Goal: Task Accomplishment & Management: Complete application form

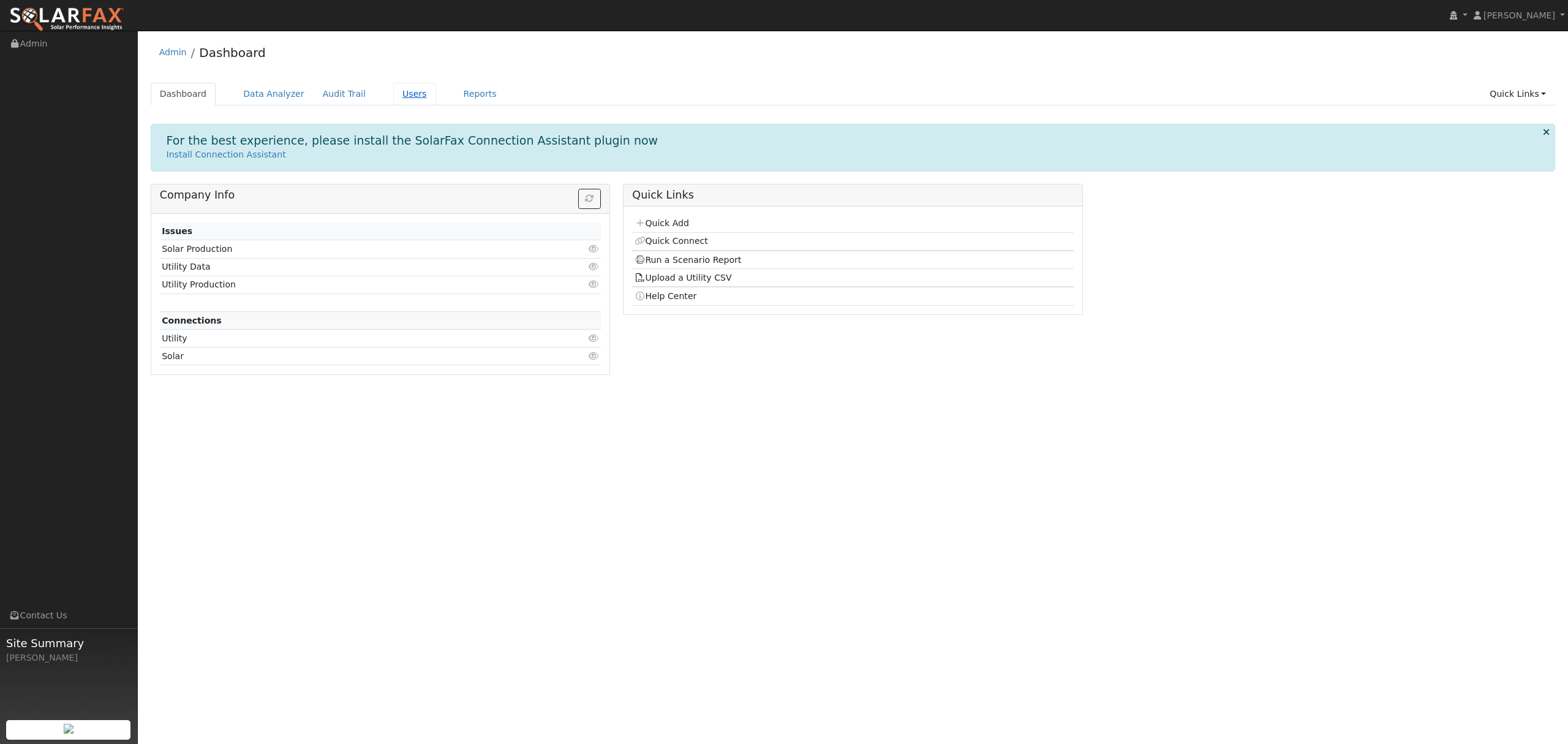
click at [393, 93] on link "Users" at bounding box center [414, 93] width 43 height 22
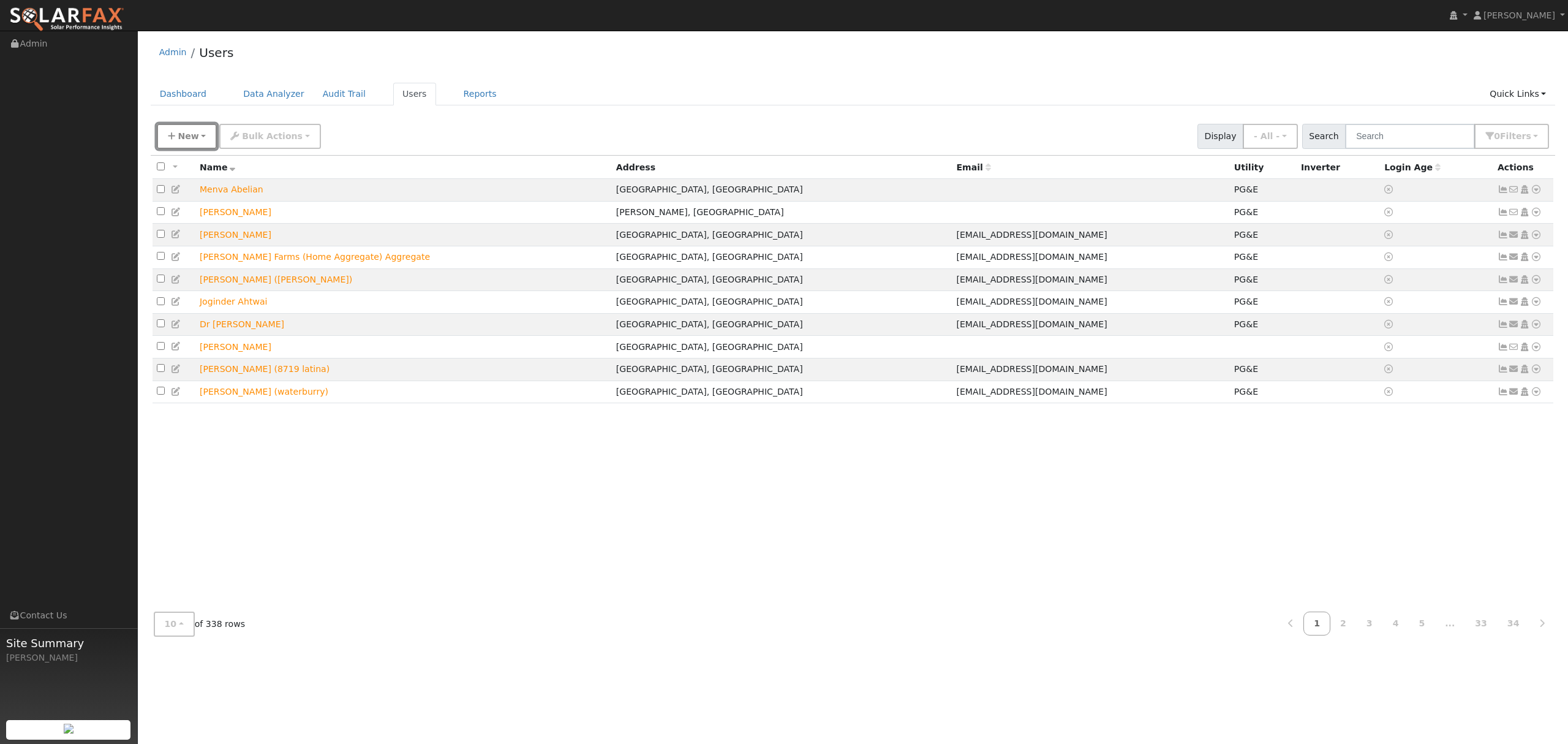
click at [175, 141] on button "New" at bounding box center [187, 136] width 61 height 25
click at [191, 189] on link "Quick Add" at bounding box center [208, 189] width 102 height 18
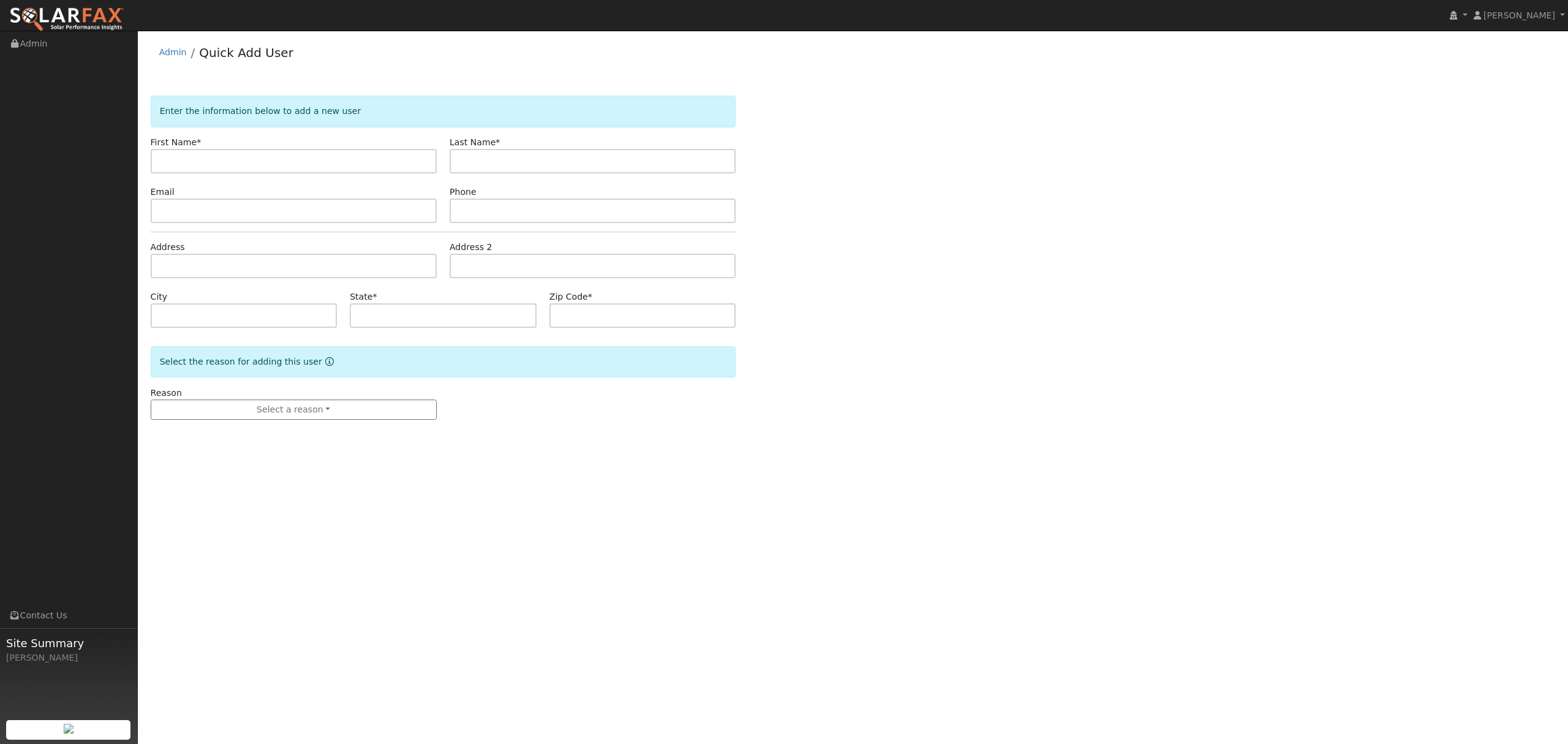
click at [284, 162] on input "text" at bounding box center [293, 161] width 286 height 24
type input "[PERSON_NAME]"
type input "Ochrach"
click at [278, 277] on input "text" at bounding box center [293, 266] width 286 height 24
type input "4010 Legend Drive"
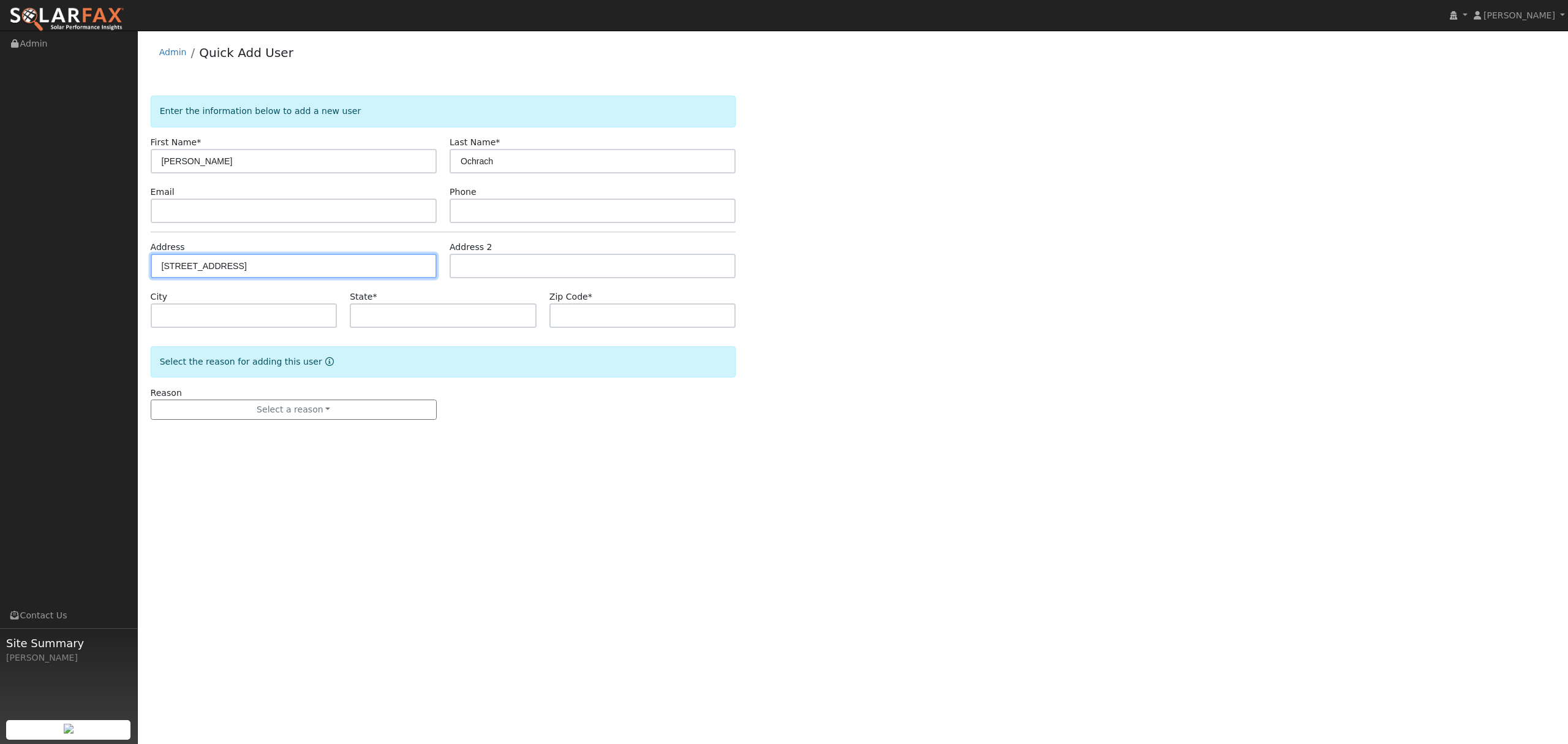
type input "Rocklin"
type input "CA"
type input "95765"
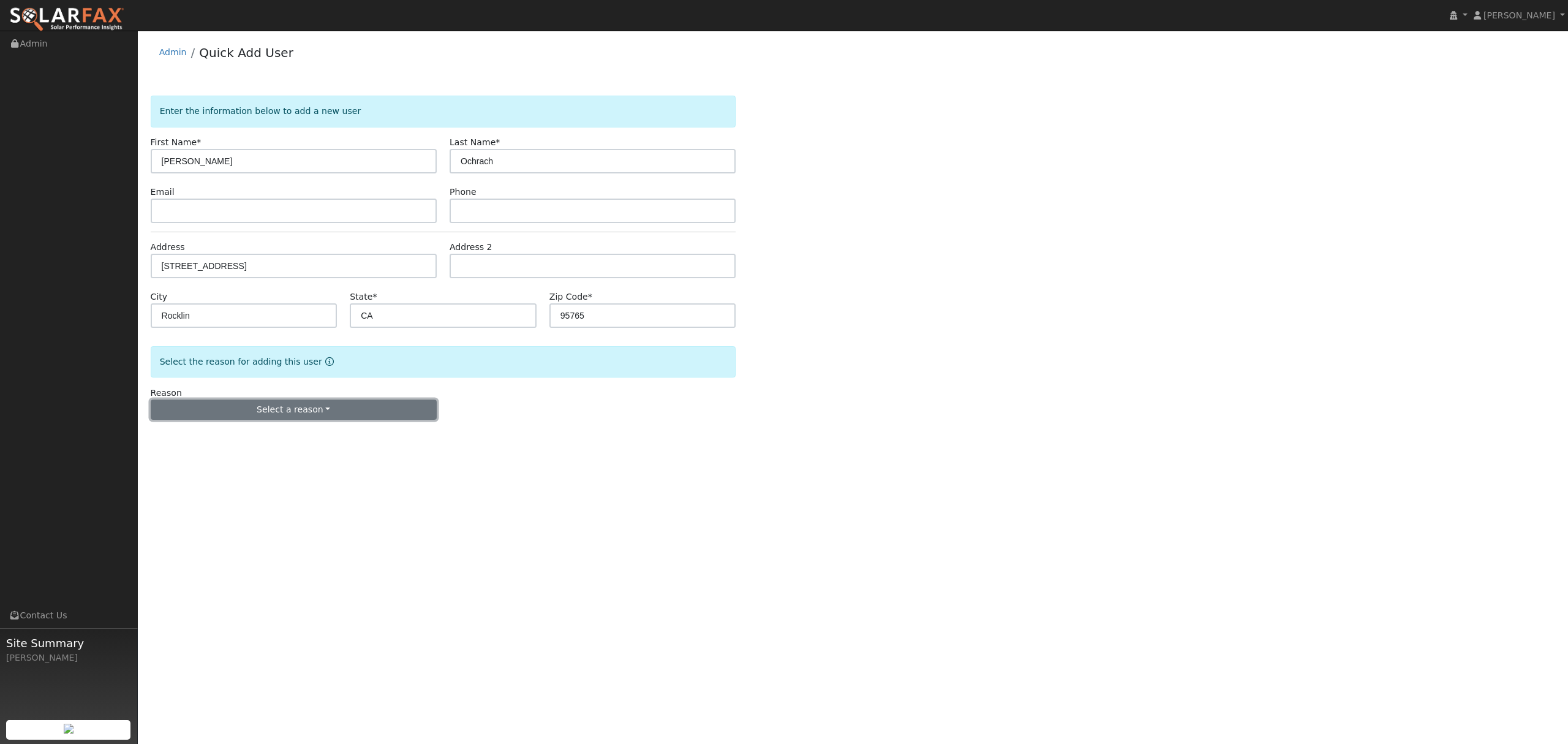
click at [302, 415] on button "Select a reason" at bounding box center [293, 410] width 286 height 21
click at [206, 434] on link "New lead" at bounding box center [219, 435] width 135 height 18
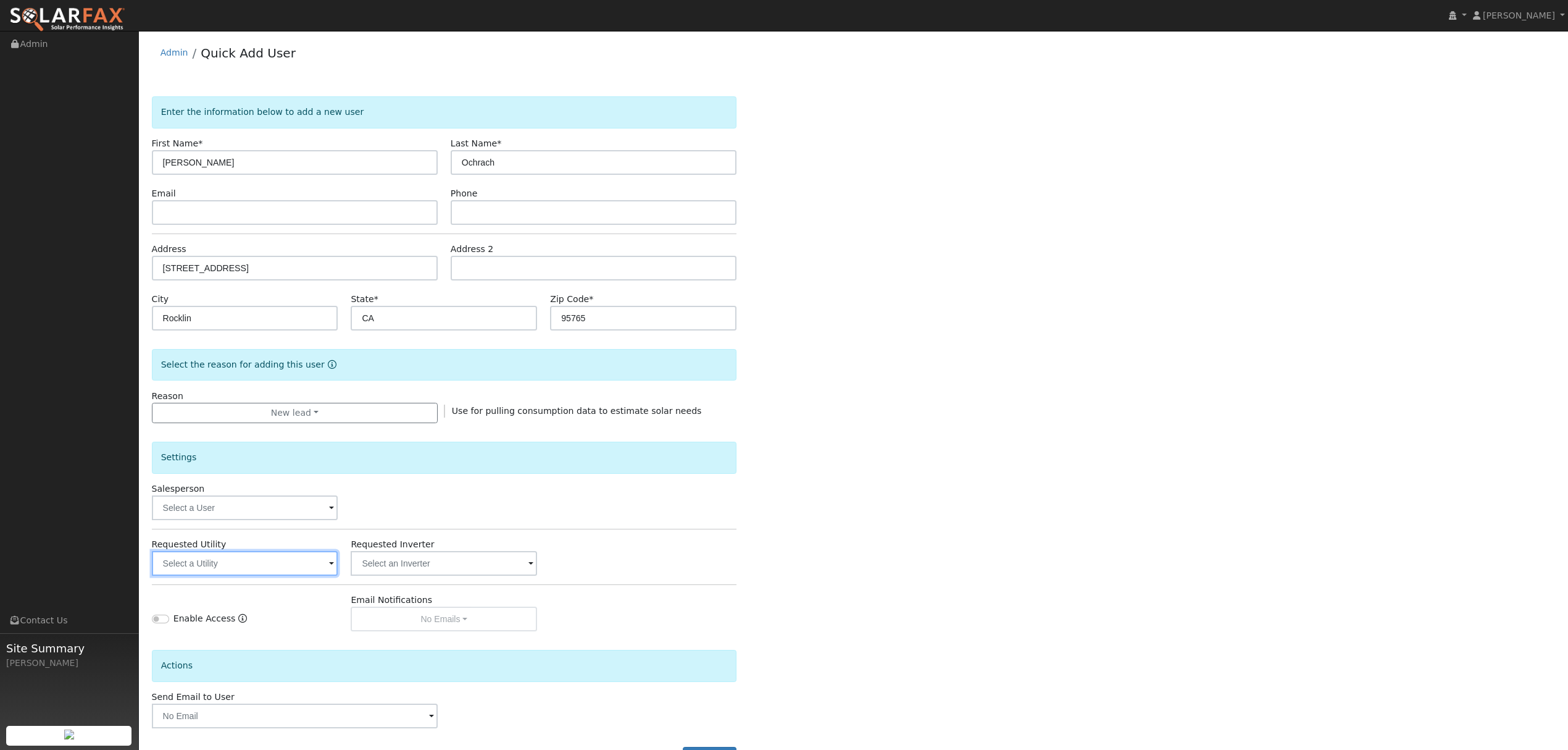
click at [241, 569] on input "text" at bounding box center [245, 563] width 186 height 24
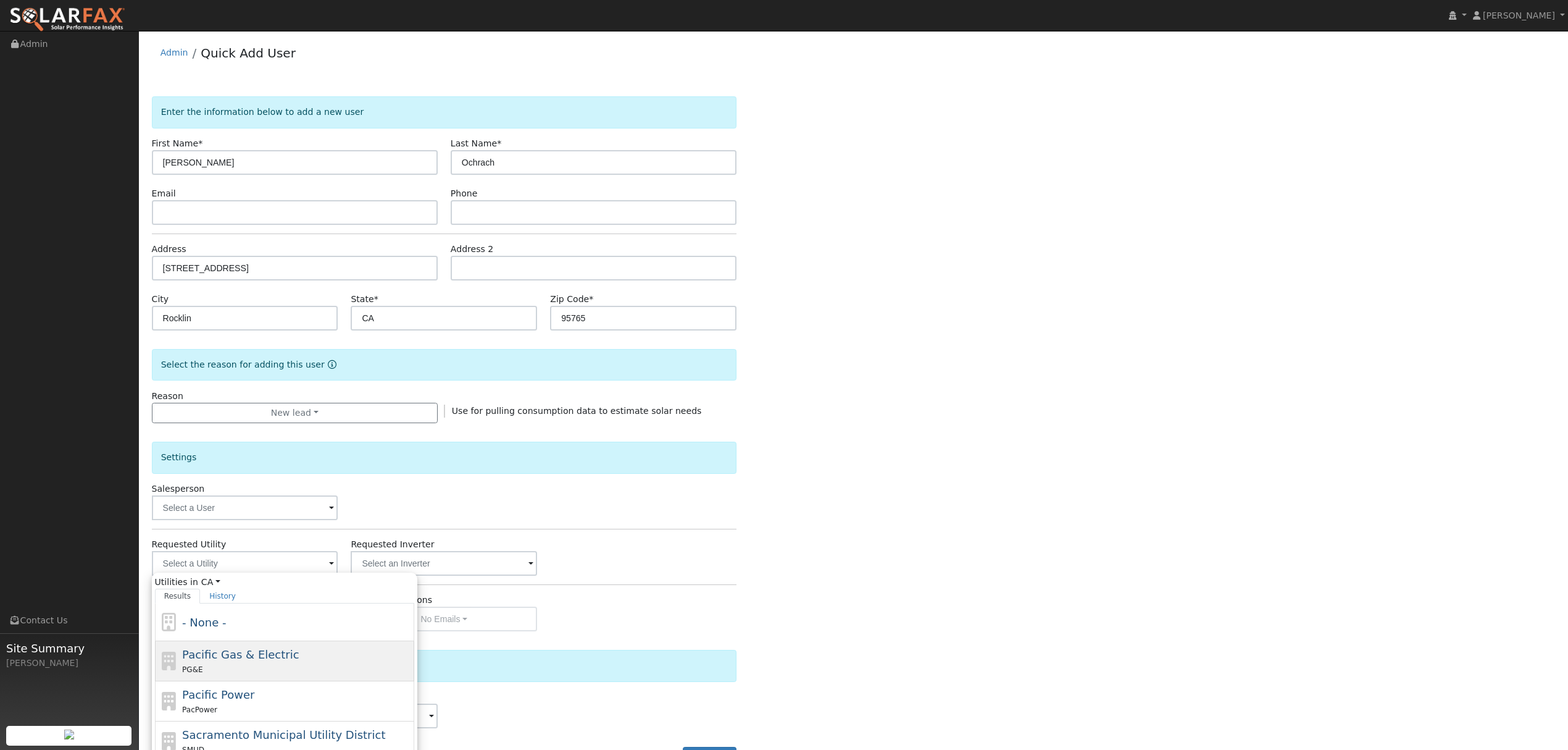
click at [196, 674] on span "PG&E" at bounding box center [192, 669] width 21 height 8
type input "Pacific Gas & Electric"
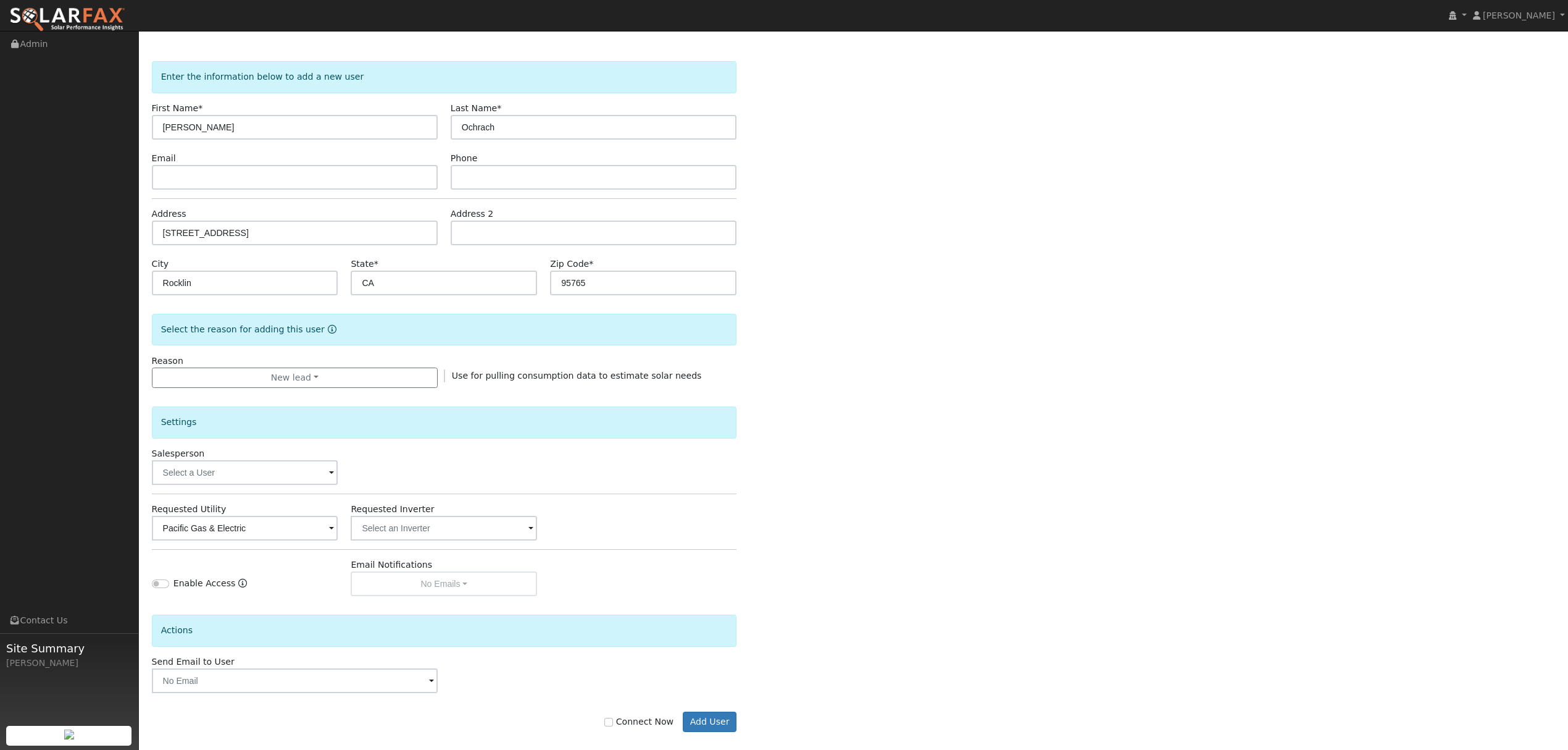
scroll to position [50, 0]
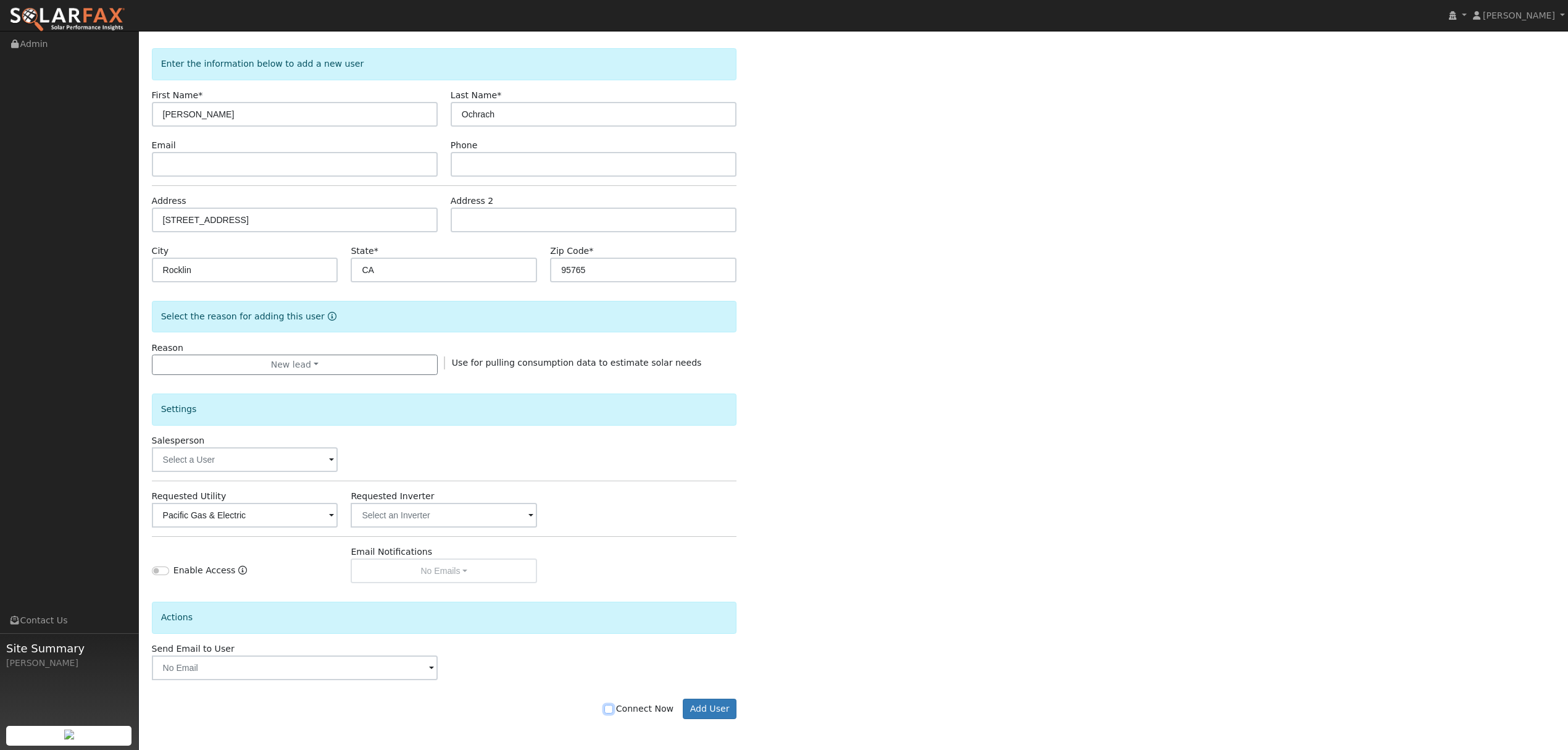
click at [612, 710] on input "Connect Now" at bounding box center [608, 708] width 8 height 8
checkbox input "true"
click at [712, 712] on button "Add User" at bounding box center [709, 709] width 54 height 21
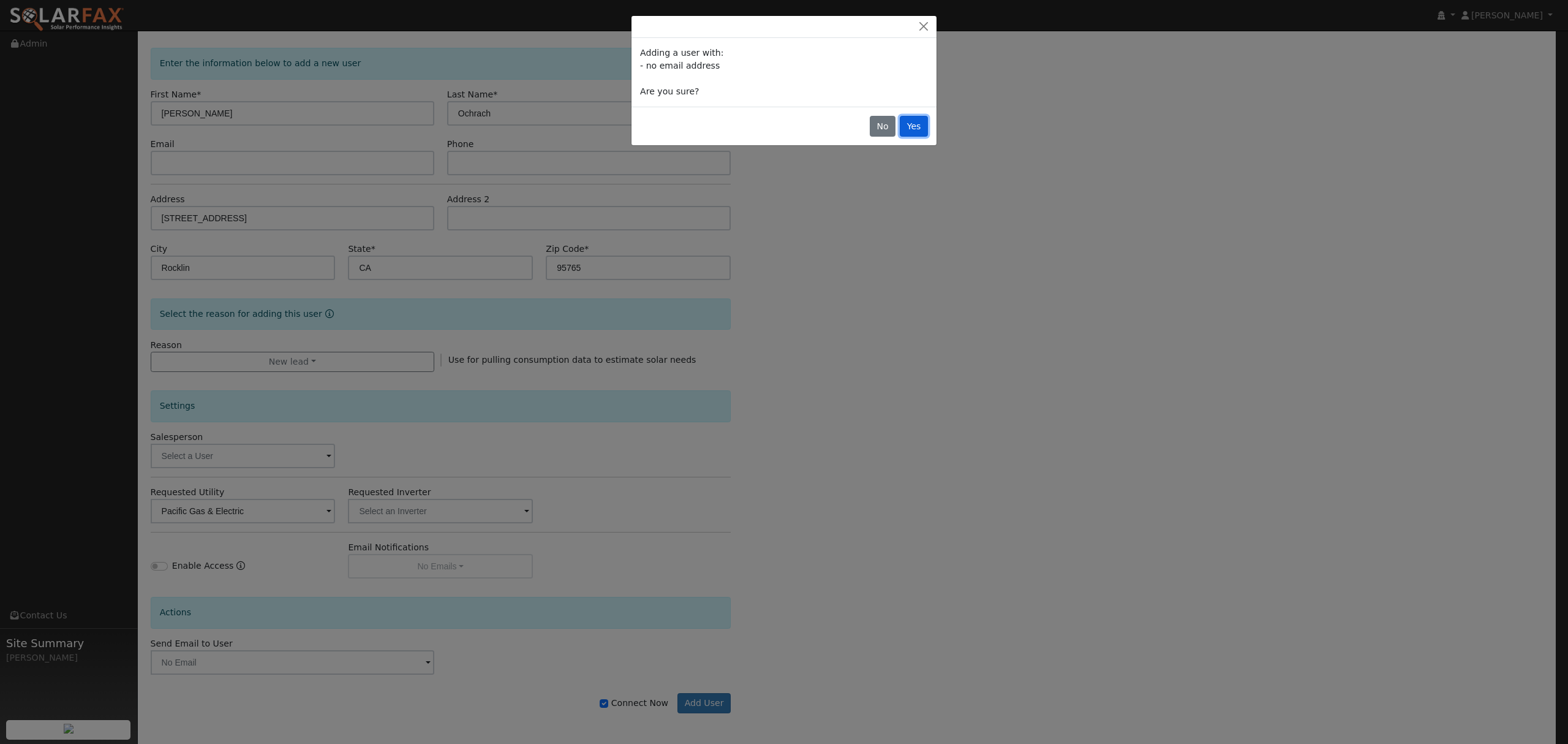
click at [921, 125] on button "Yes" at bounding box center [913, 126] width 28 height 21
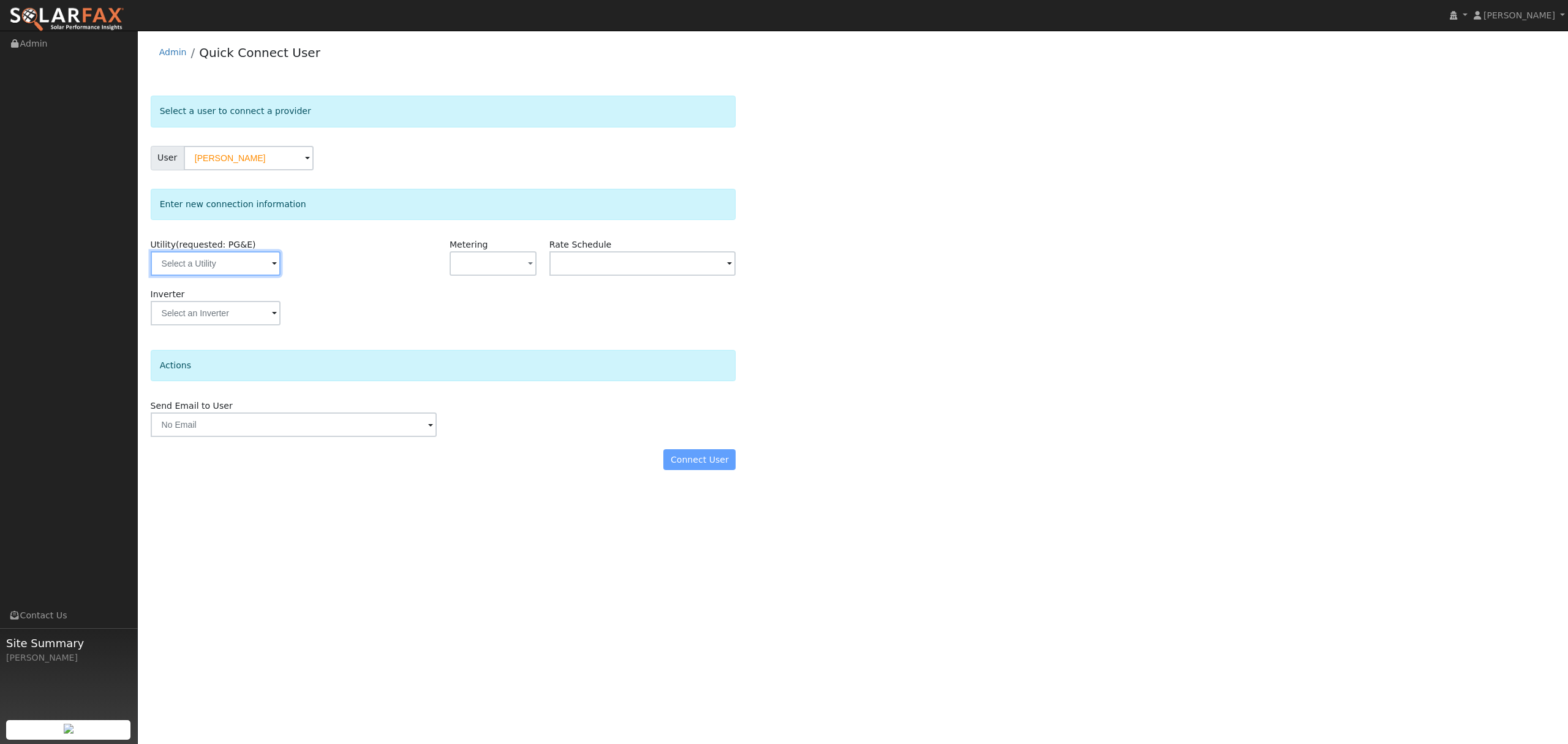
click at [224, 265] on input "text" at bounding box center [216, 263] width 130 height 24
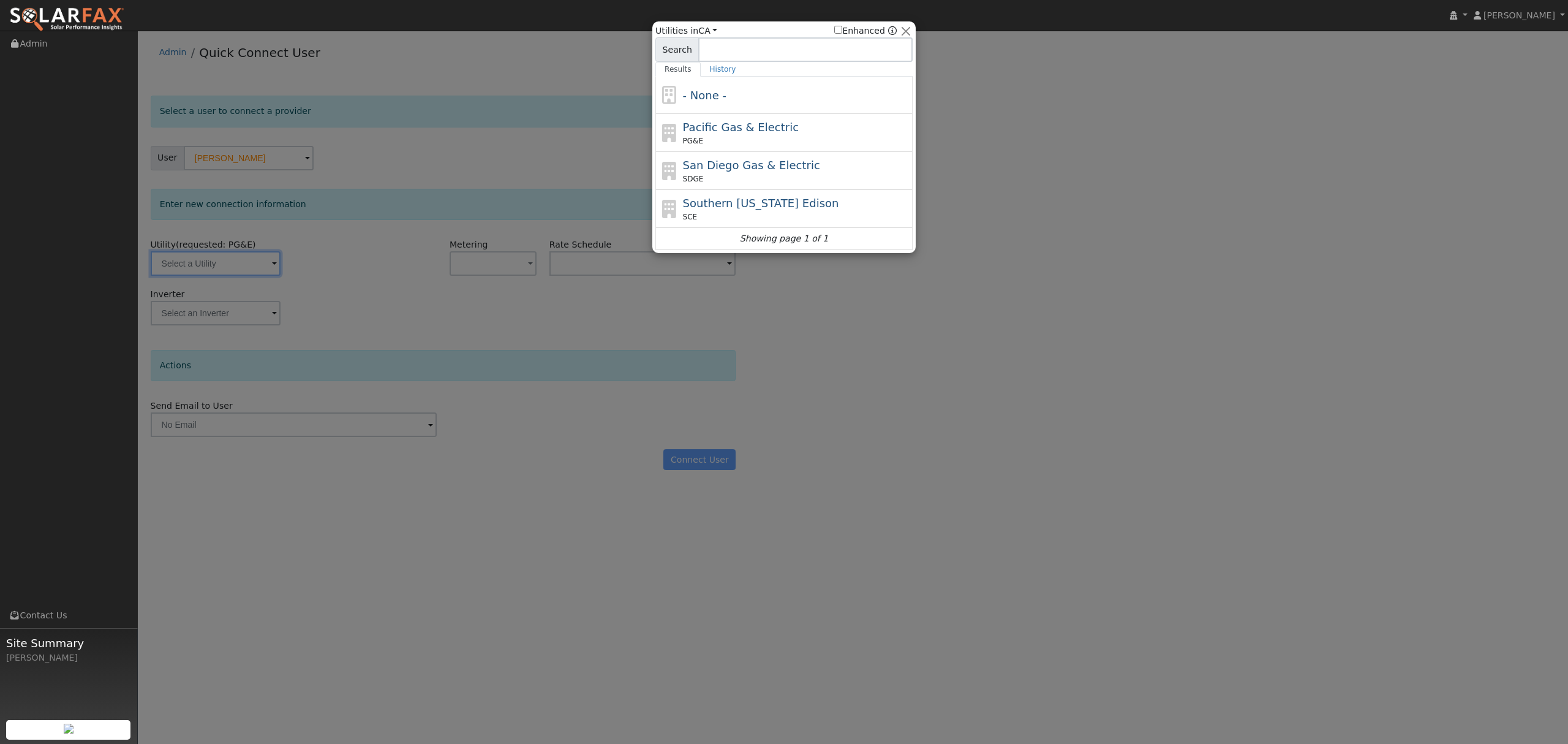
click at [737, 152] on div "Pacific Gas & Electric PG&E" at bounding box center [784, 170] width 257 height 38
type input "PG&E"
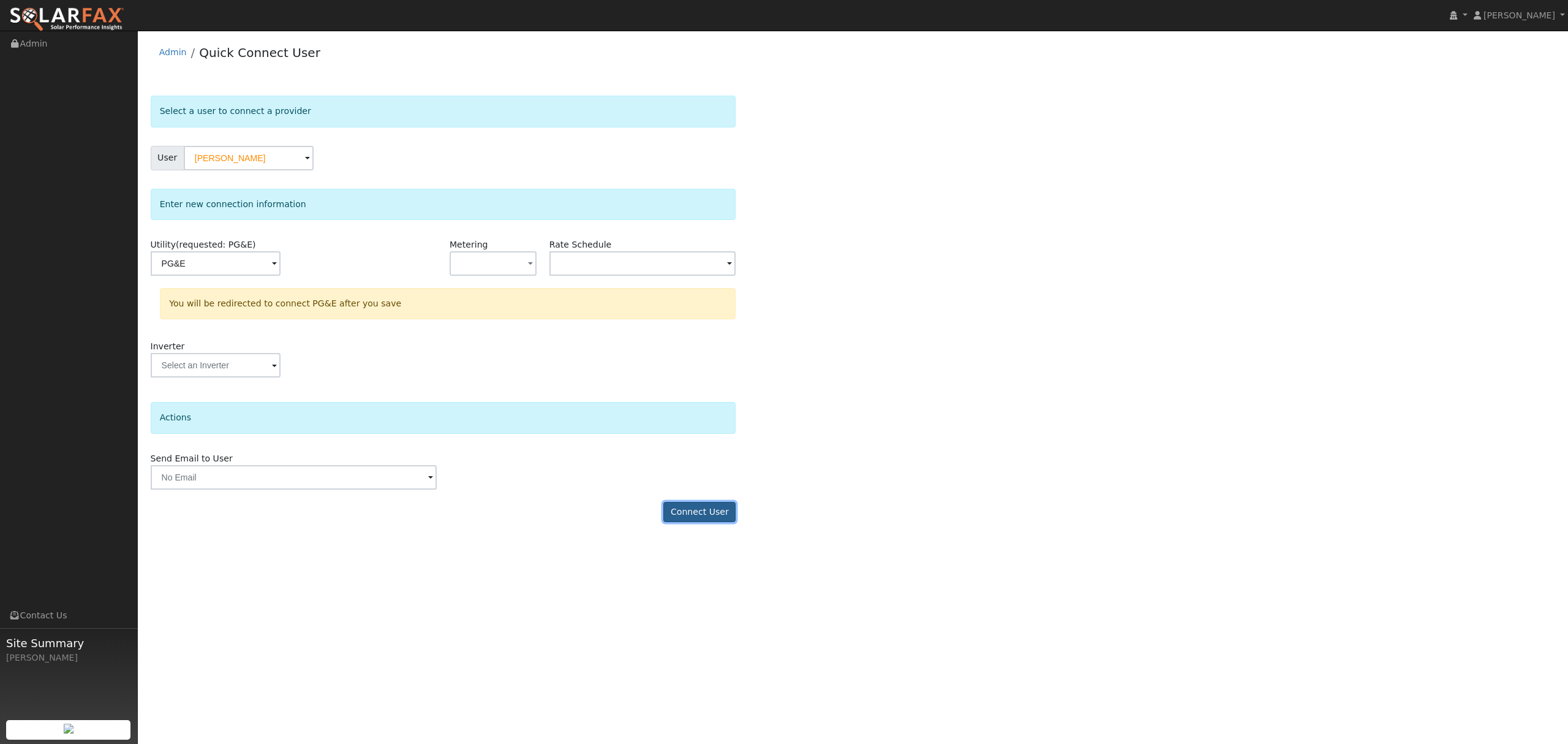
click at [709, 510] on button "Connect User" at bounding box center [699, 512] width 72 height 21
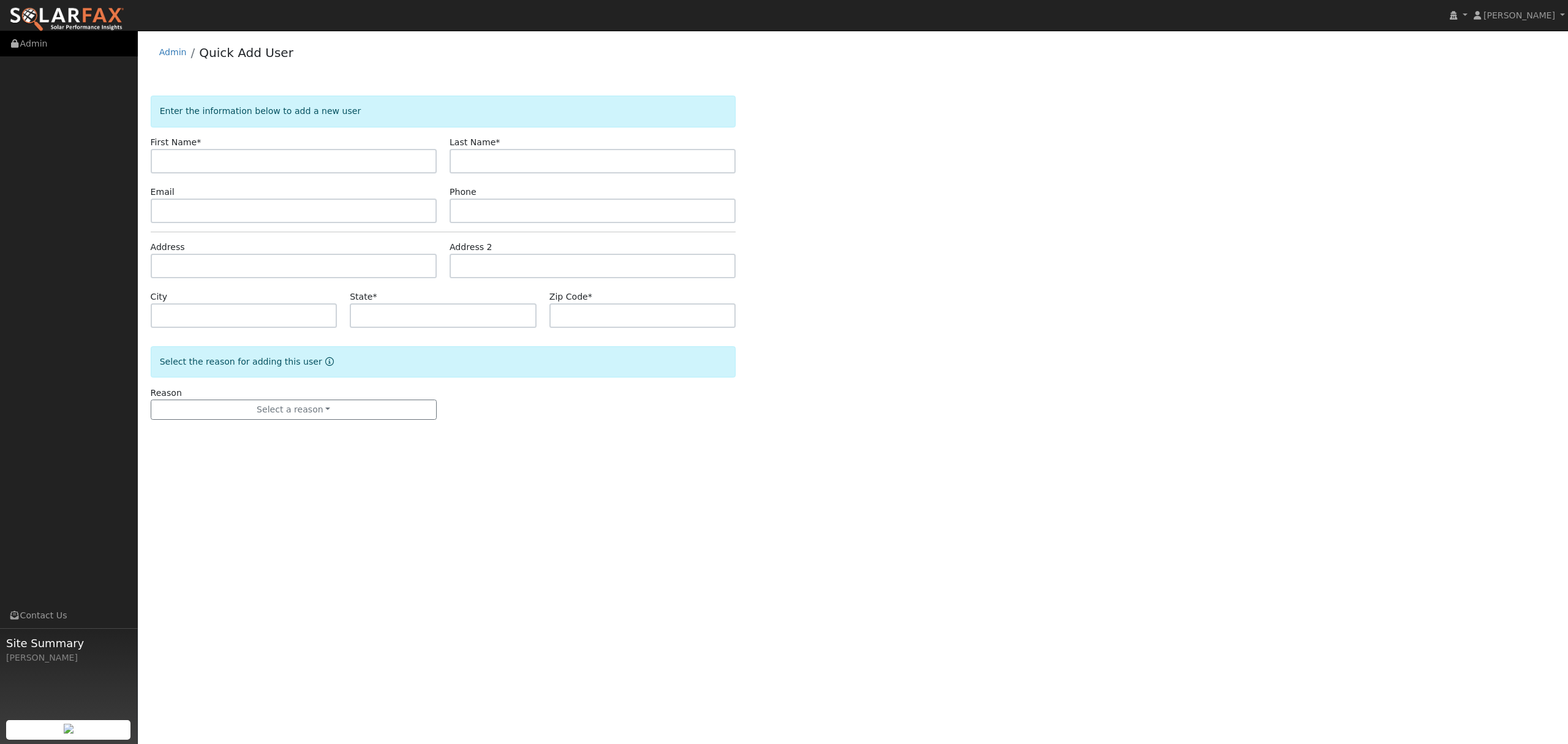
click at [49, 45] on link "Admin" at bounding box center [68, 43] width 138 height 25
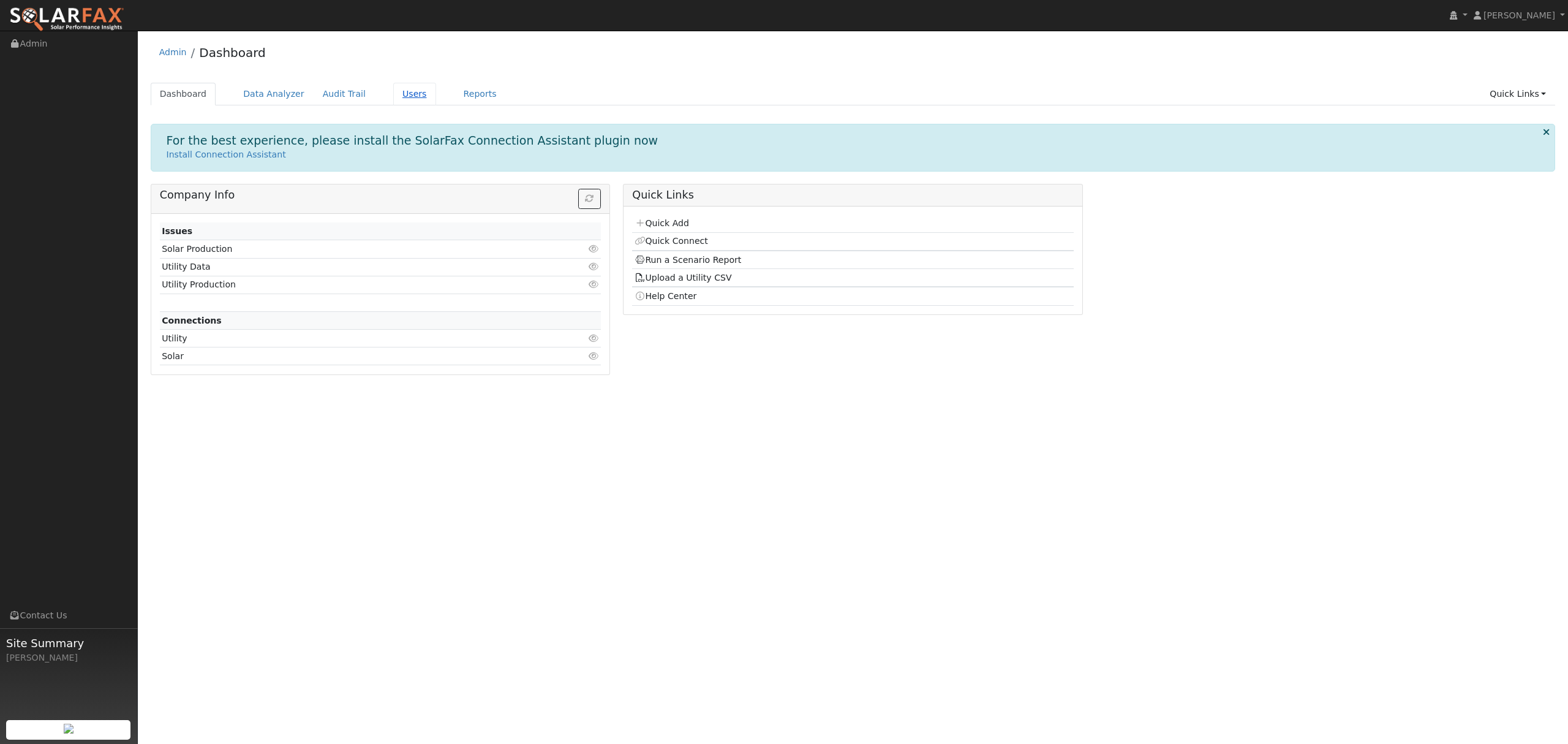
click at [400, 89] on link "Users" at bounding box center [414, 93] width 43 height 22
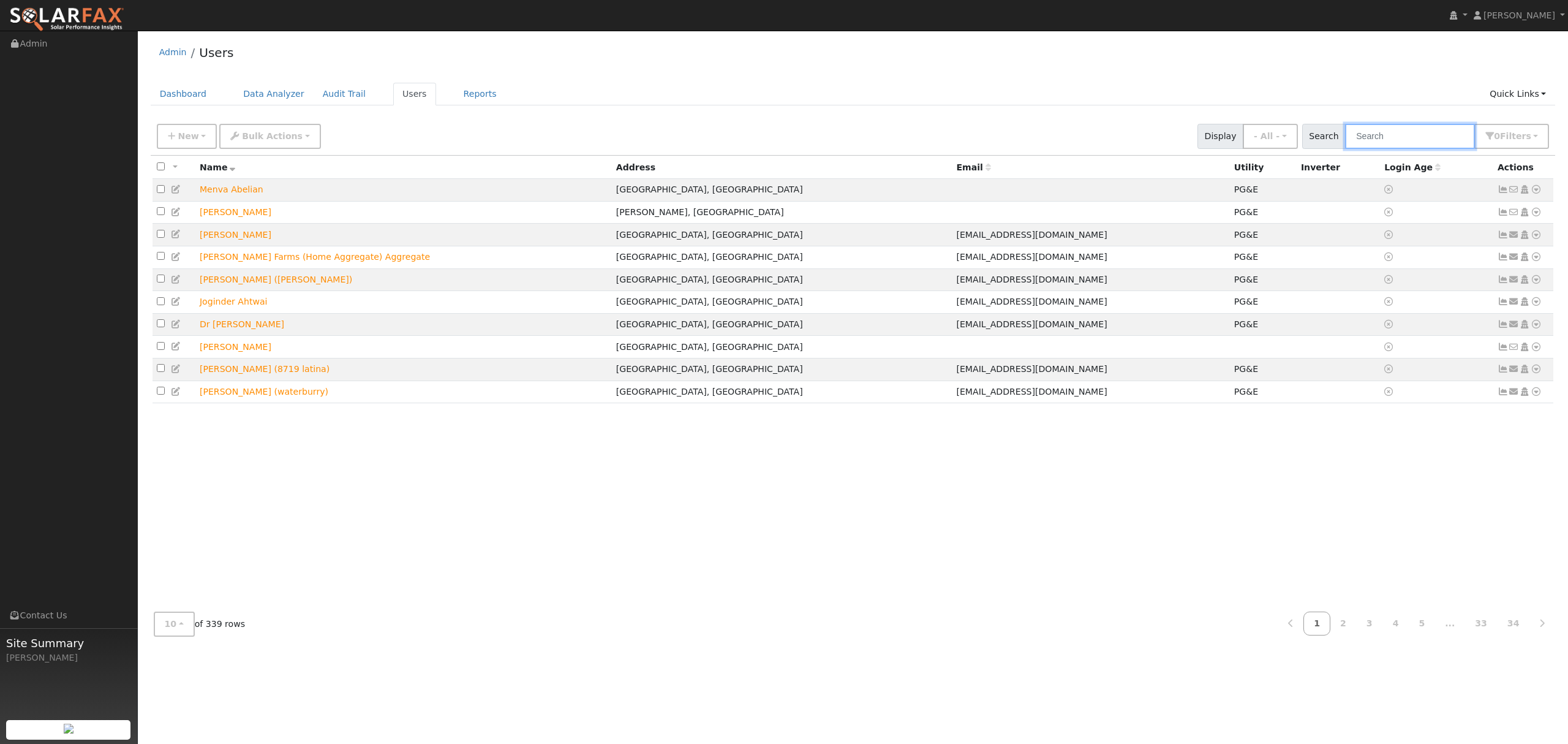
click at [1404, 141] on input "text" at bounding box center [1410, 136] width 130 height 25
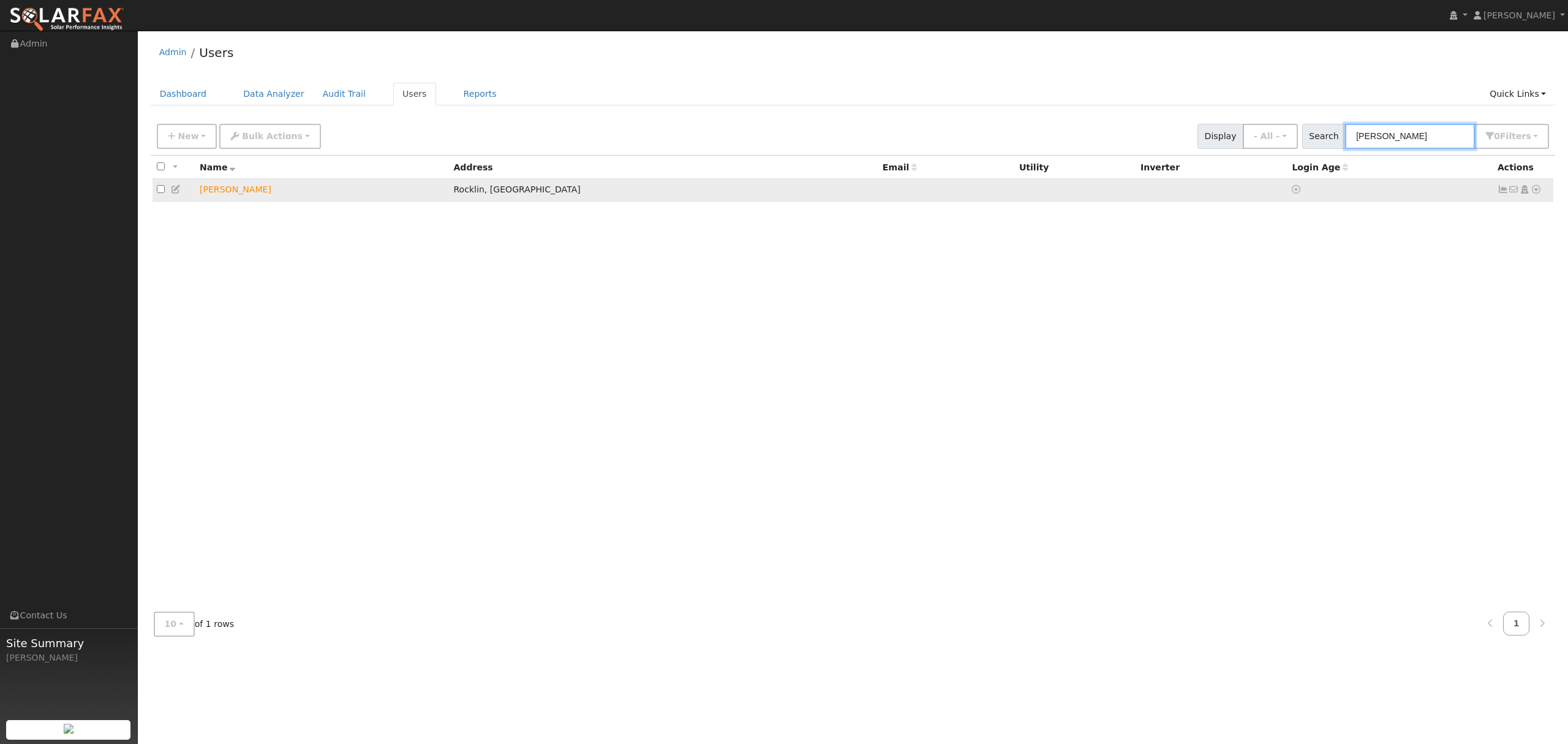
type input "suzanne"
click at [1530, 188] on div "Data Analyzer Reports Scenario Health Check Energy Audit Account Timeline User …" at bounding box center [1536, 190] width 12 height 13
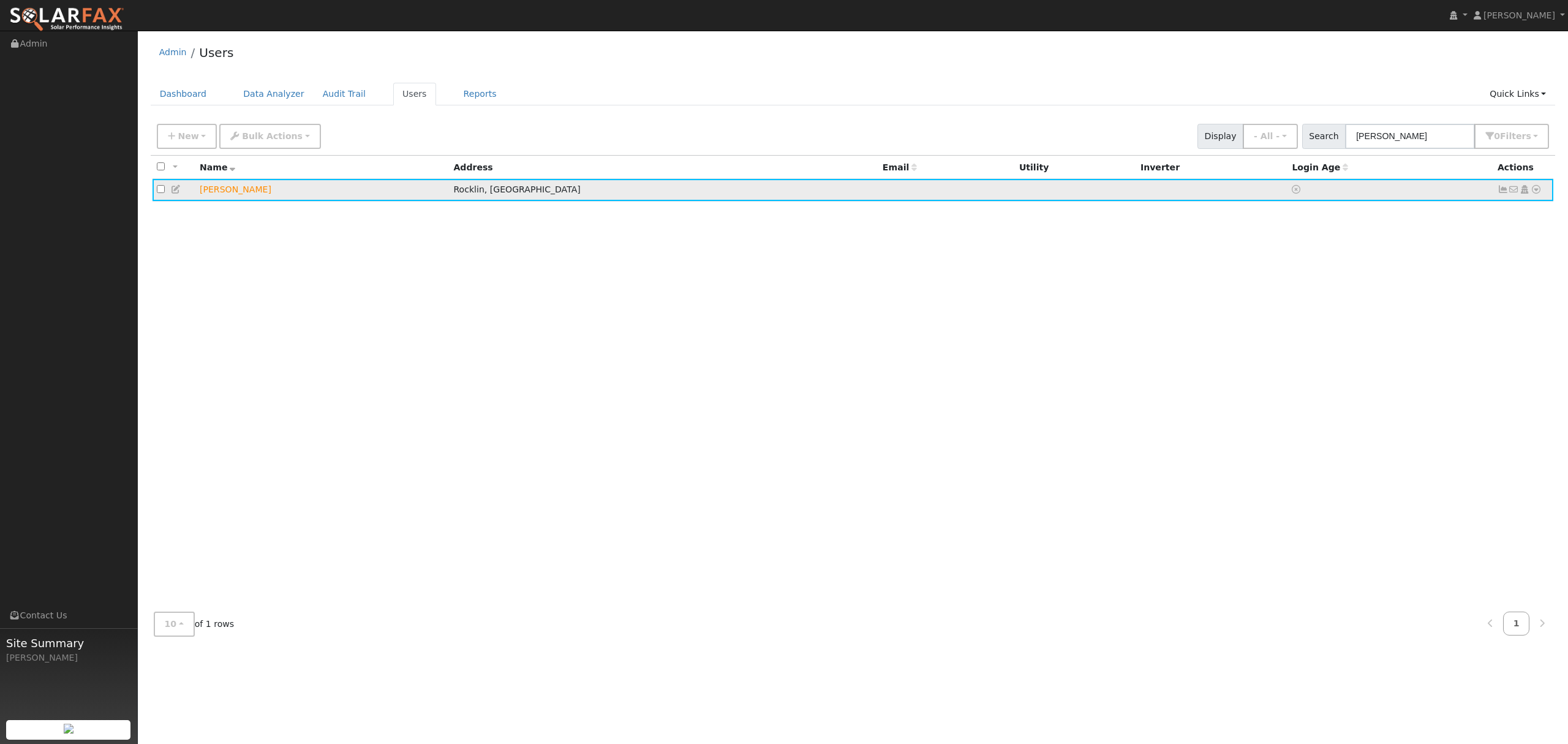
click at [1537, 187] on icon at bounding box center [1536, 189] width 11 height 8
click at [1414, 285] on link "Utility" at bounding box center [1408, 282] width 85 height 18
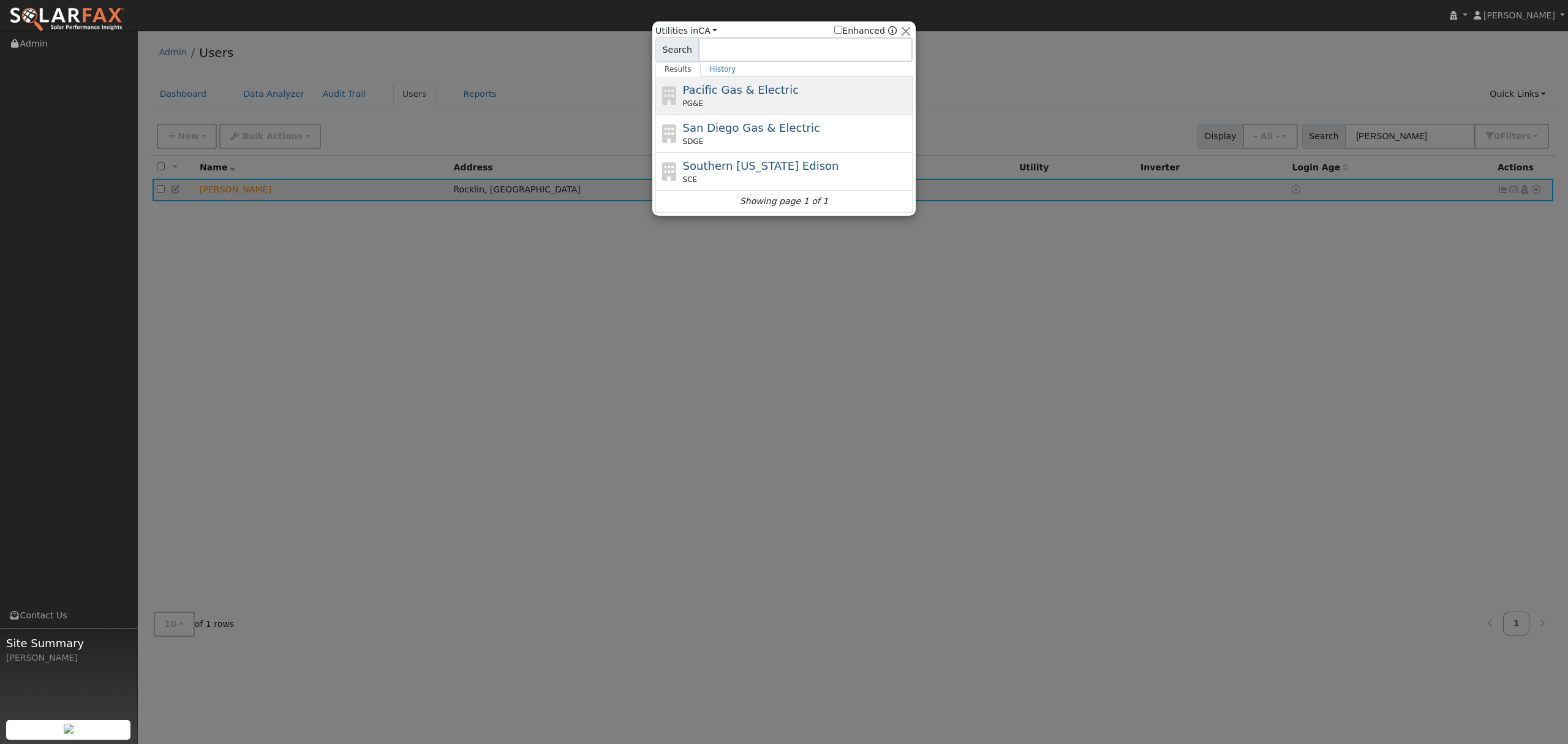
click at [731, 93] on span "Pacific Gas & Electric" at bounding box center [740, 90] width 116 height 13
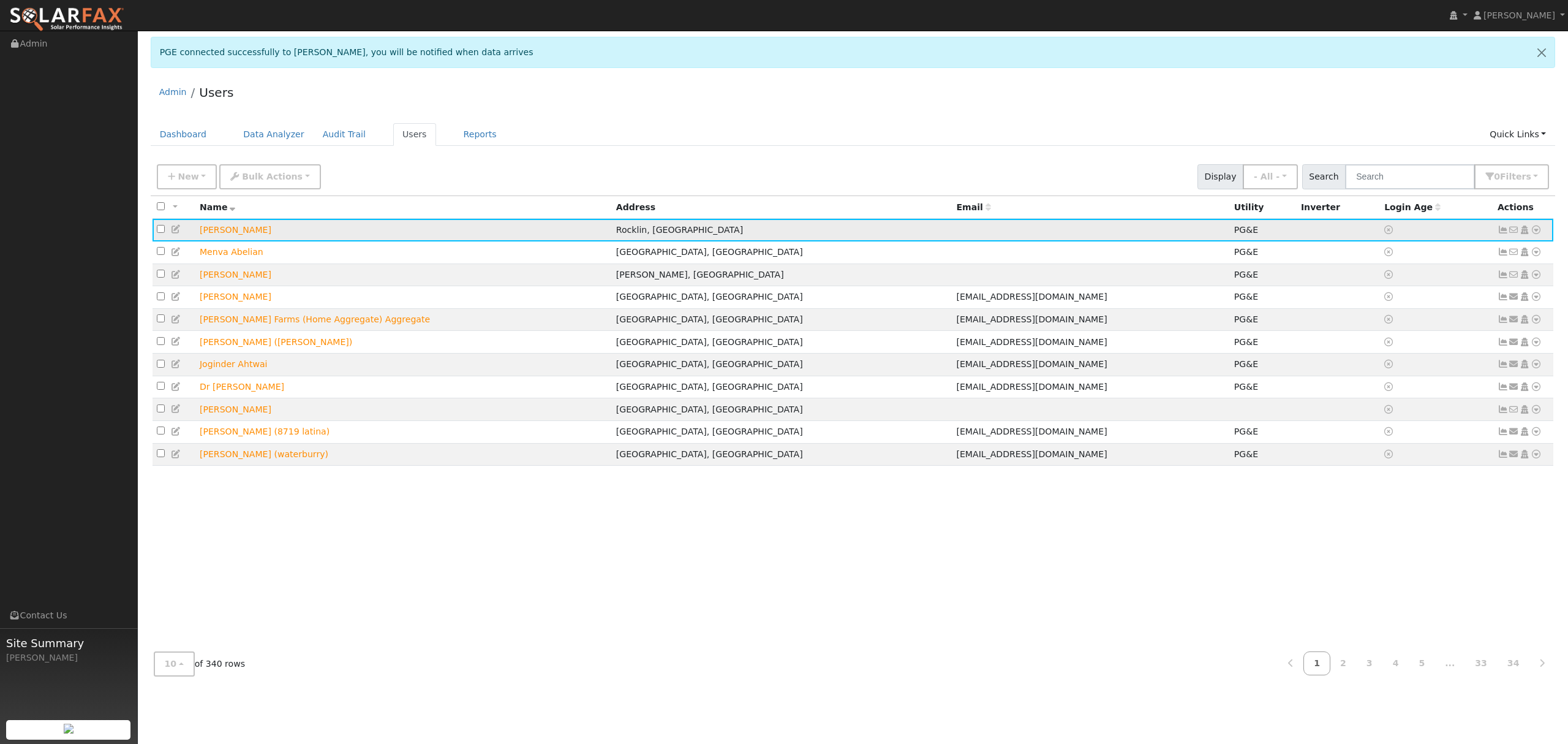
click at [1536, 228] on icon at bounding box center [1536, 229] width 11 height 8
click at [1490, 248] on link "Data Analyzer" at bounding box center [1495, 251] width 89 height 18
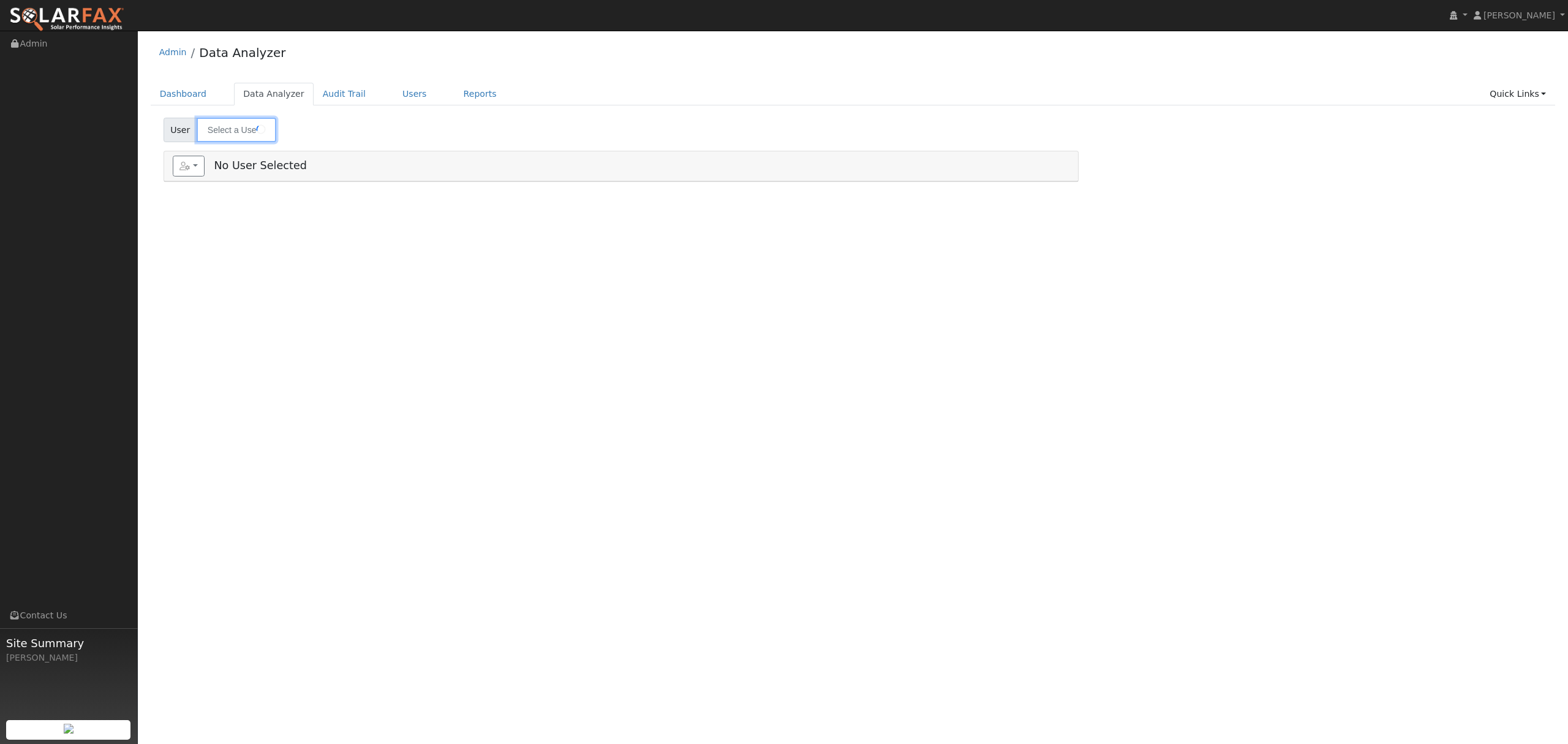
type input "Suzanne Ochrach"
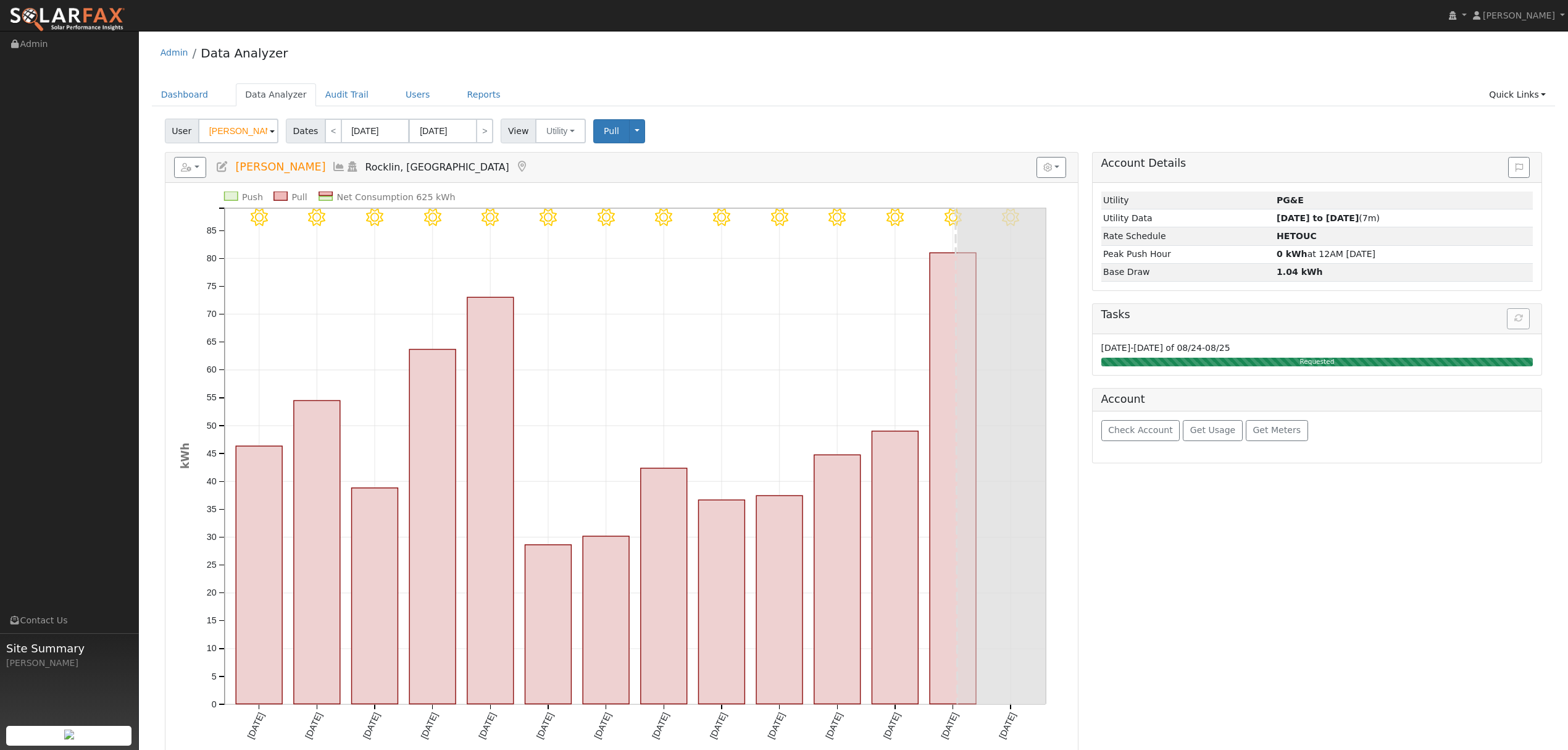
click at [332, 164] on icon at bounding box center [338, 167] width 14 height 11
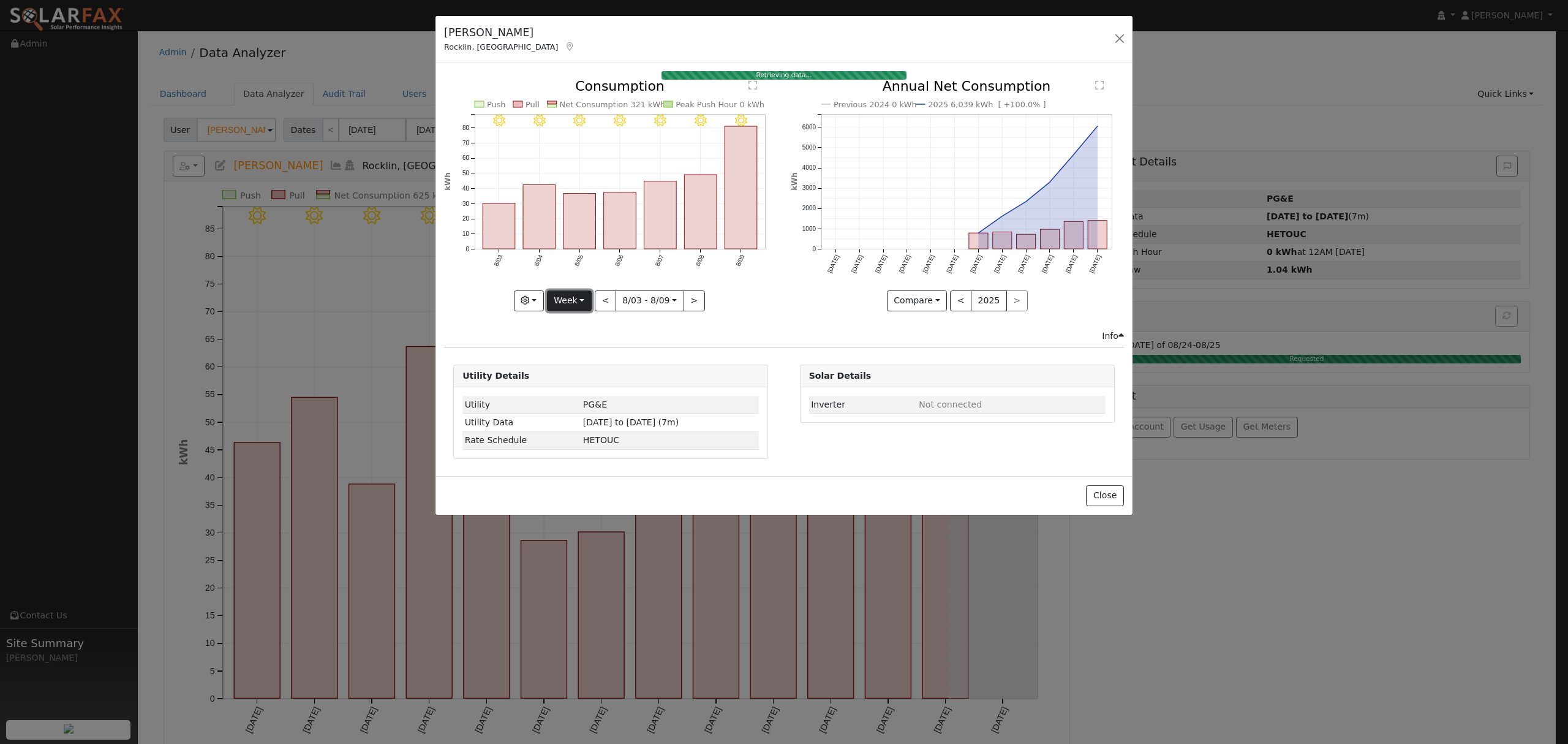
click at [581, 297] on button "Week" at bounding box center [569, 301] width 44 height 21
click at [581, 379] on link "Year" at bounding box center [590, 378] width 85 height 18
type input "2024-08-01"
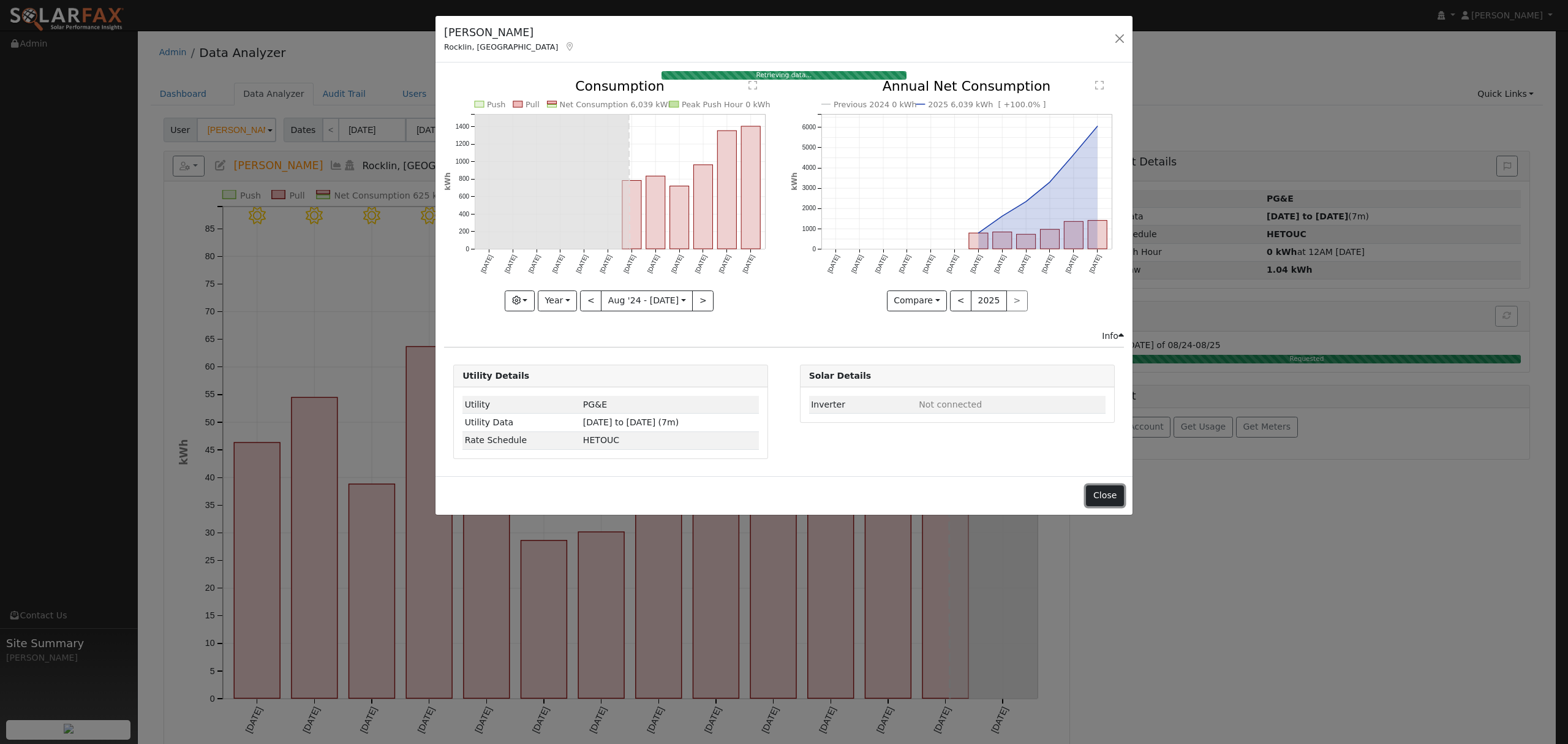
click at [1103, 499] on button "Close" at bounding box center [1105, 495] width 37 height 21
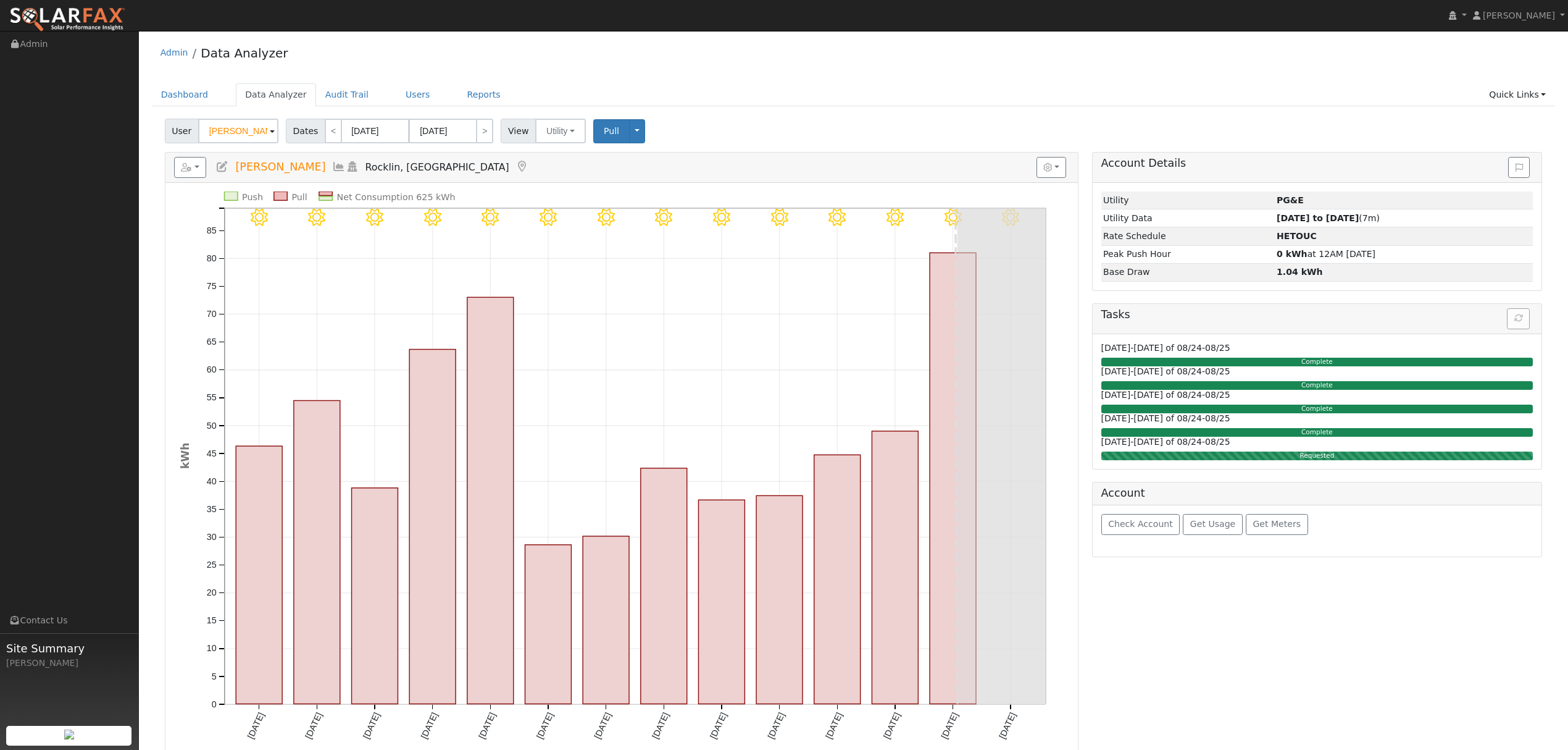
click at [333, 169] on icon at bounding box center [338, 167] width 14 height 11
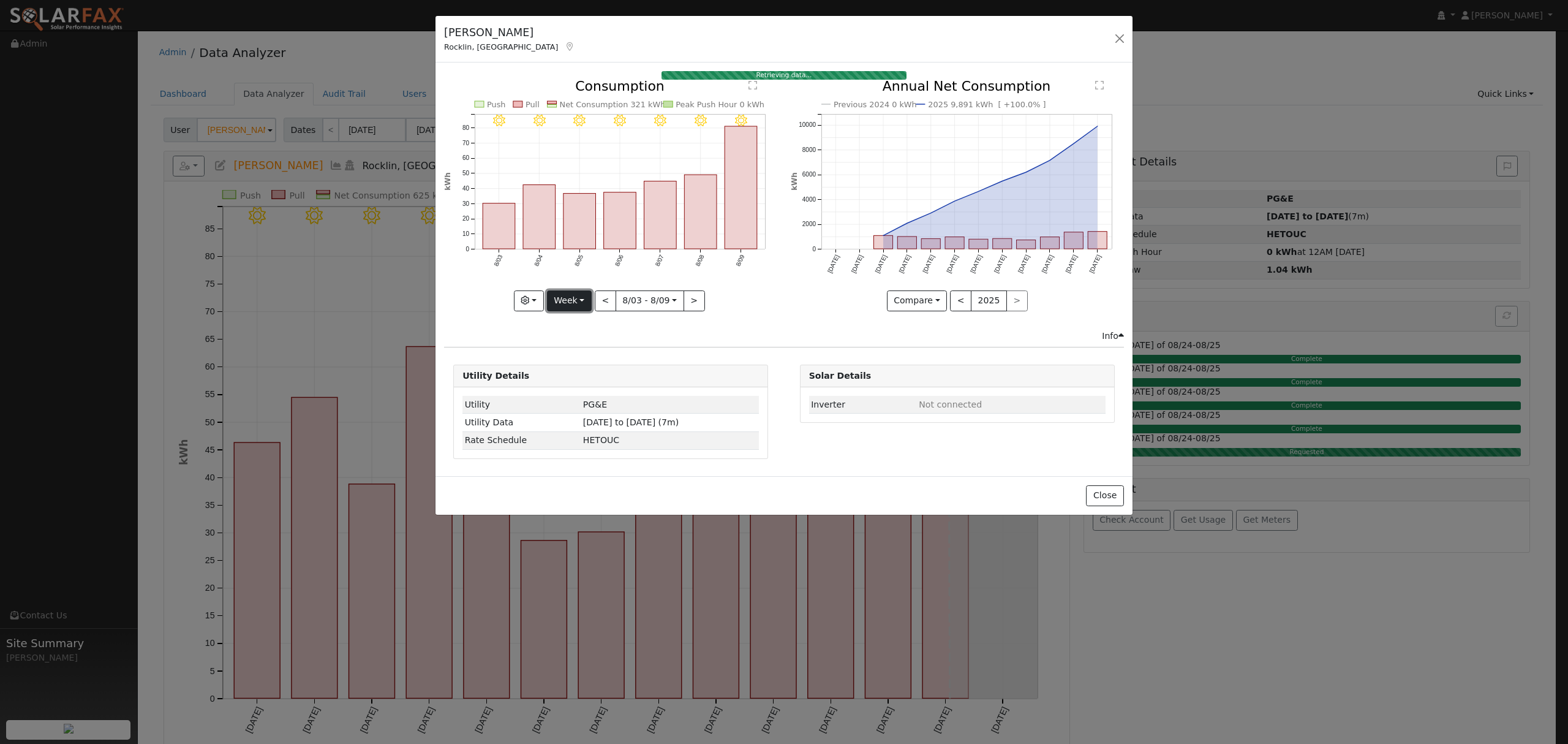
click at [574, 303] on button "Week" at bounding box center [569, 301] width 44 height 21
click at [586, 383] on link "Year" at bounding box center [590, 378] width 85 height 18
type input "[DATE]"
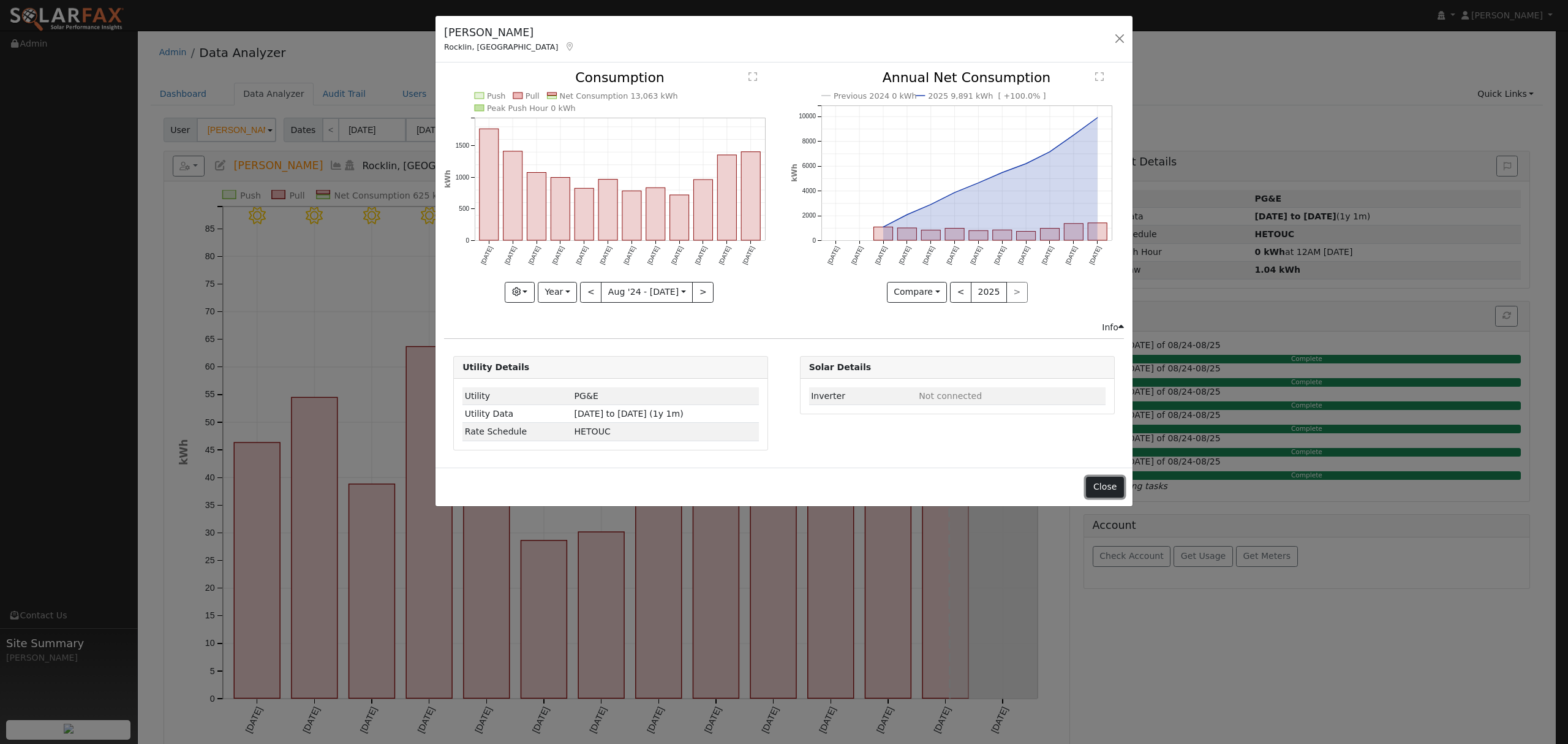
click at [1108, 487] on button "Close" at bounding box center [1105, 487] width 37 height 21
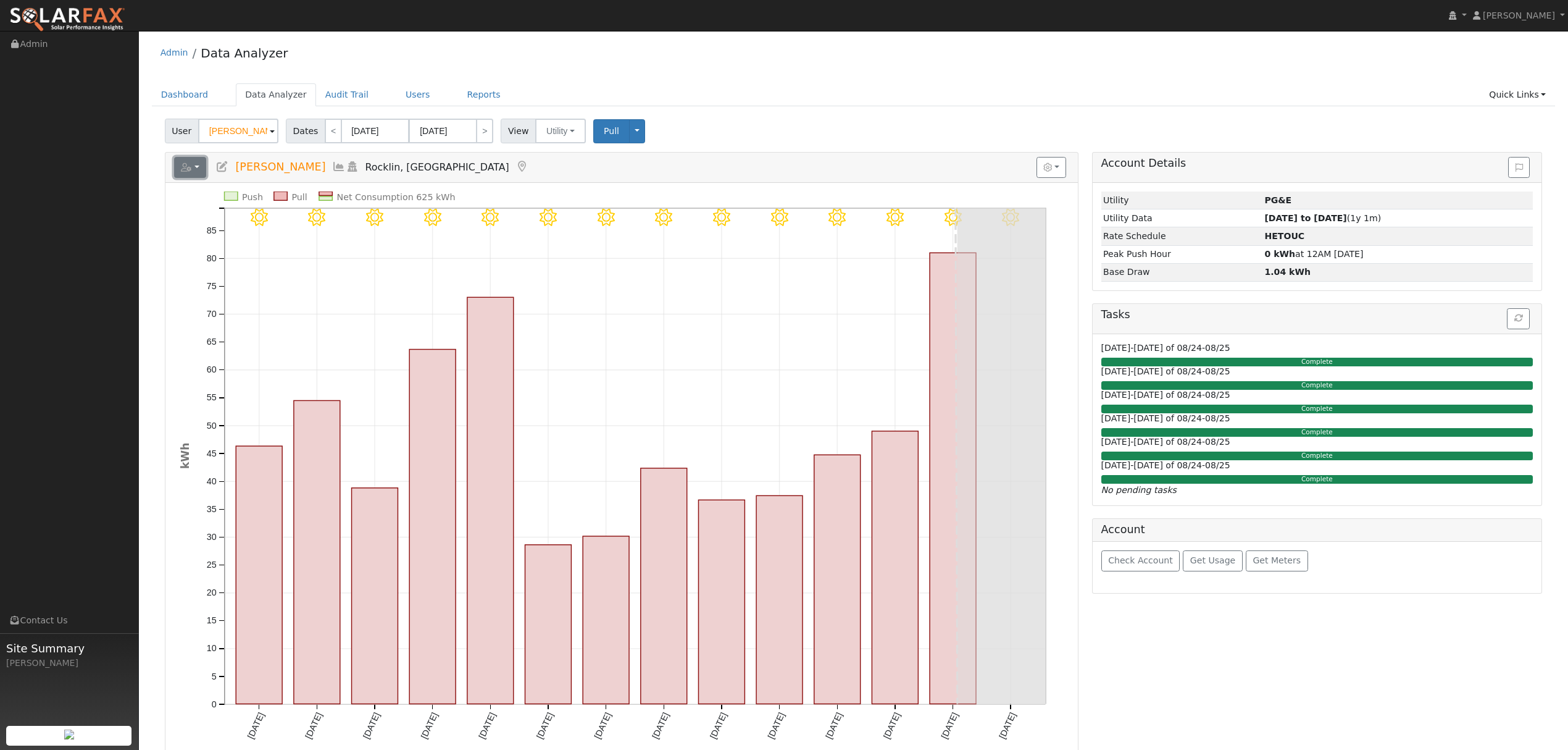
click at [197, 166] on button "button" at bounding box center [190, 167] width 33 height 21
click at [327, 223] on link "Export to CSV" at bounding box center [342, 223] width 89 height 15
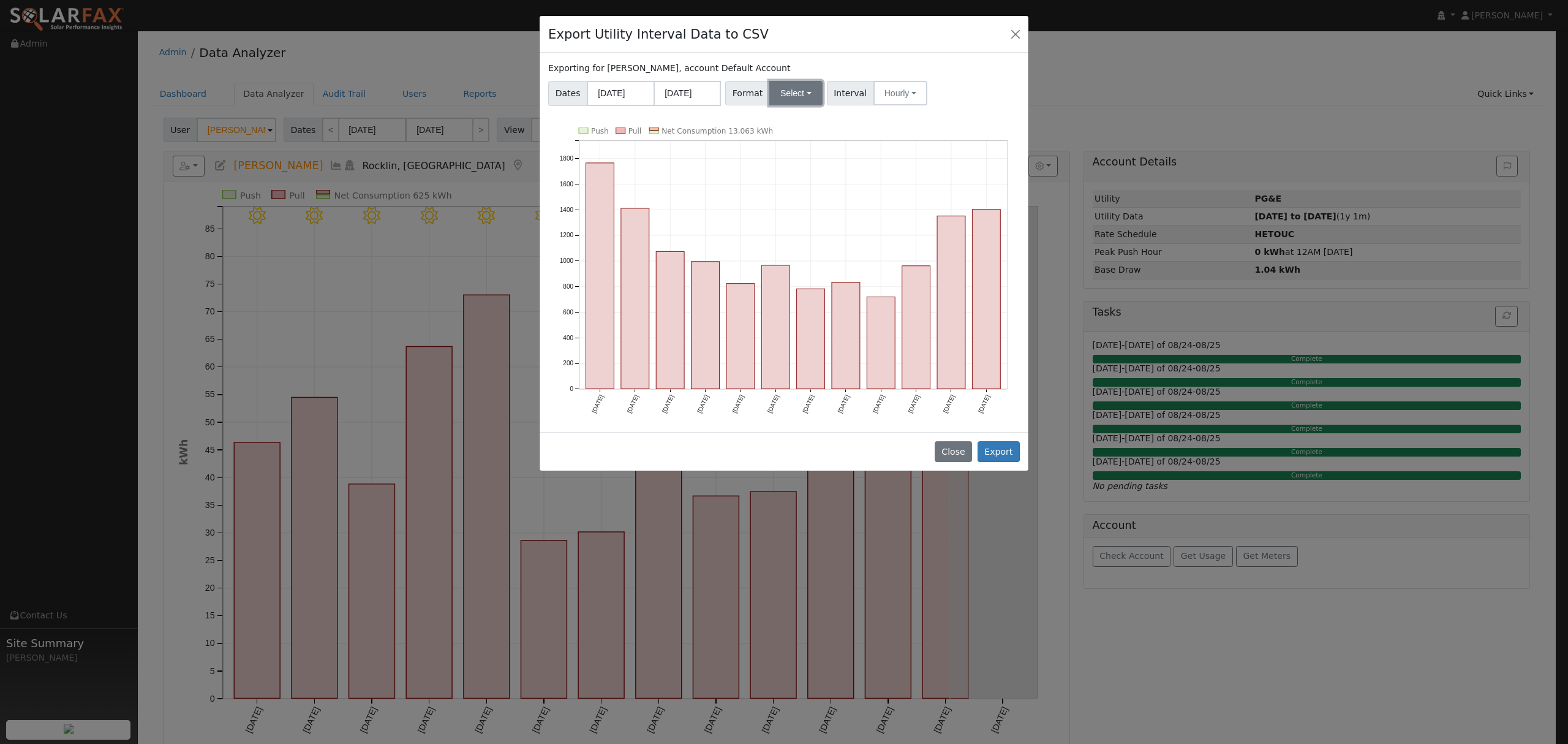
click at [796, 96] on button "Select" at bounding box center [796, 93] width 54 height 24
click at [794, 253] on link "Solargraf" at bounding box center [810, 250] width 88 height 18
click at [994, 452] on button "Export" at bounding box center [999, 452] width 43 height 21
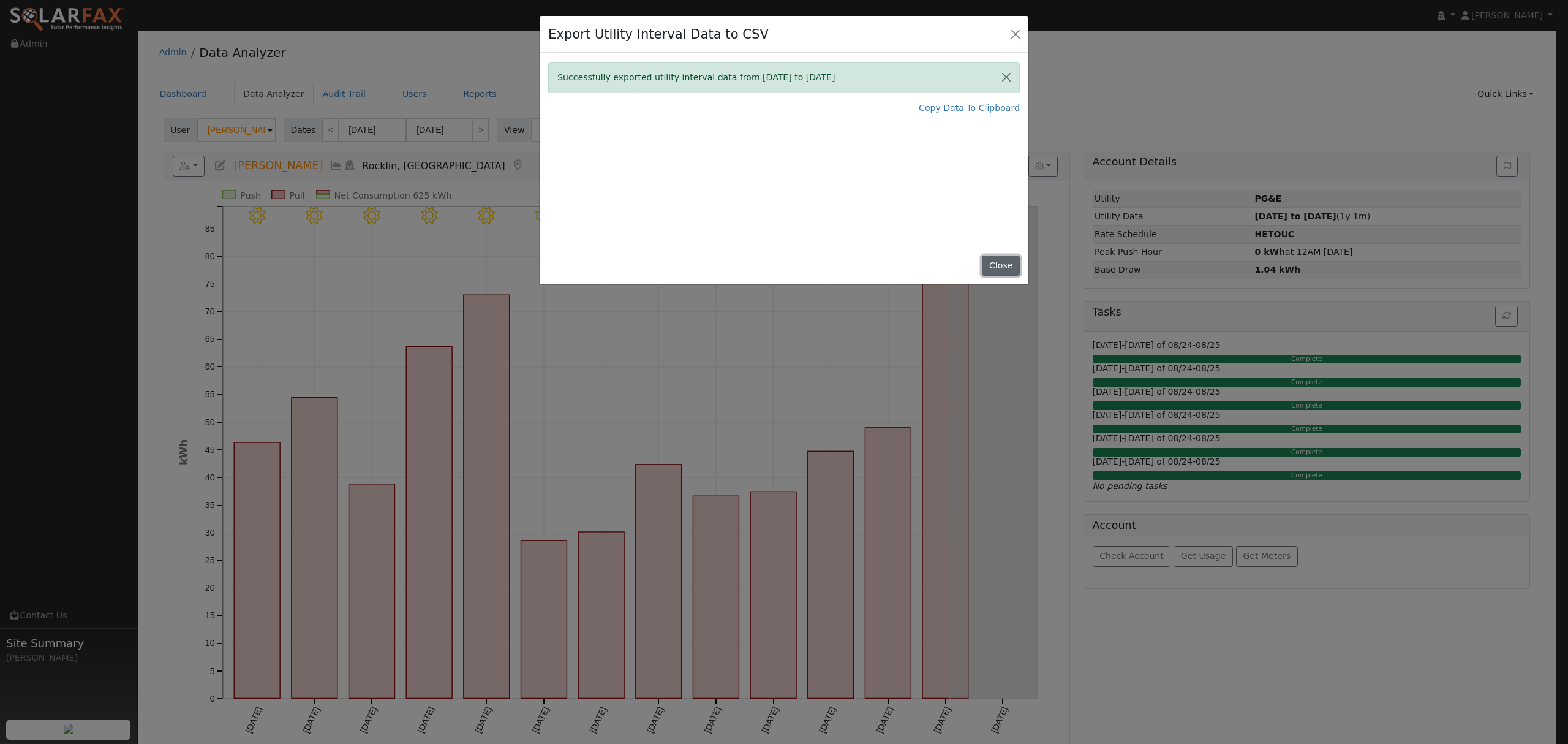
click at [1014, 266] on button "Close" at bounding box center [1000, 266] width 37 height 21
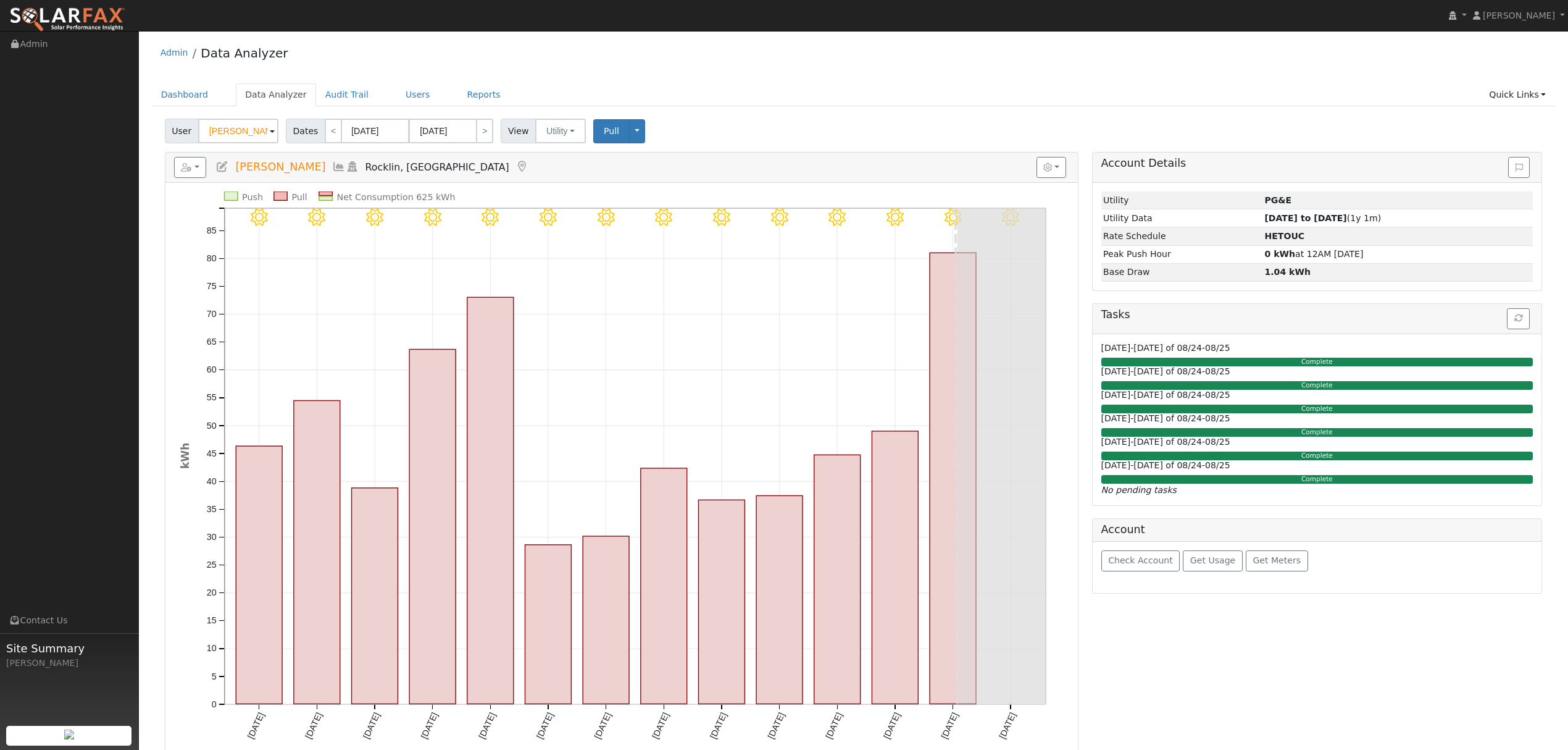
click at [334, 163] on icon at bounding box center [338, 167] width 14 height 11
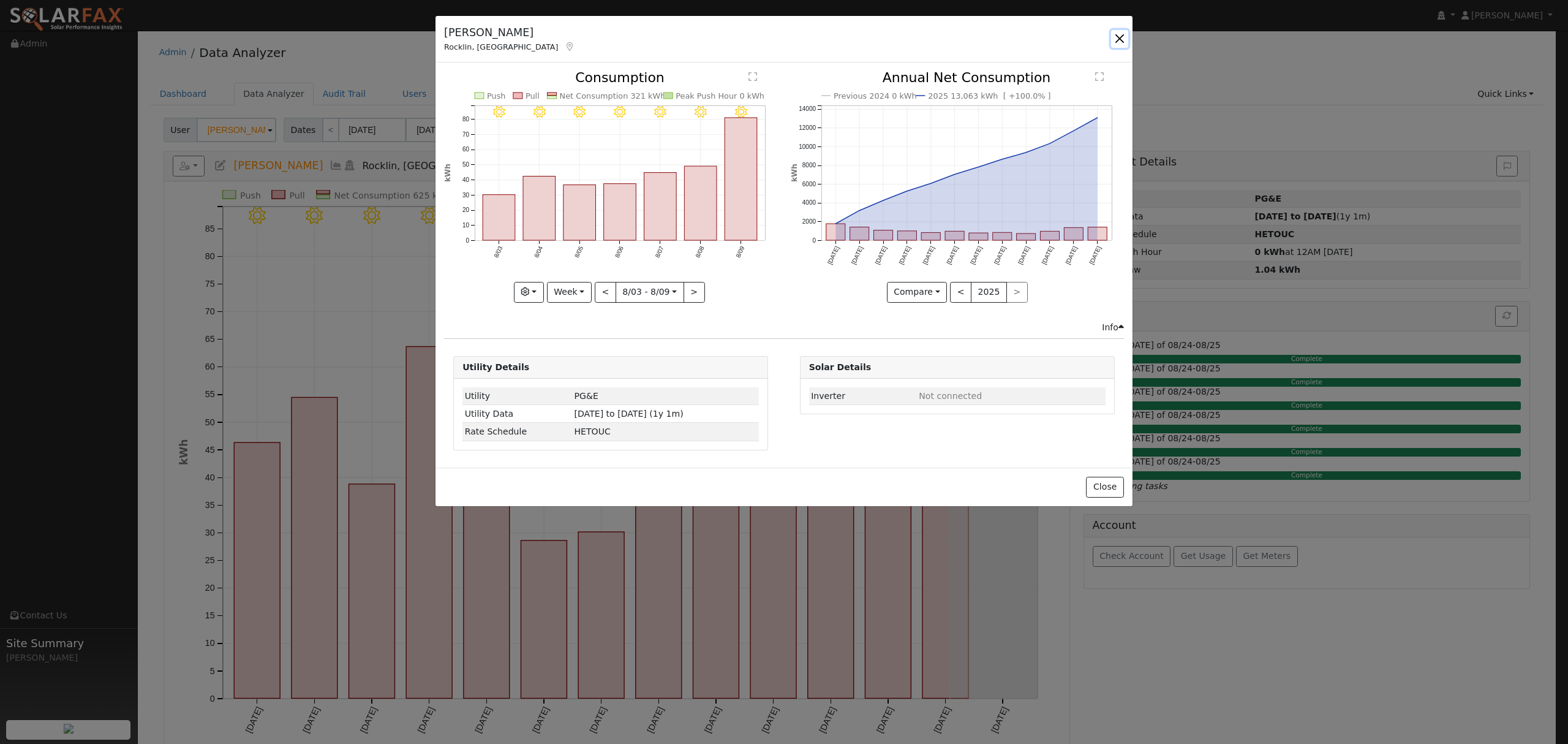
click at [1117, 42] on button "button" at bounding box center [1119, 38] width 18 height 18
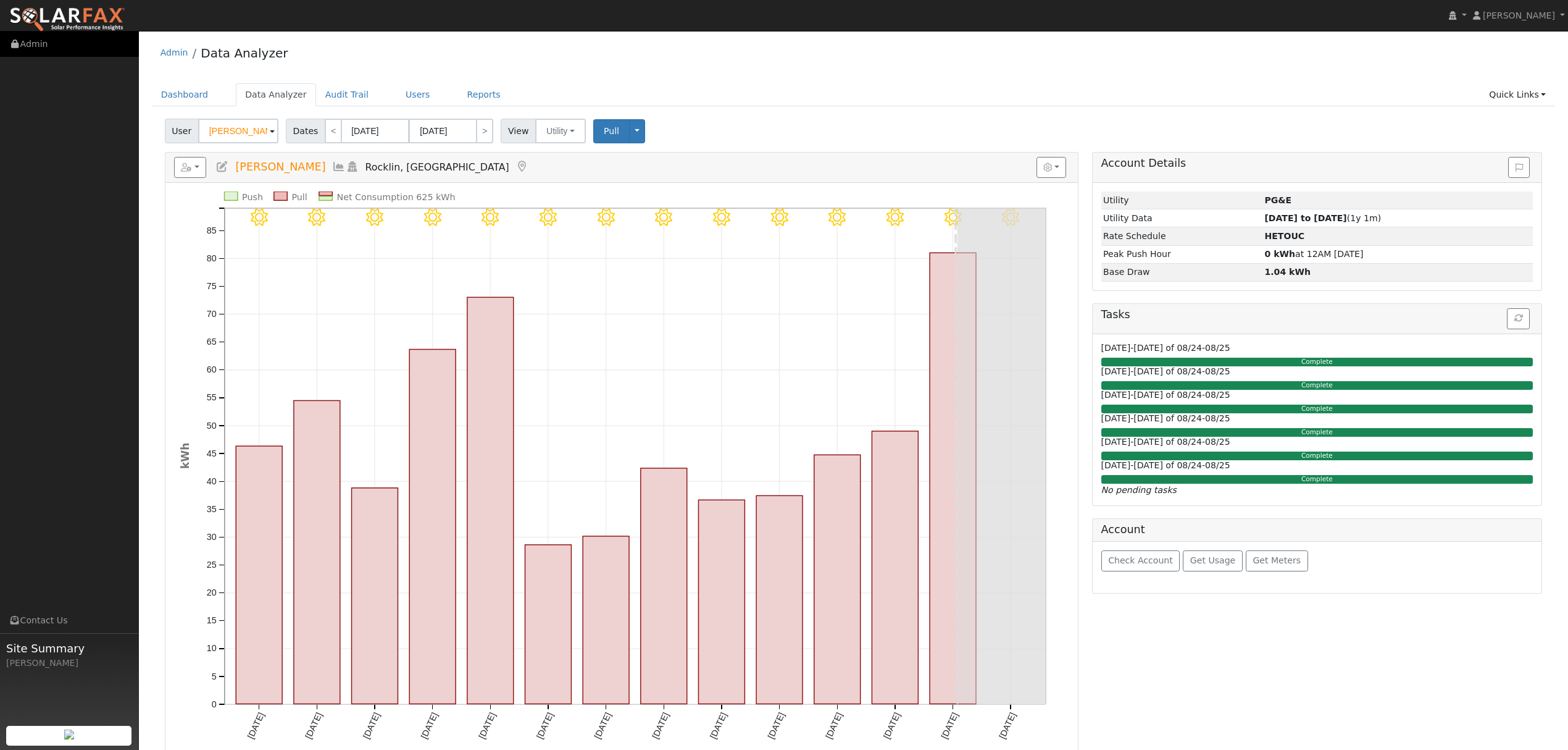
click at [50, 45] on link "Admin" at bounding box center [69, 44] width 139 height 25
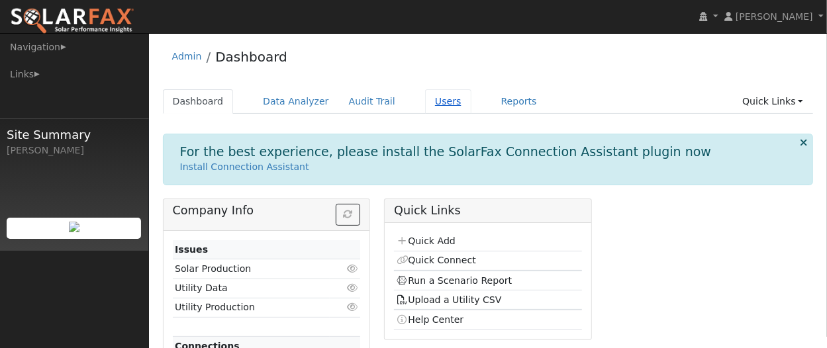
click at [426, 99] on link "Users" at bounding box center [448, 101] width 46 height 24
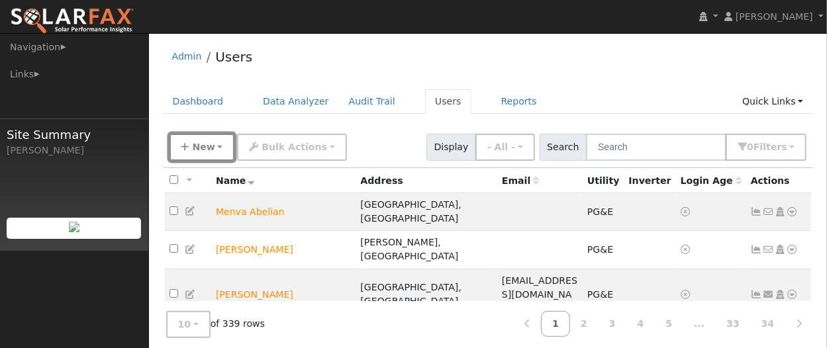
click at [189, 146] on button "New" at bounding box center [202, 147] width 66 height 27
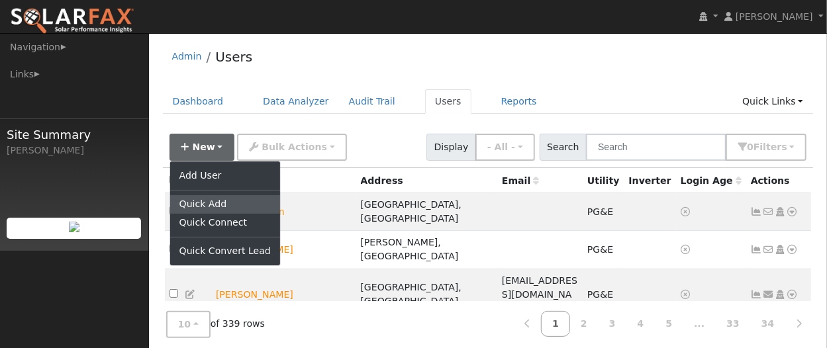
click at [193, 203] on link "Quick Add" at bounding box center [225, 204] width 110 height 19
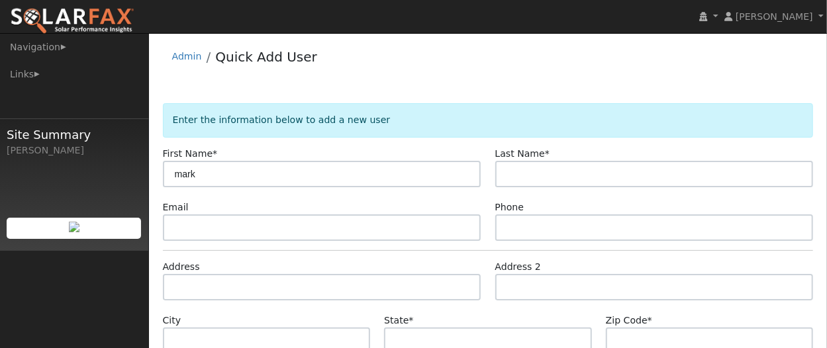
type input "mark"
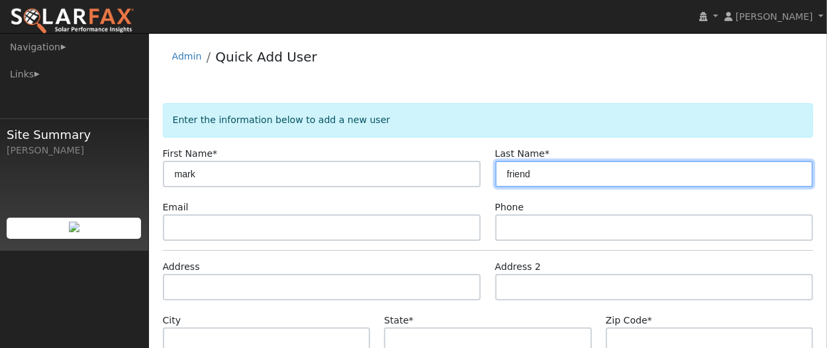
type input "friend"
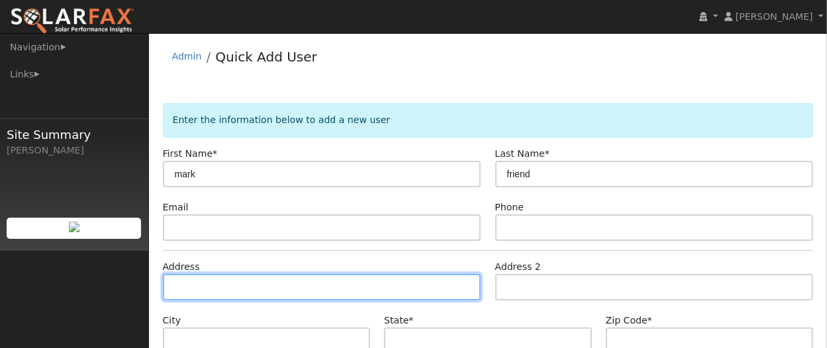
click at [262, 287] on input "text" at bounding box center [322, 287] width 318 height 26
click at [228, 281] on input "text" at bounding box center [322, 287] width 318 height 26
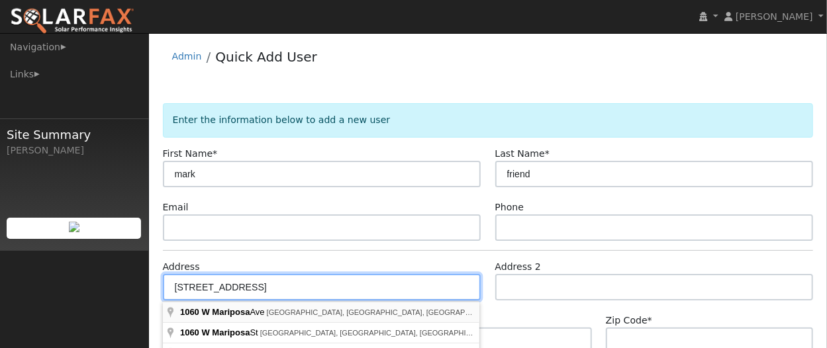
type input "1060 West Mariposa Avenue"
type input "Stockton"
type input "CA"
type input "95204"
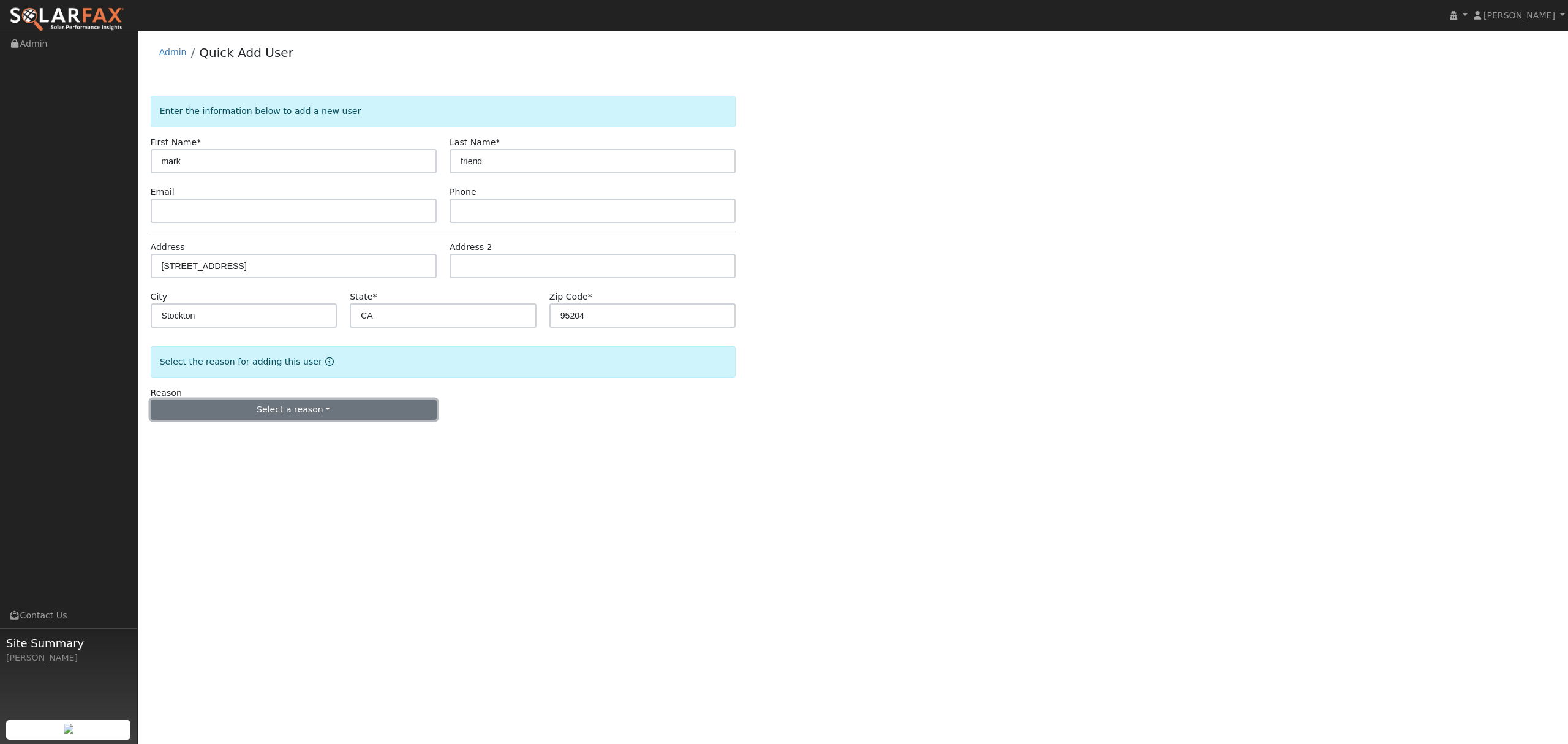
click at [341, 322] on button "Select a reason" at bounding box center [293, 410] width 286 height 21
click at [191, 322] on link "New lead" at bounding box center [219, 435] width 135 height 18
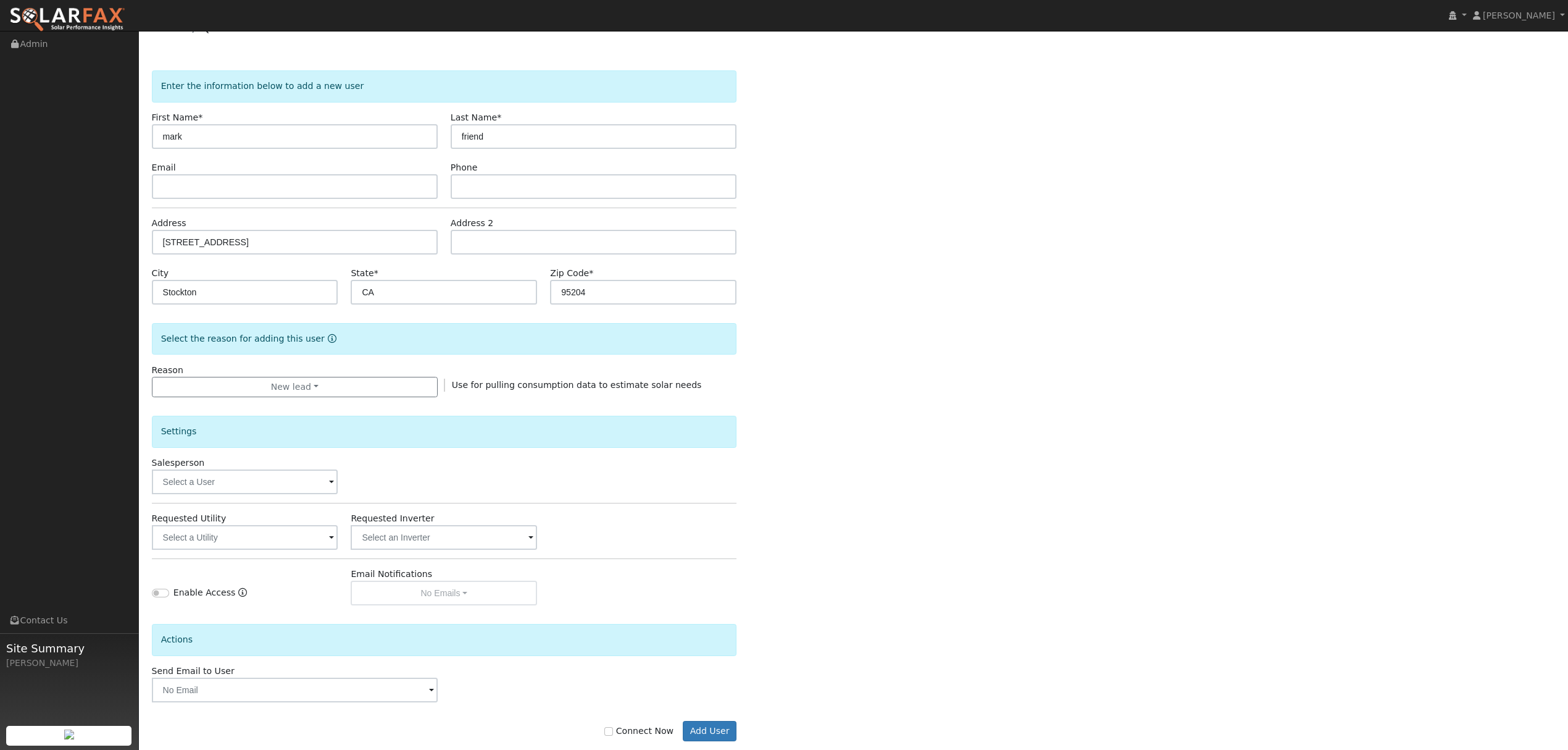
scroll to position [50, 0]
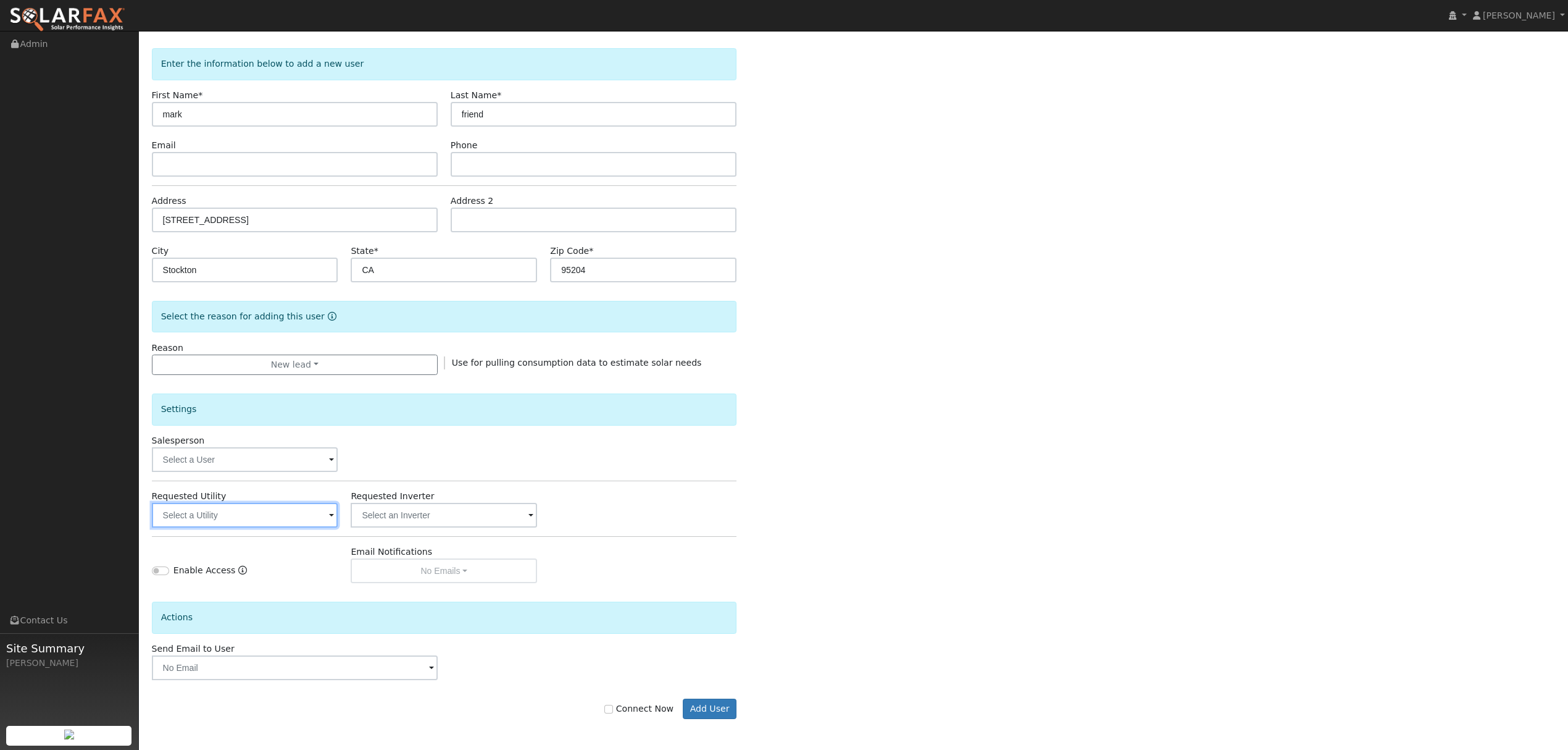
click at [289, 325] on input "text" at bounding box center [245, 515] width 186 height 24
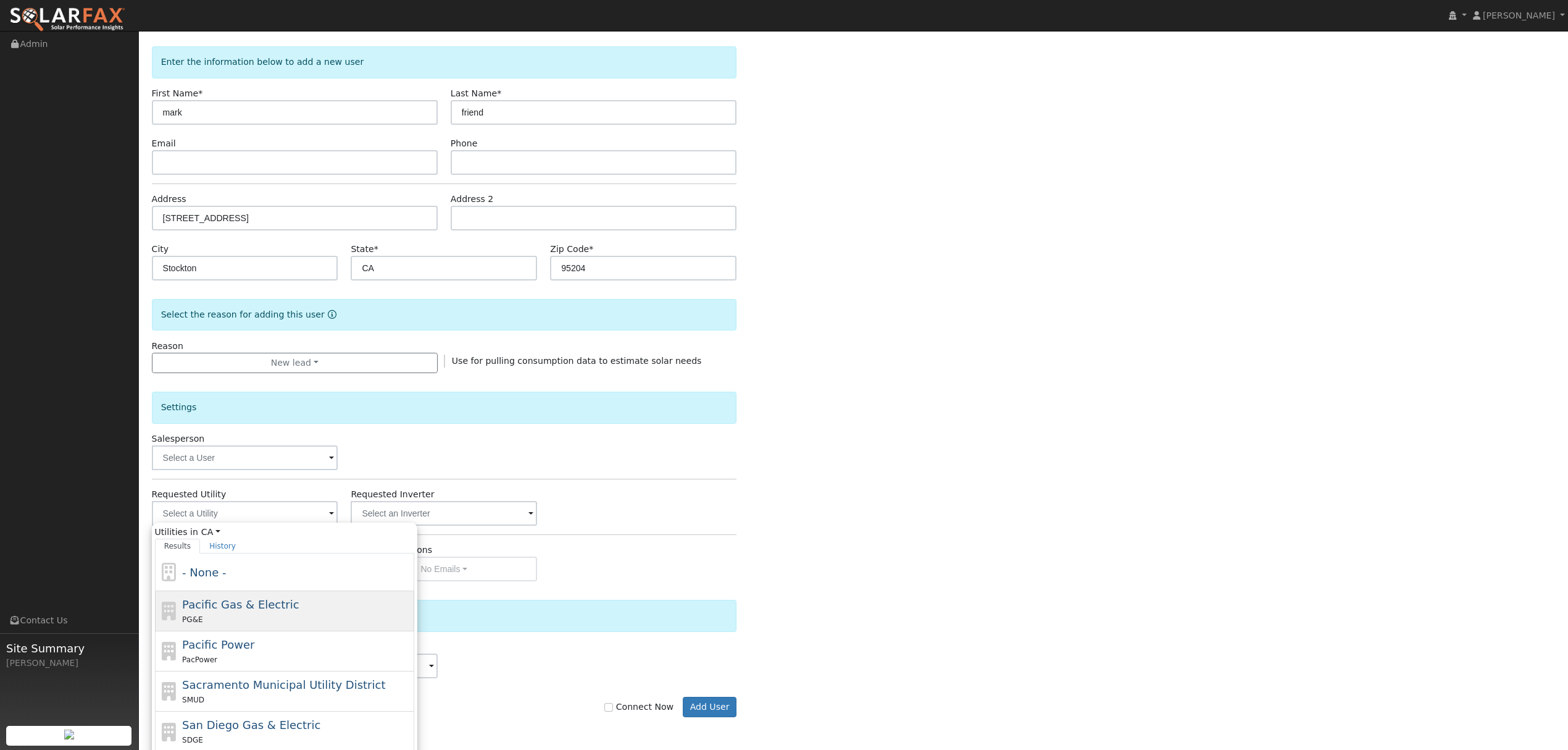
click at [208, 325] on span "Pacific Gas & Electric" at bounding box center [240, 604] width 117 height 13
type input "Pacific Gas & Electric"
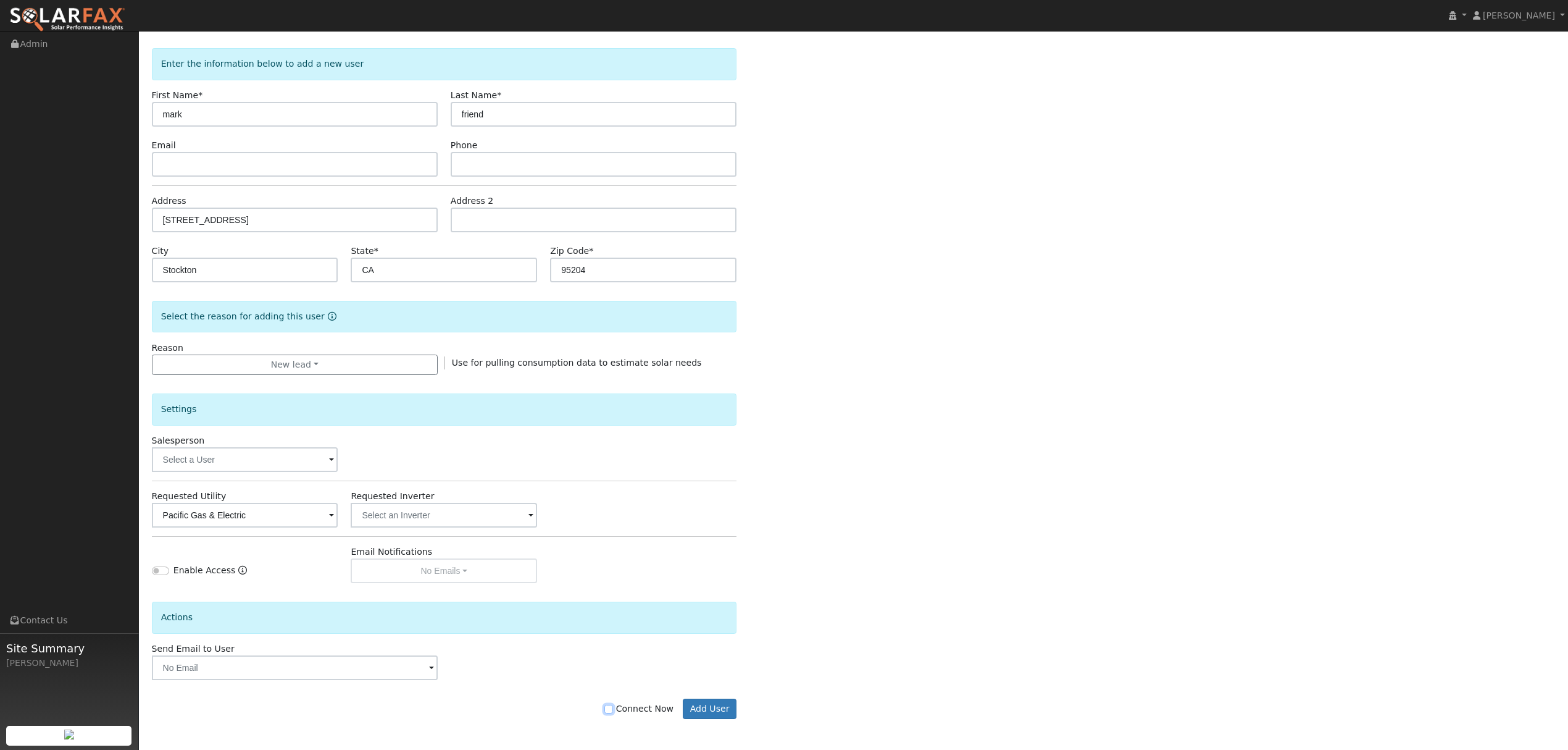
click at [612, 325] on input "Connect Now" at bounding box center [608, 708] width 8 height 8
checkbox input "true"
click at [733, 325] on button "Add User" at bounding box center [709, 709] width 54 height 21
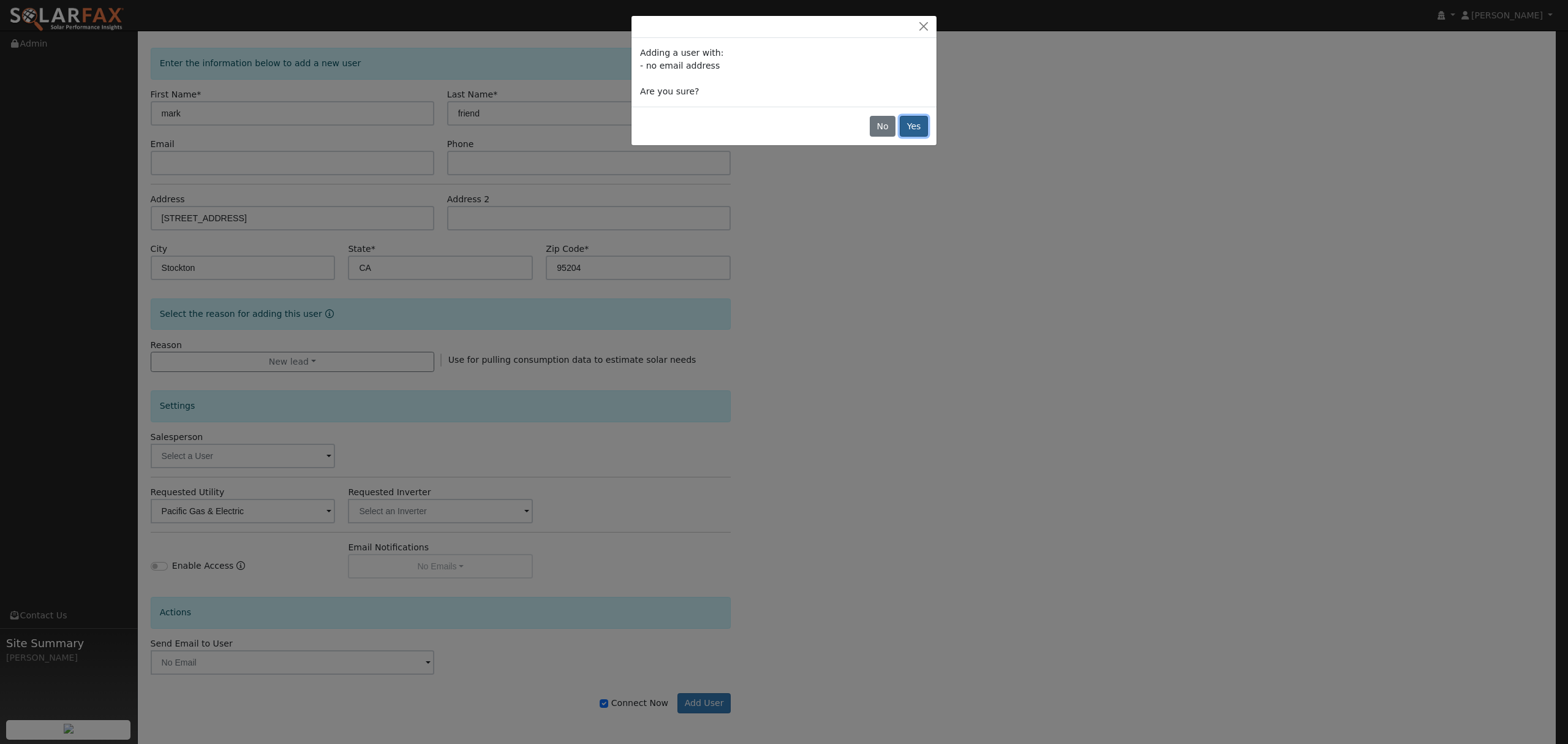
click at [776, 128] on button "Yes" at bounding box center [913, 126] width 28 height 21
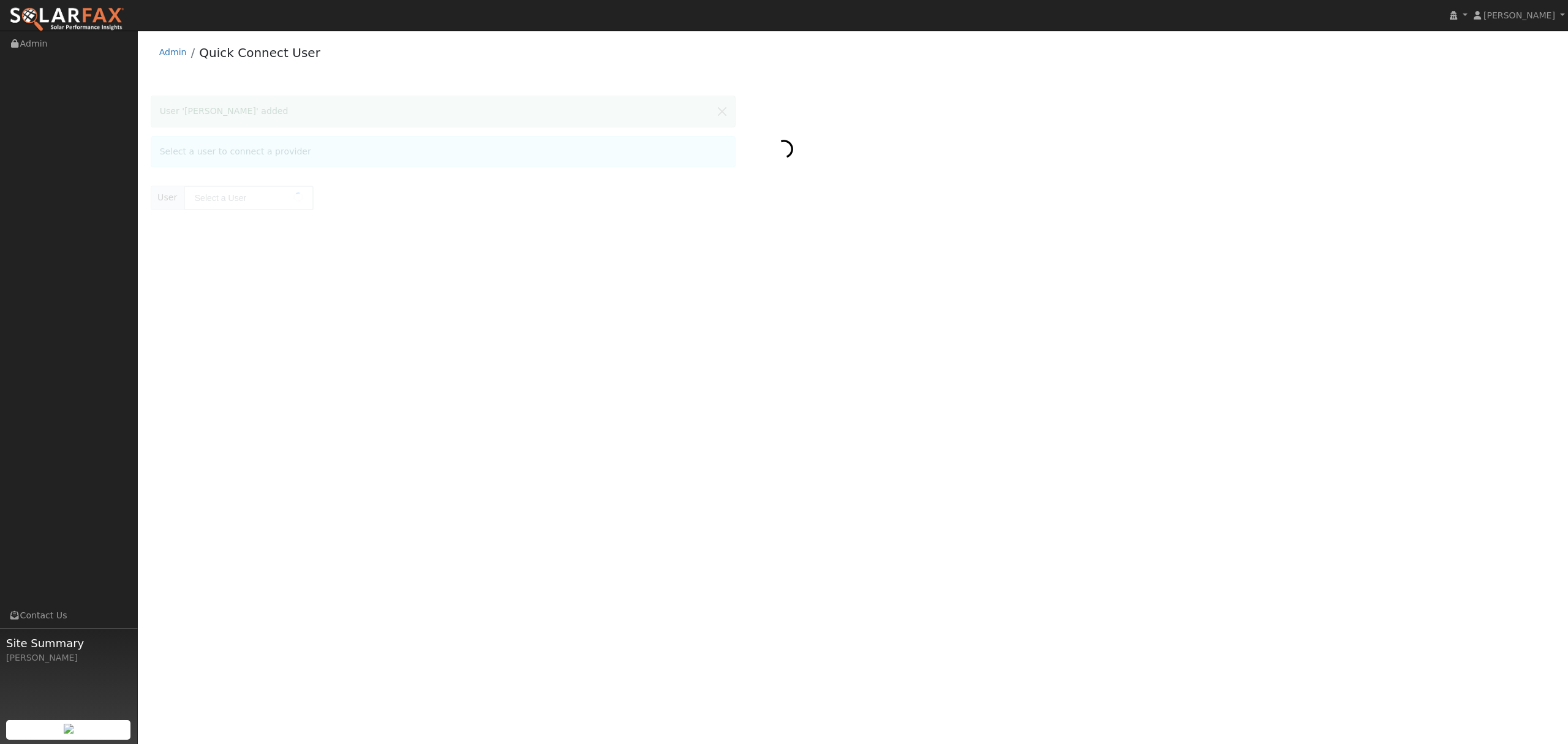
type input "[PERSON_NAME]"
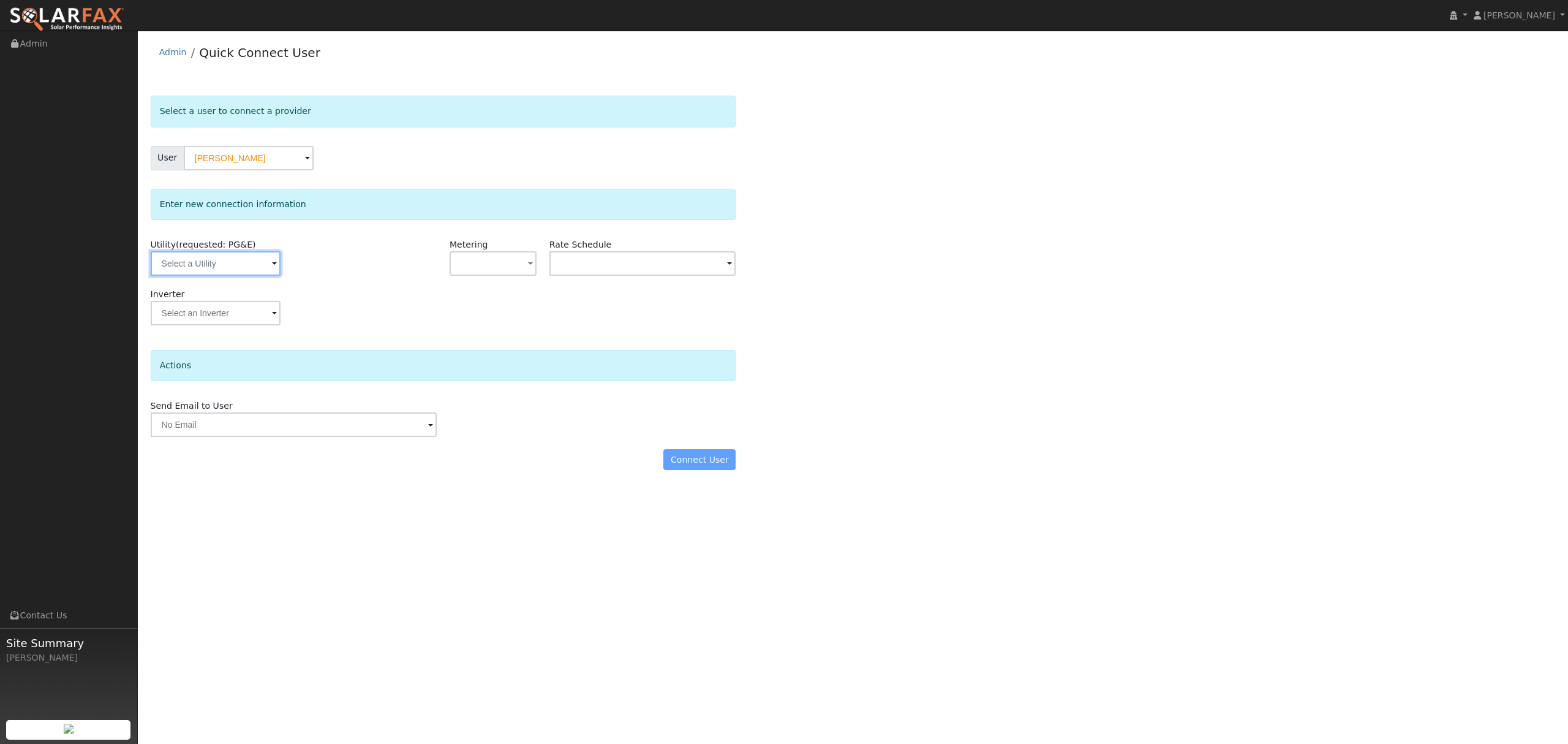
click at [234, 267] on input "text" at bounding box center [216, 263] width 130 height 24
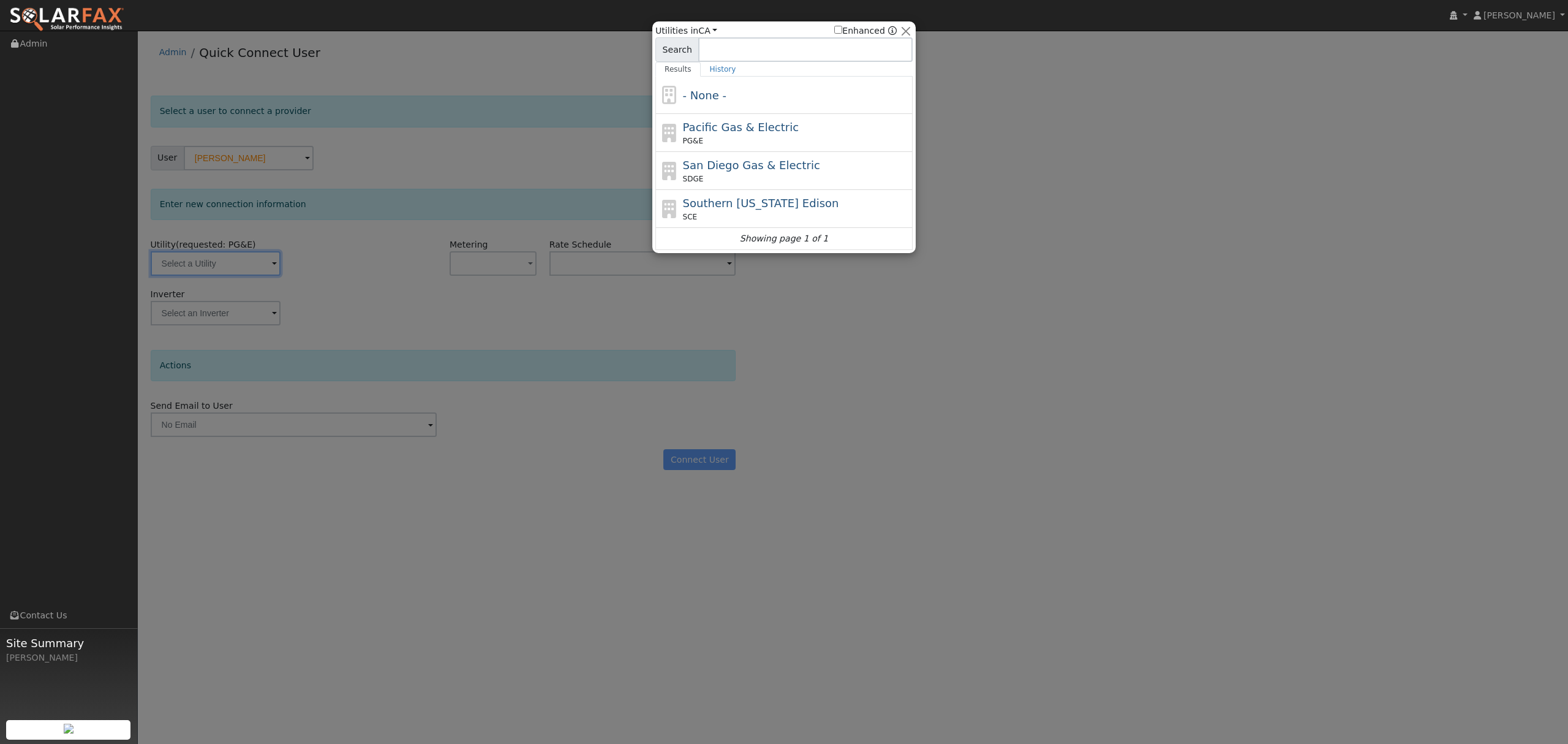
click at [721, 128] on span "Pacific Gas & Electric" at bounding box center [740, 127] width 116 height 13
type input "PG&E"
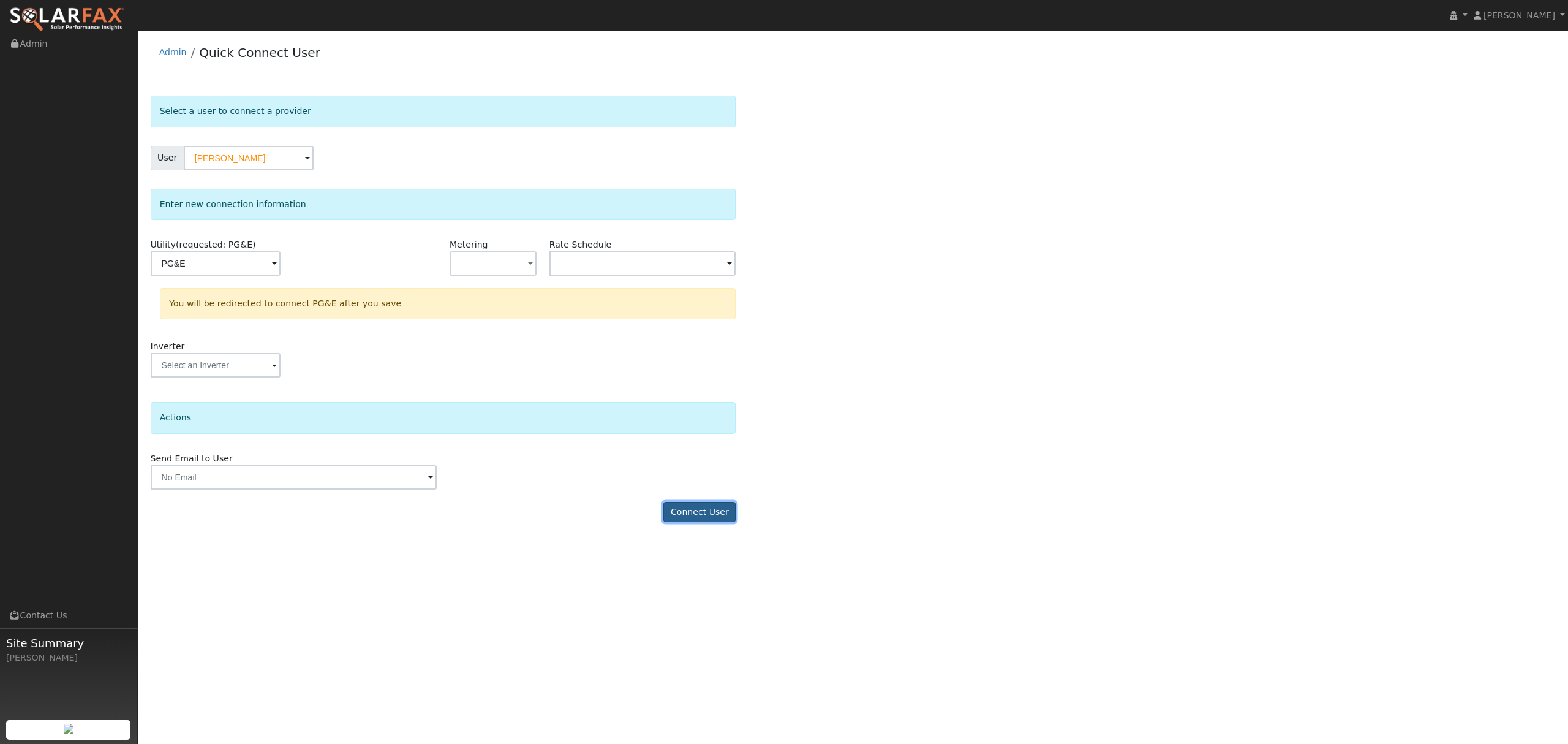
click at [721, 508] on button "Connect User" at bounding box center [699, 512] width 72 height 21
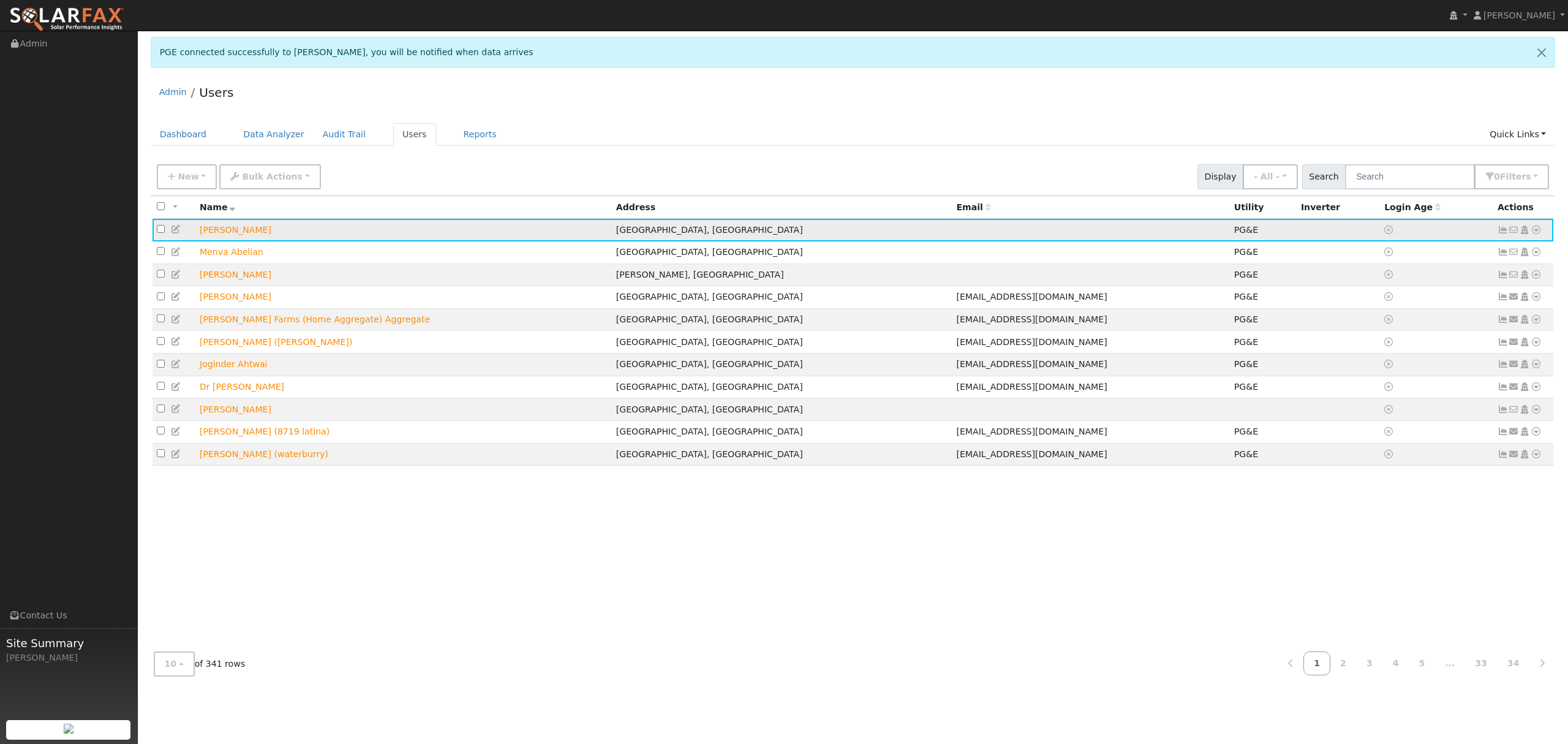
click at [1537, 224] on link at bounding box center [1536, 230] width 11 height 13
click at [1505, 247] on link "Data Analyzer" at bounding box center [1495, 251] width 89 height 18
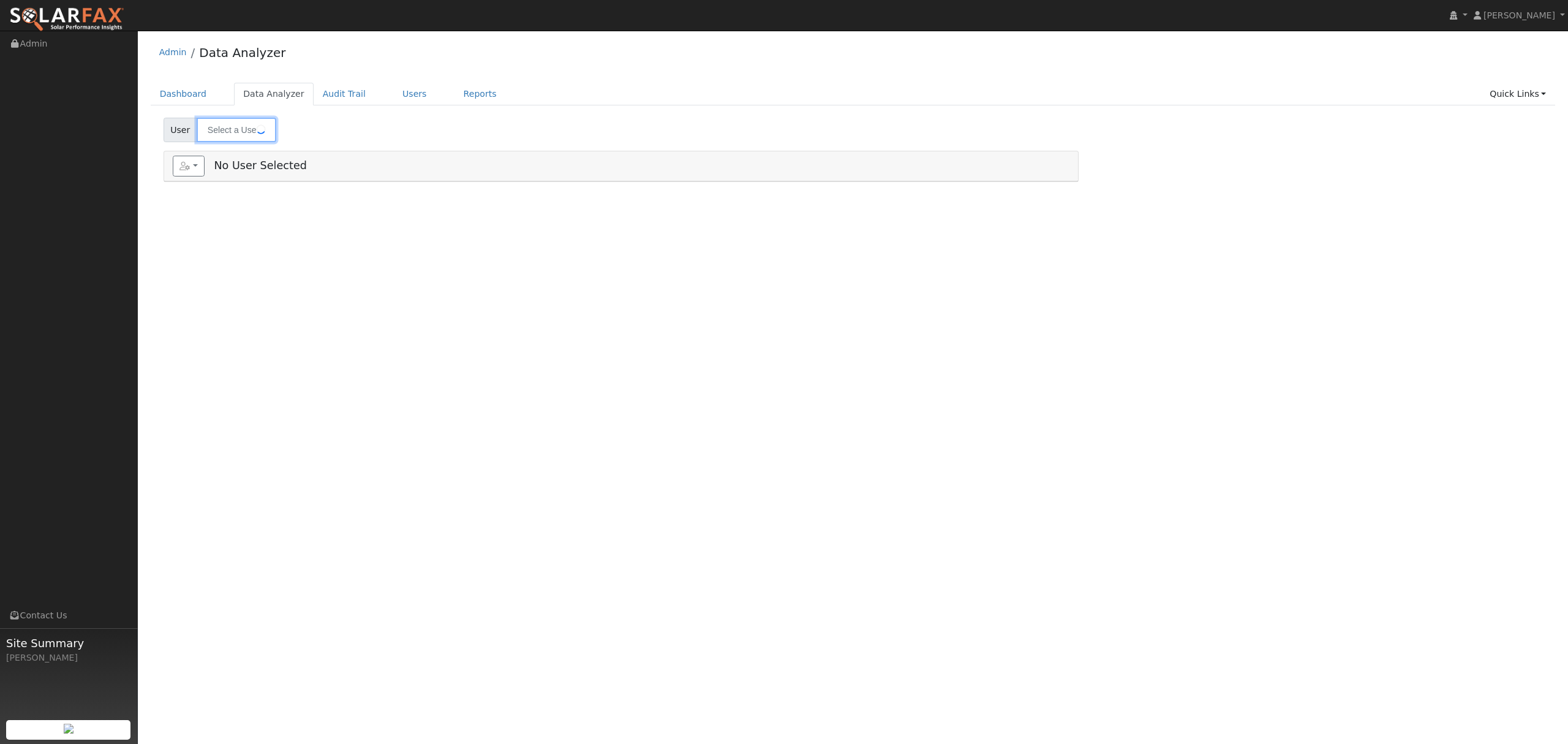
type input "mark friend"
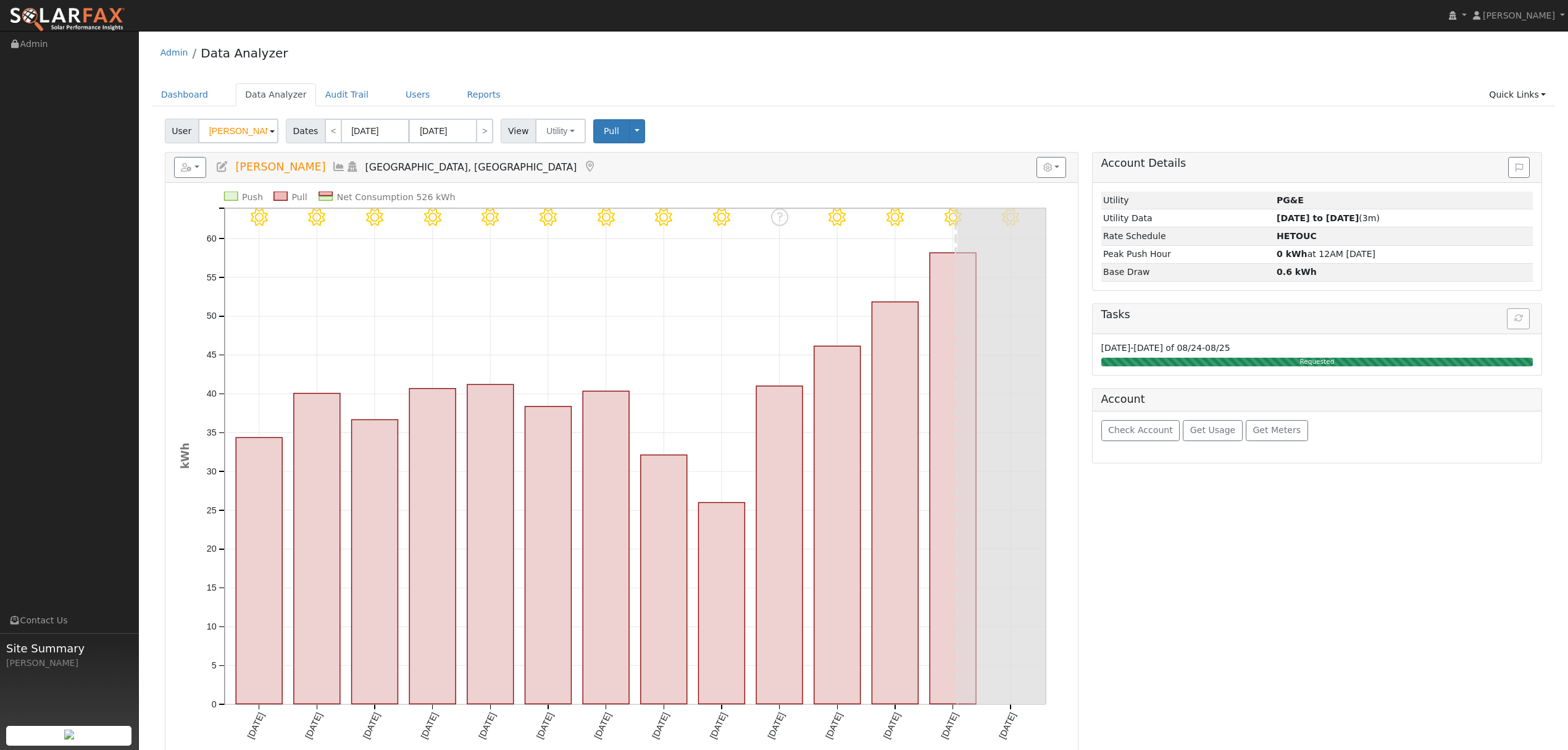
click at [332, 169] on icon at bounding box center [338, 167] width 14 height 11
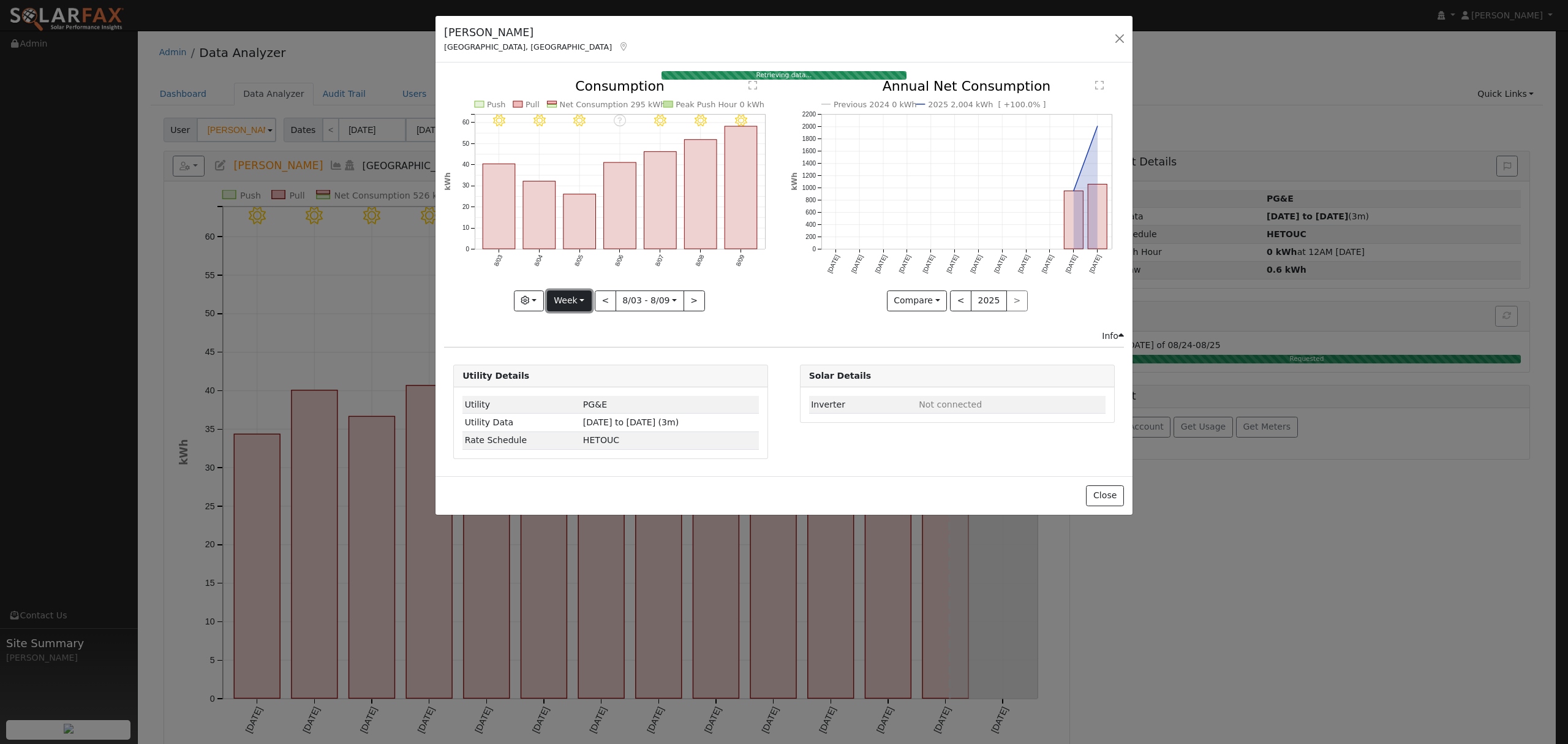
click at [579, 304] on button "Week" at bounding box center [569, 301] width 44 height 21
click at [575, 376] on link "Year" at bounding box center [590, 378] width 85 height 18
type input "2024-08-01"
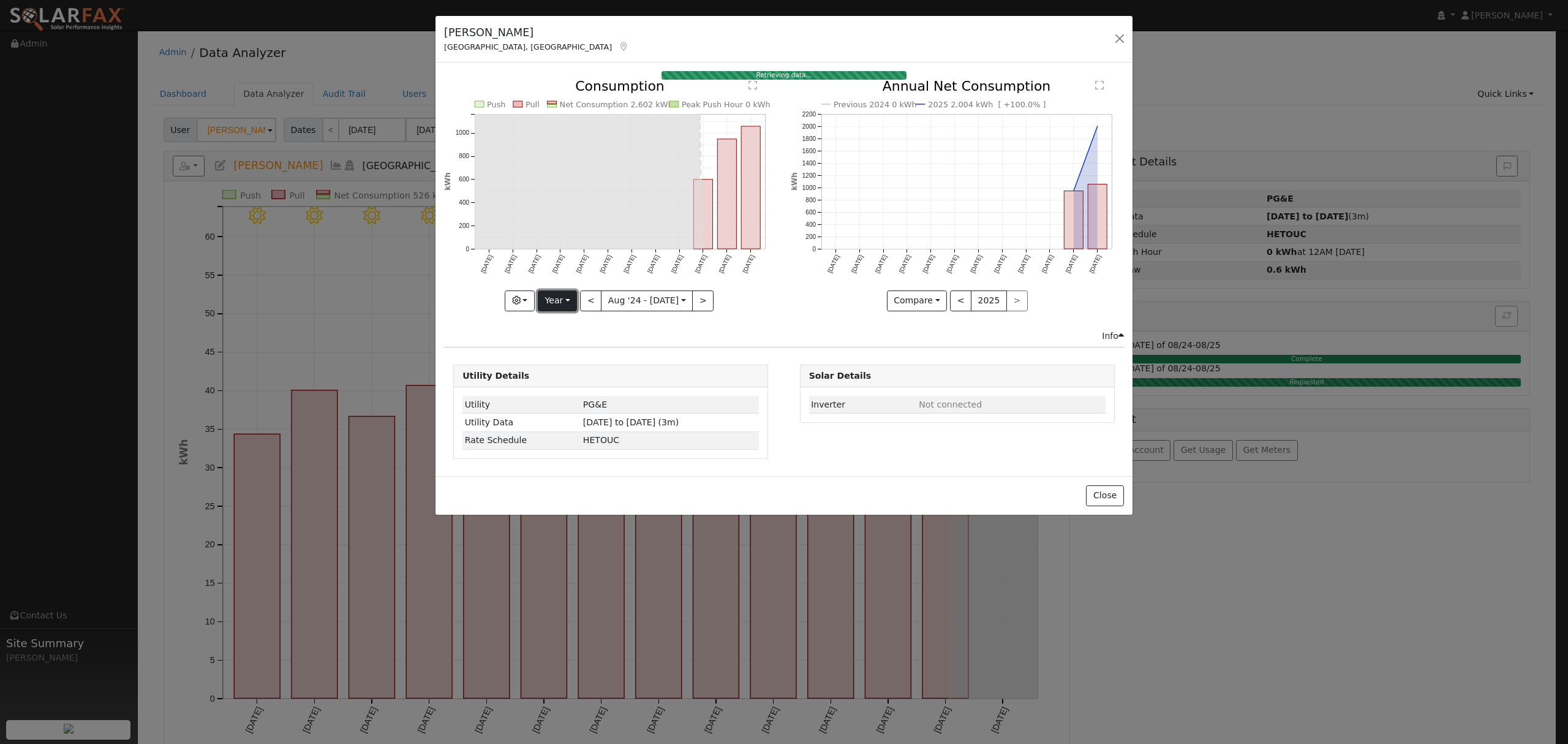
click at [562, 306] on button "Year" at bounding box center [557, 301] width 39 height 21
click at [566, 378] on link "Year" at bounding box center [581, 378] width 85 height 18
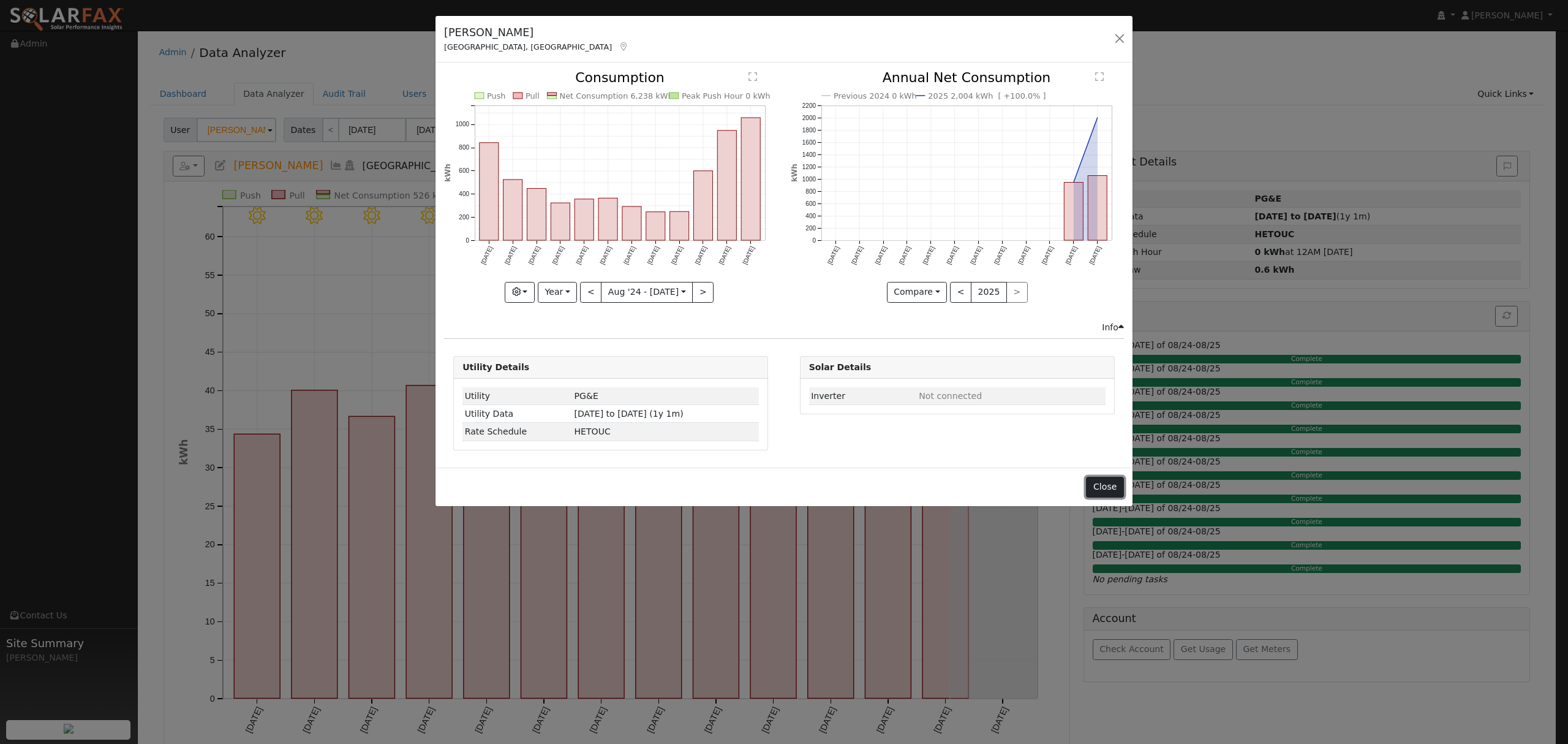
click at [1105, 490] on button "Close" at bounding box center [1105, 487] width 37 height 21
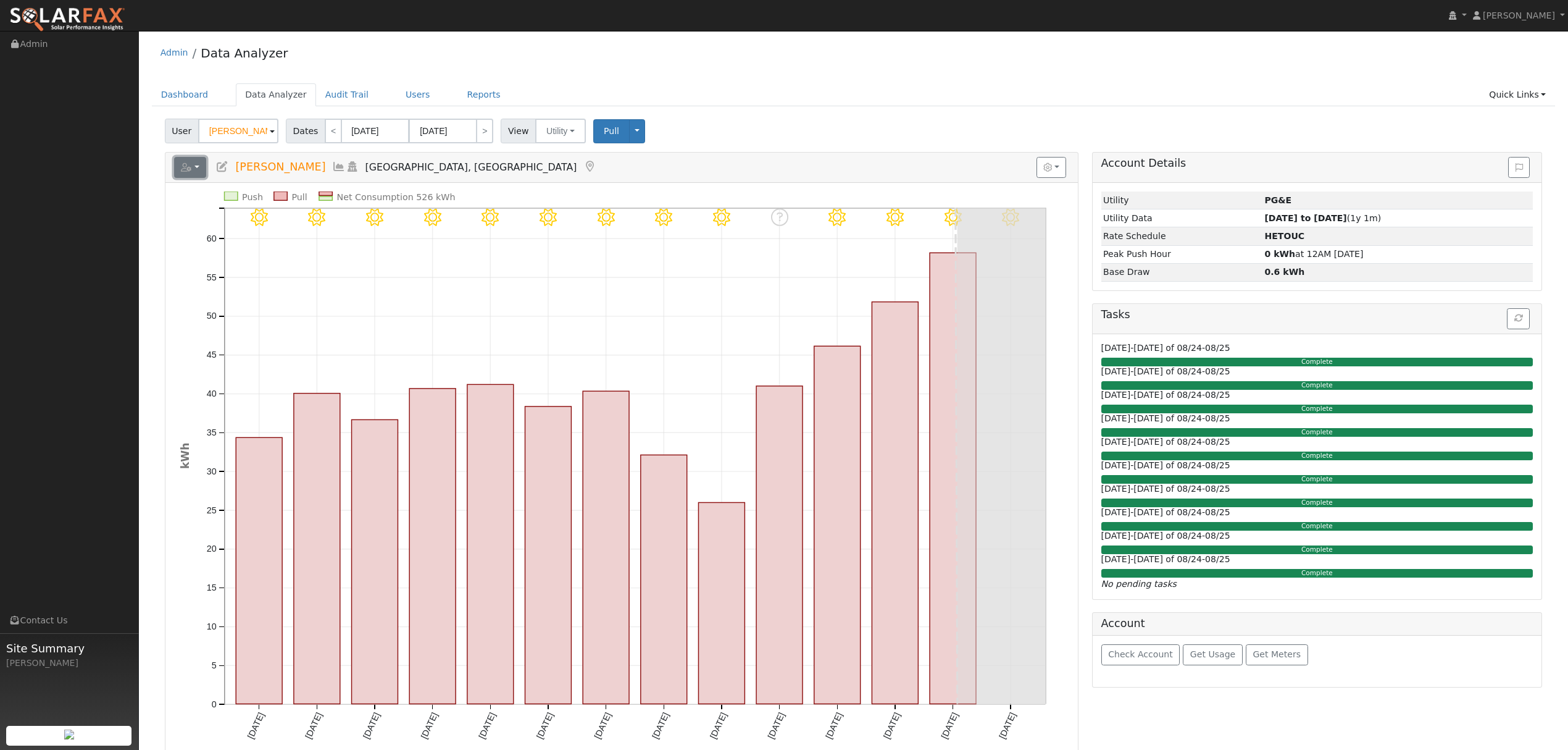
click at [199, 175] on button "button" at bounding box center [190, 167] width 33 height 21
click at [307, 218] on link "Export to CSV" at bounding box center [342, 223] width 89 height 15
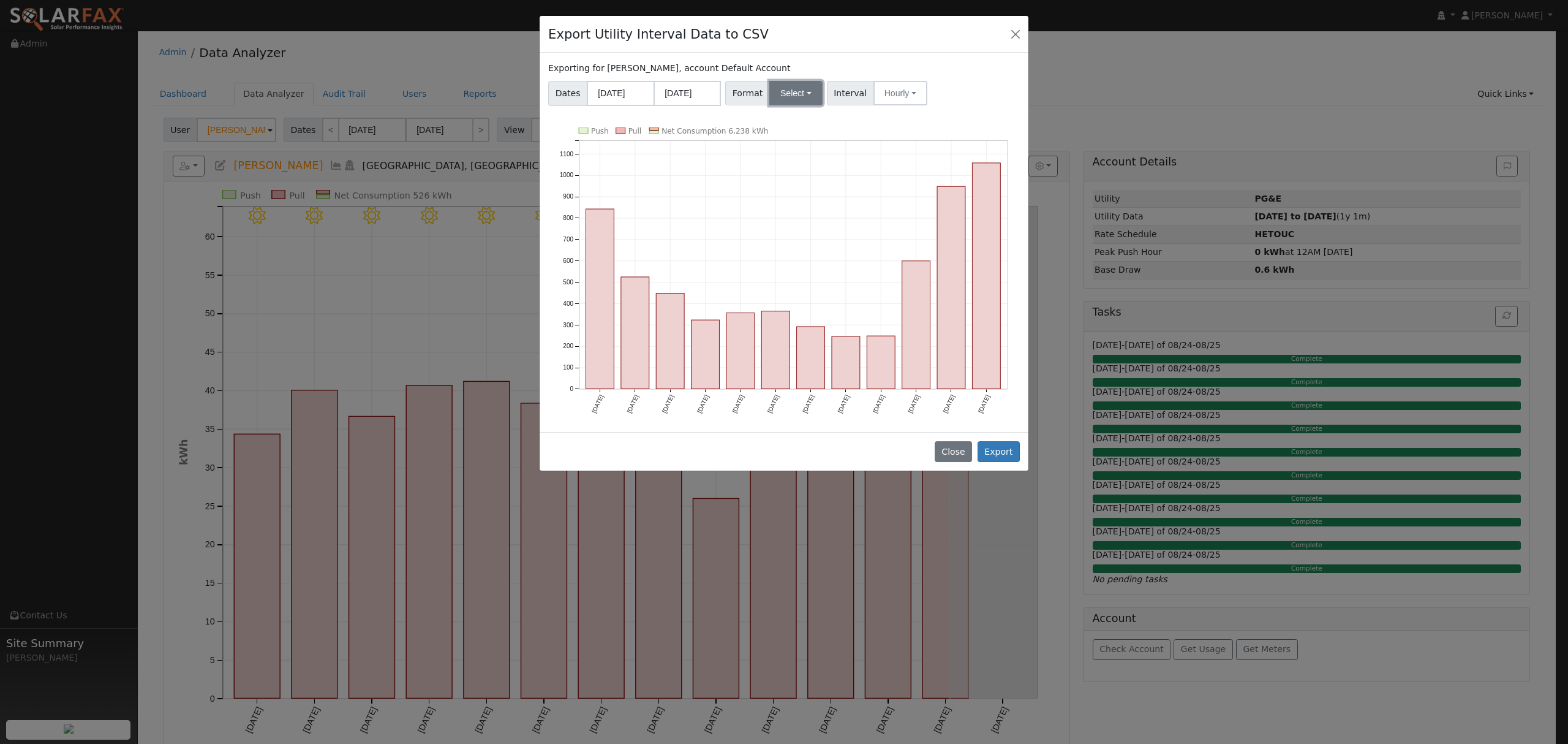
click at [786, 98] on button "Select" at bounding box center [796, 93] width 54 height 24
click at [800, 254] on link "Solargraf" at bounding box center [810, 250] width 88 height 18
click at [999, 461] on button "Export" at bounding box center [999, 452] width 43 height 21
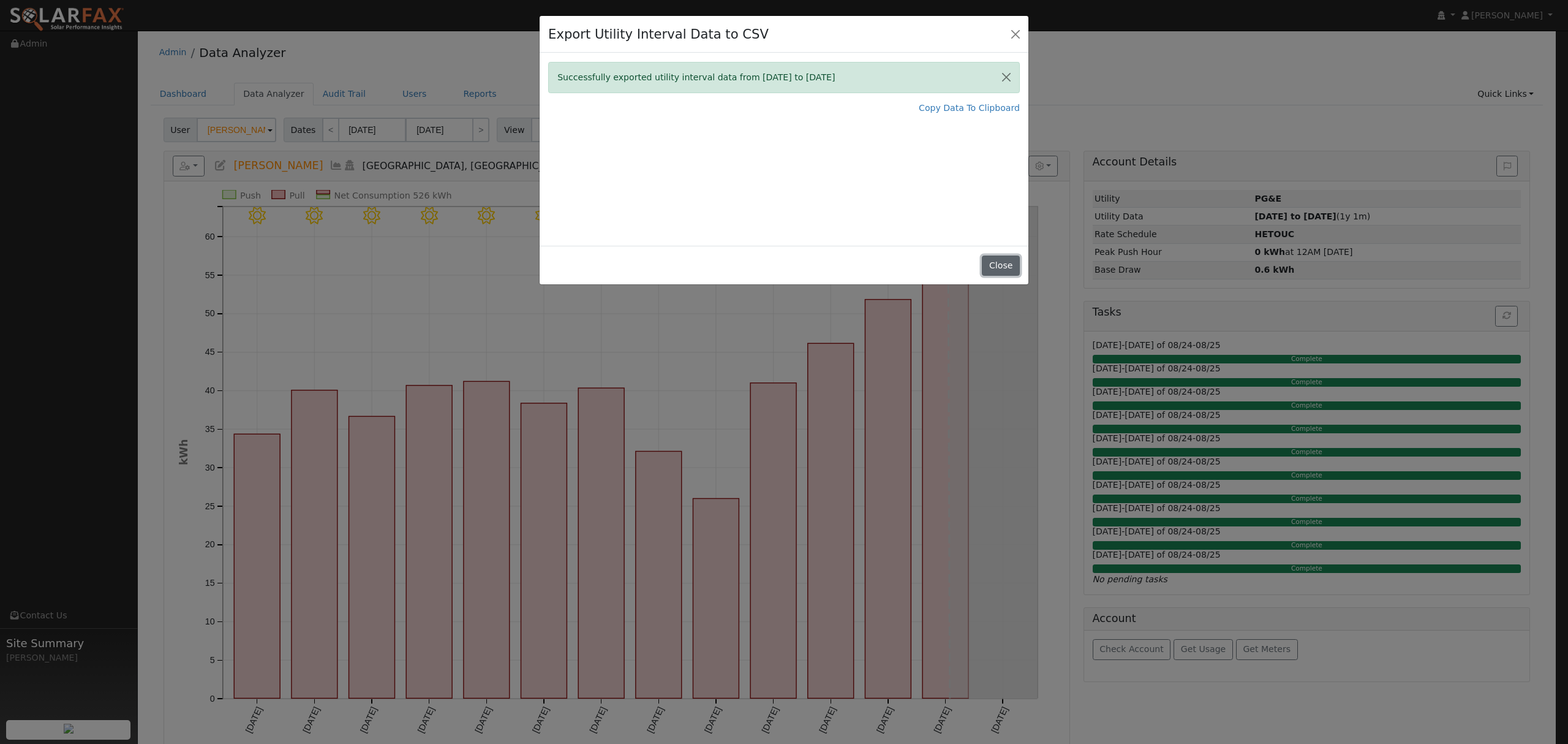
click at [1003, 267] on button "Close" at bounding box center [1000, 266] width 37 height 21
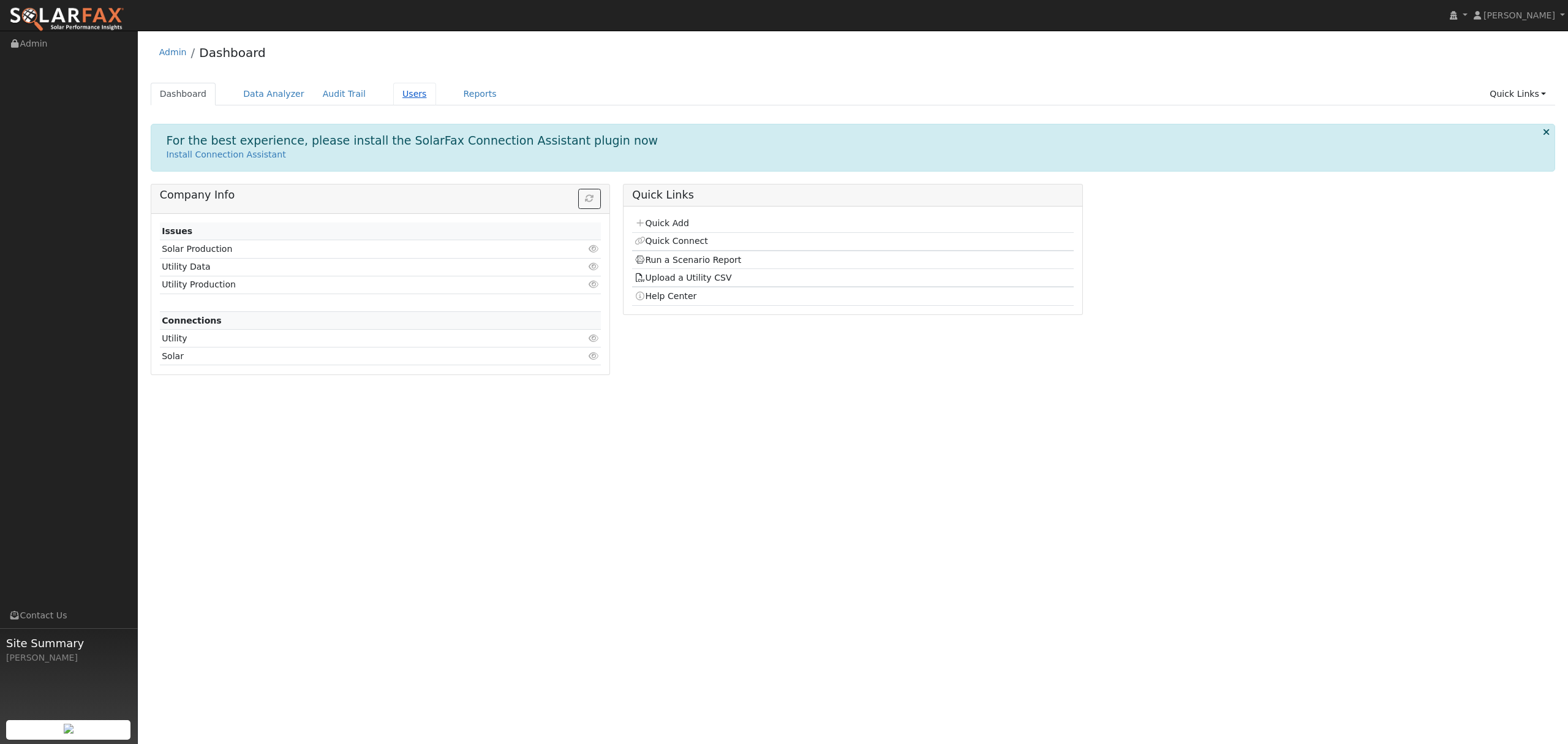
click at [393, 93] on link "Users" at bounding box center [414, 93] width 43 height 22
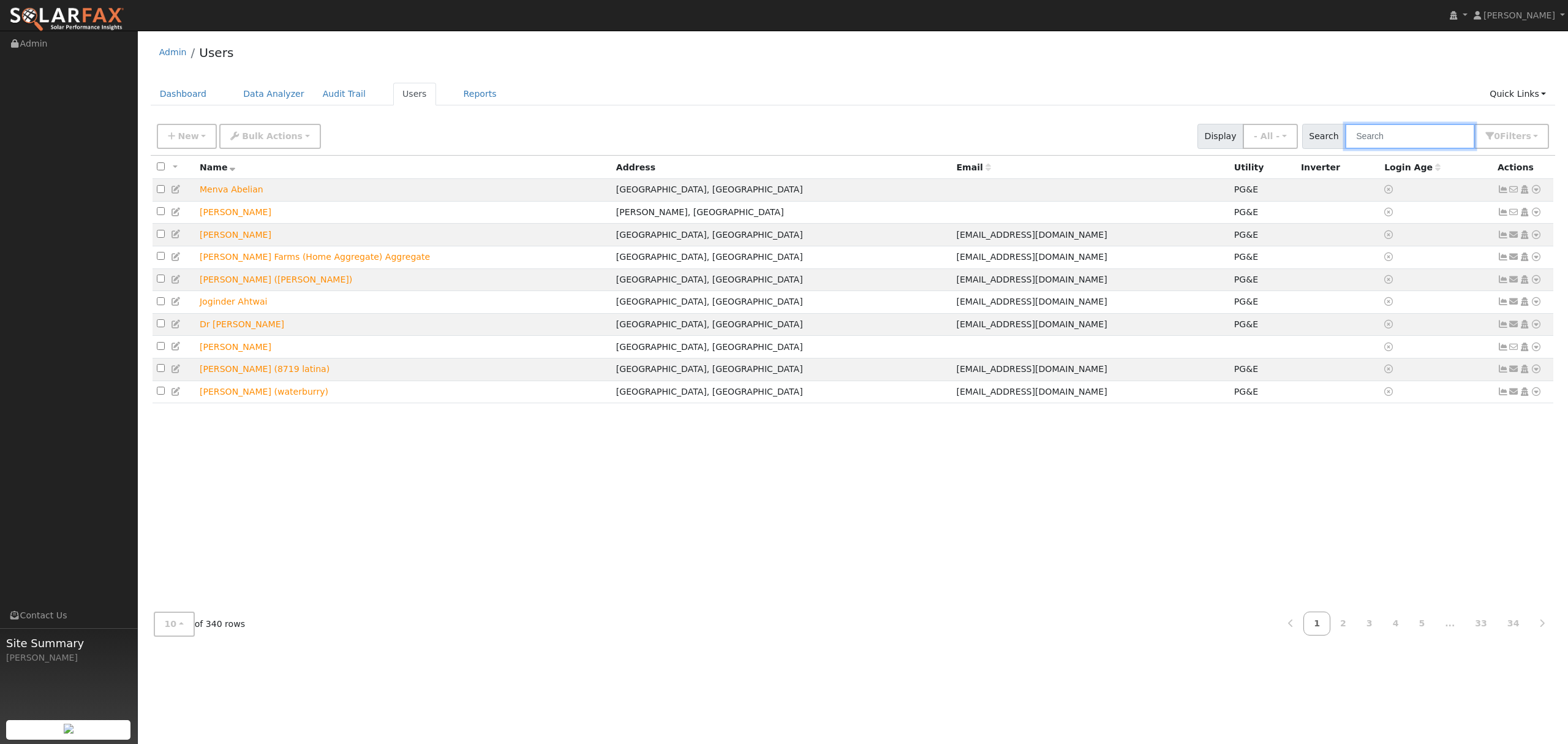
click at [1420, 143] on input "text" at bounding box center [1410, 136] width 130 height 25
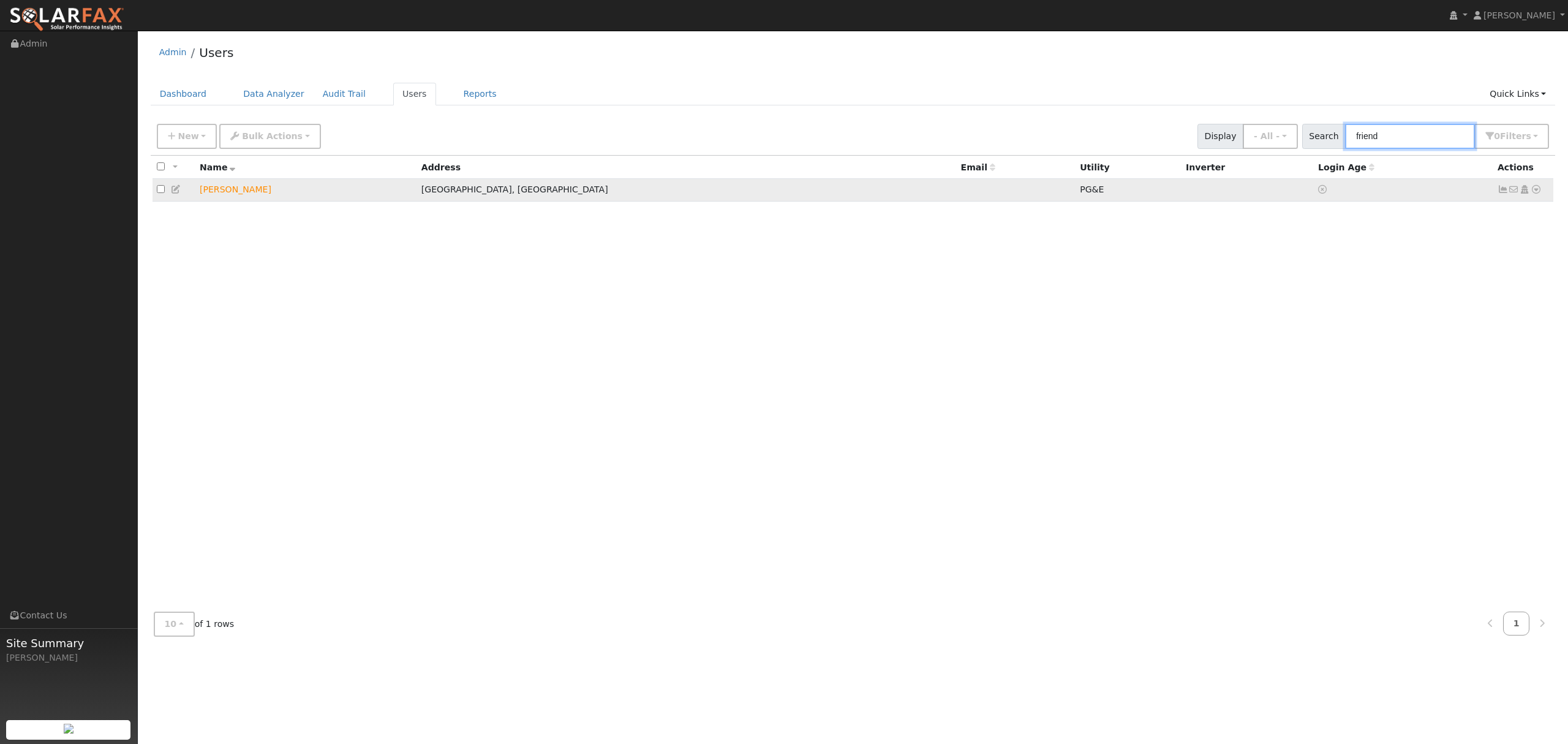
type input "friend"
click at [1535, 190] on icon at bounding box center [1536, 189] width 11 height 8
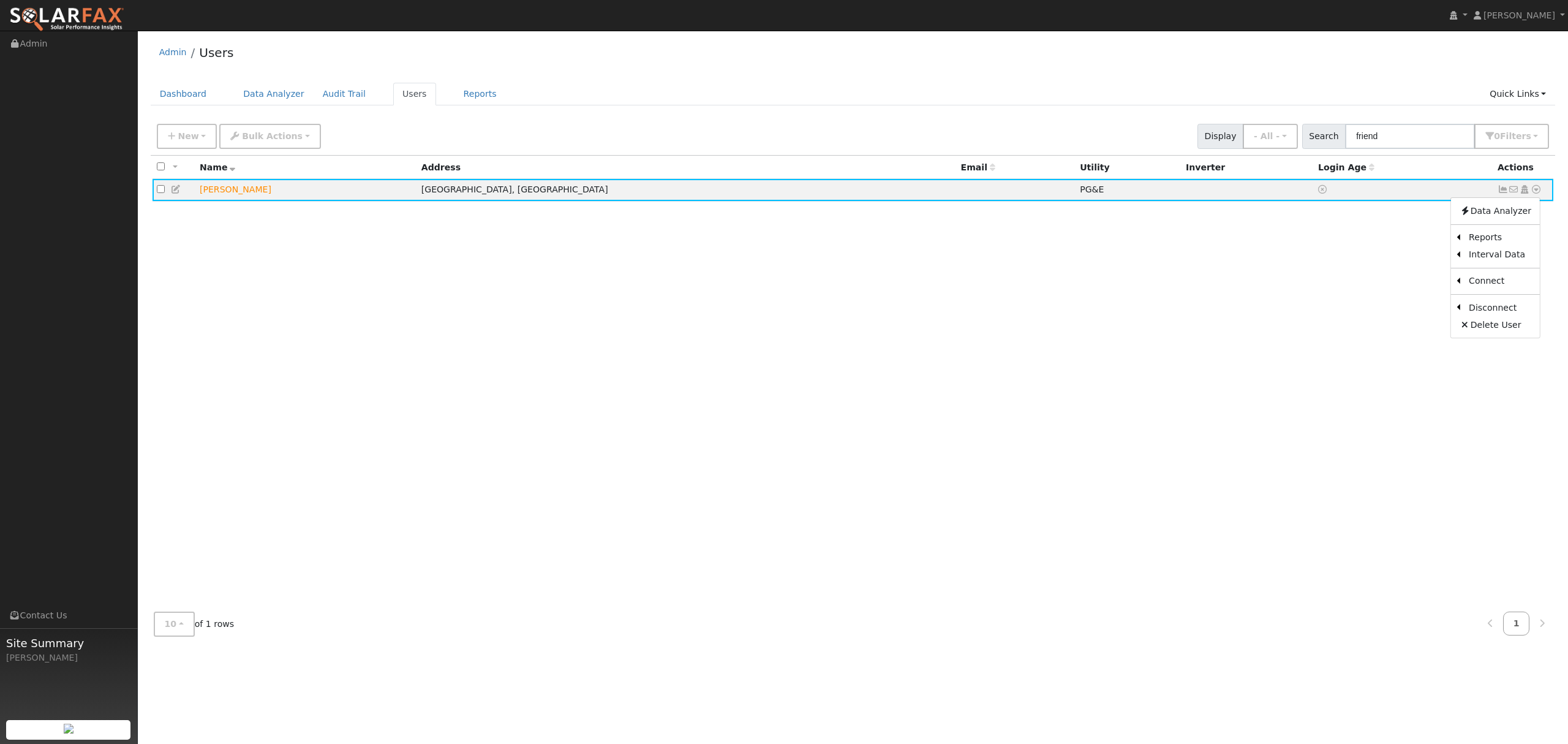
click at [1480, 217] on link "Data Analyzer" at bounding box center [1495, 210] width 89 height 18
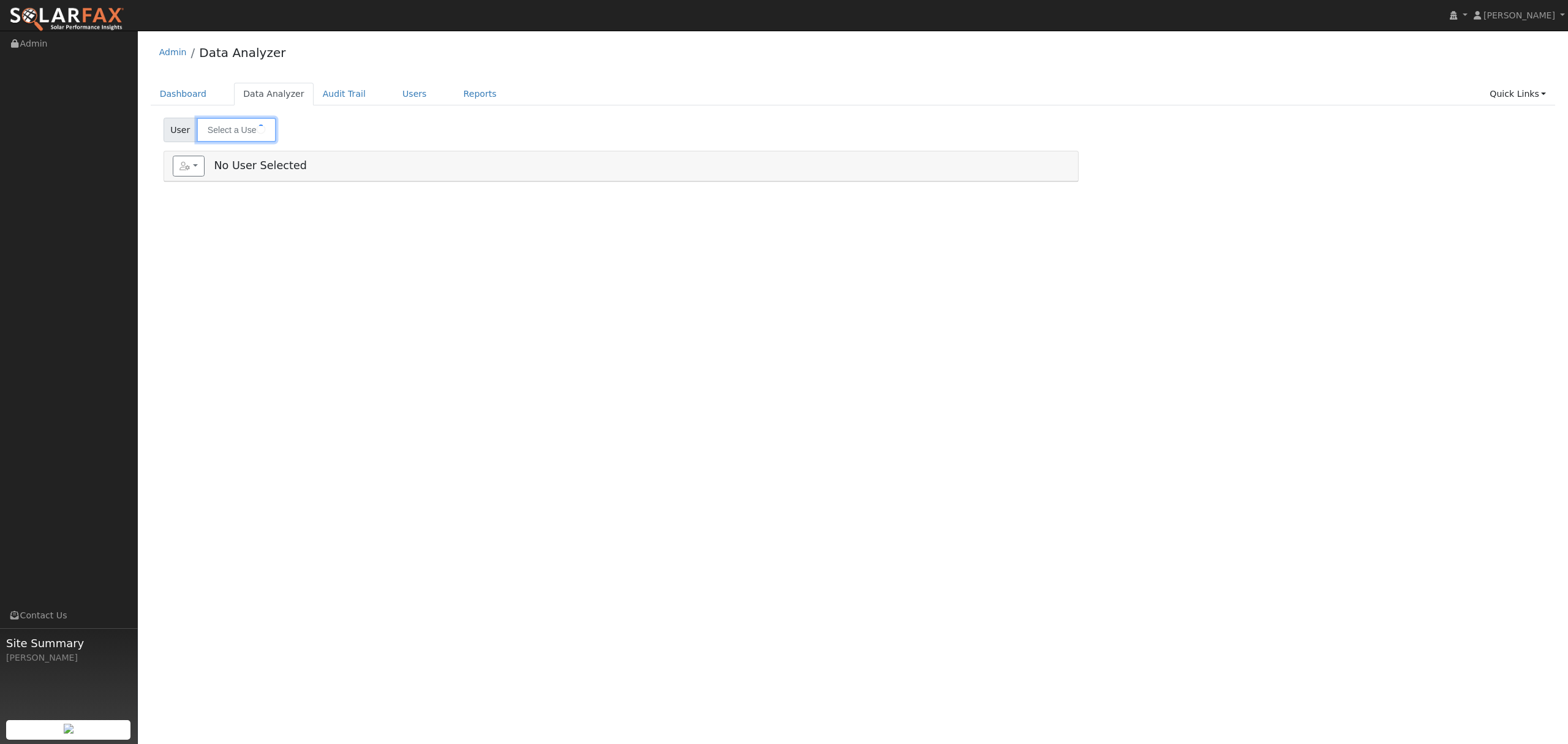
type input "[PERSON_NAME]"
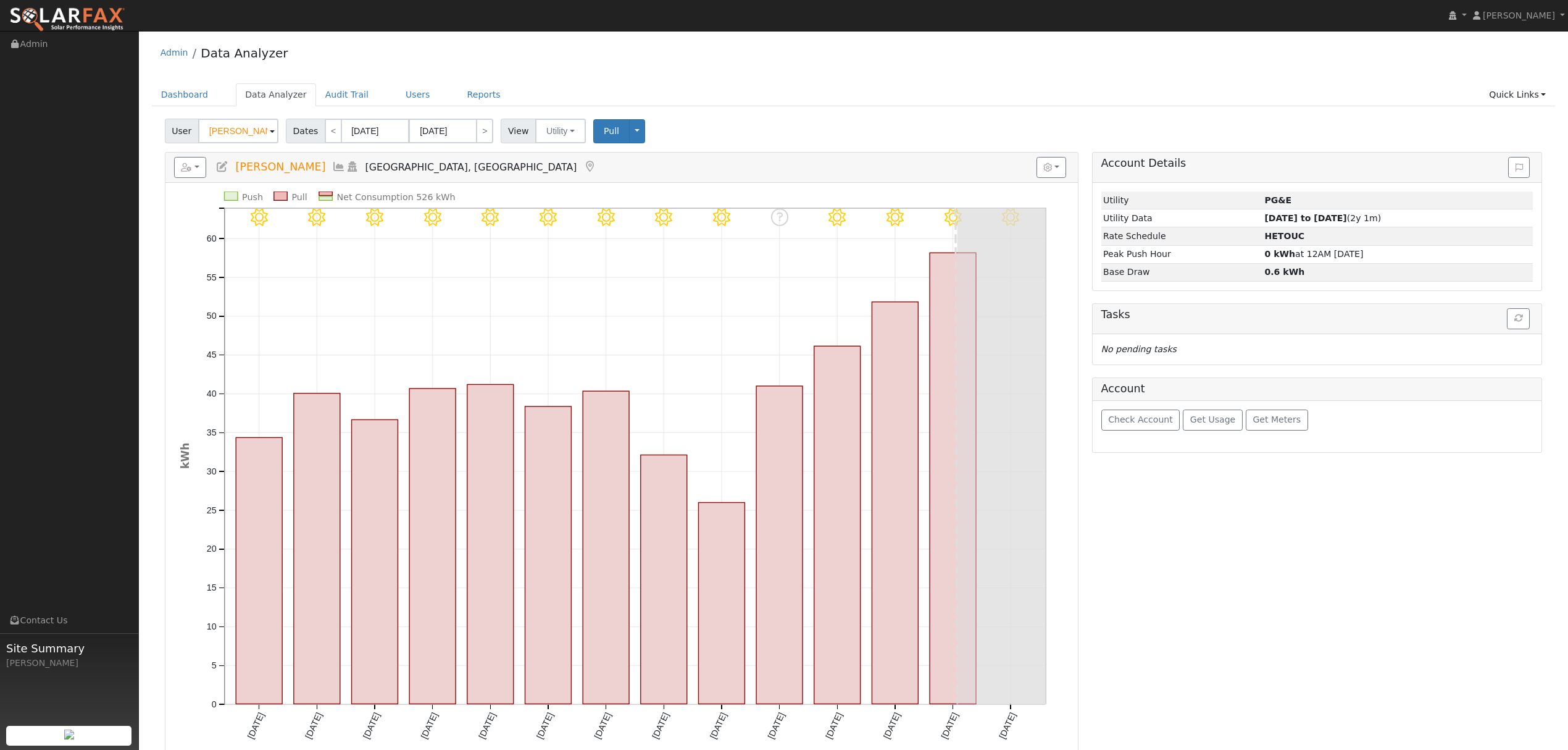
click at [332, 169] on icon at bounding box center [338, 167] width 14 height 11
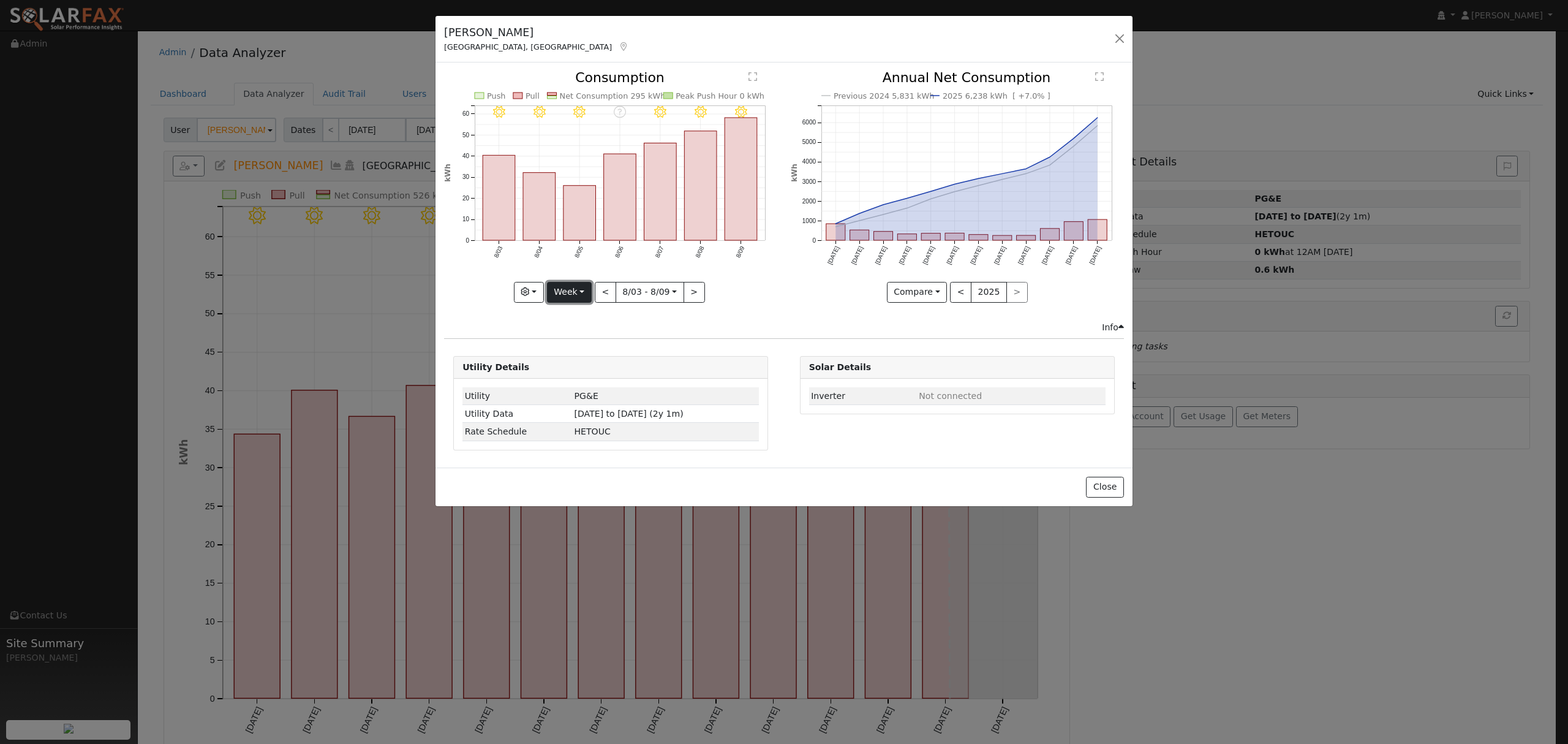
click at [578, 295] on button "Week" at bounding box center [569, 292] width 44 height 21
click at [578, 360] on link "Month" at bounding box center [590, 352] width 85 height 18
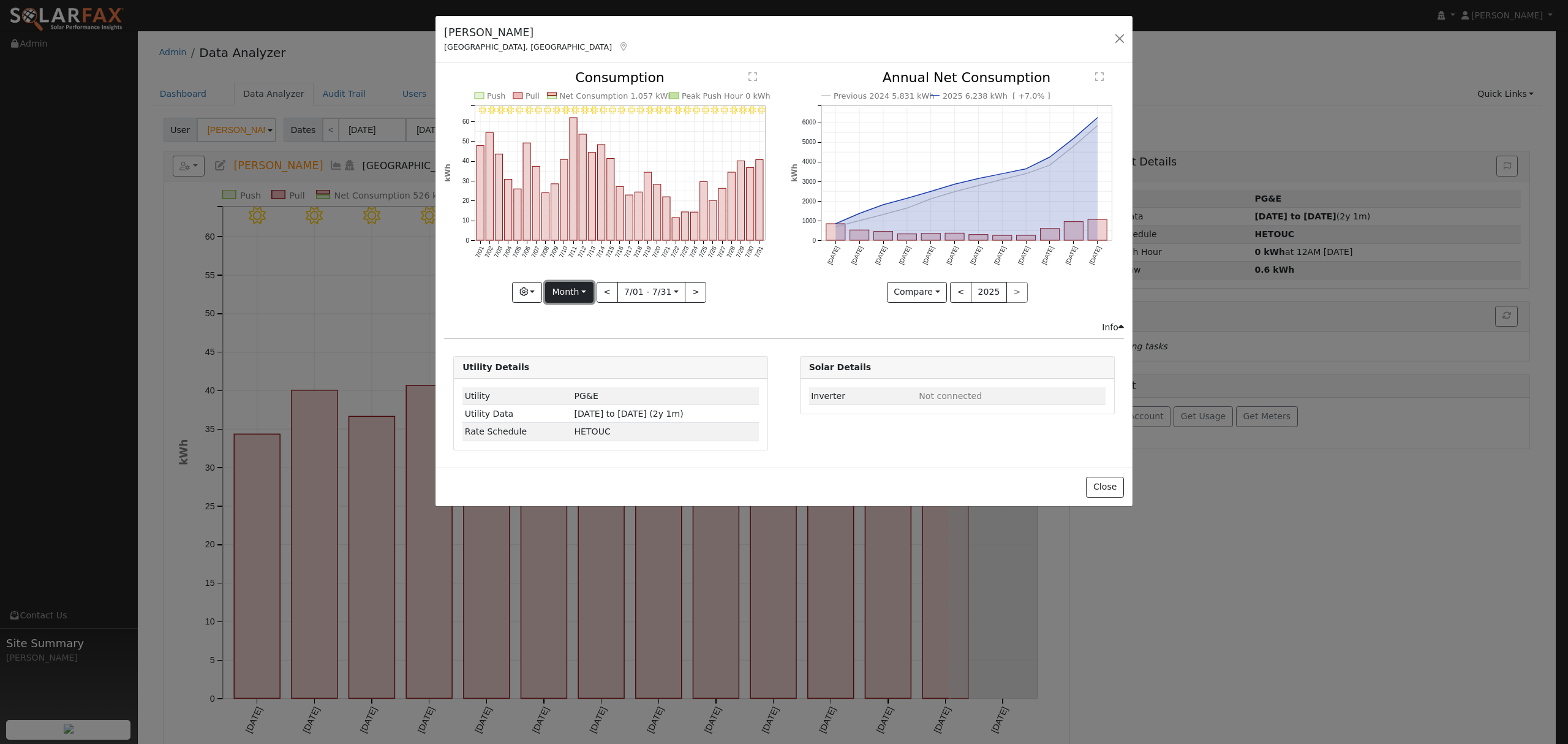
click at [576, 292] on button "Month" at bounding box center [569, 292] width 48 height 21
click at [566, 370] on link "Year" at bounding box center [588, 368] width 85 height 18
type input "2024-08-01"
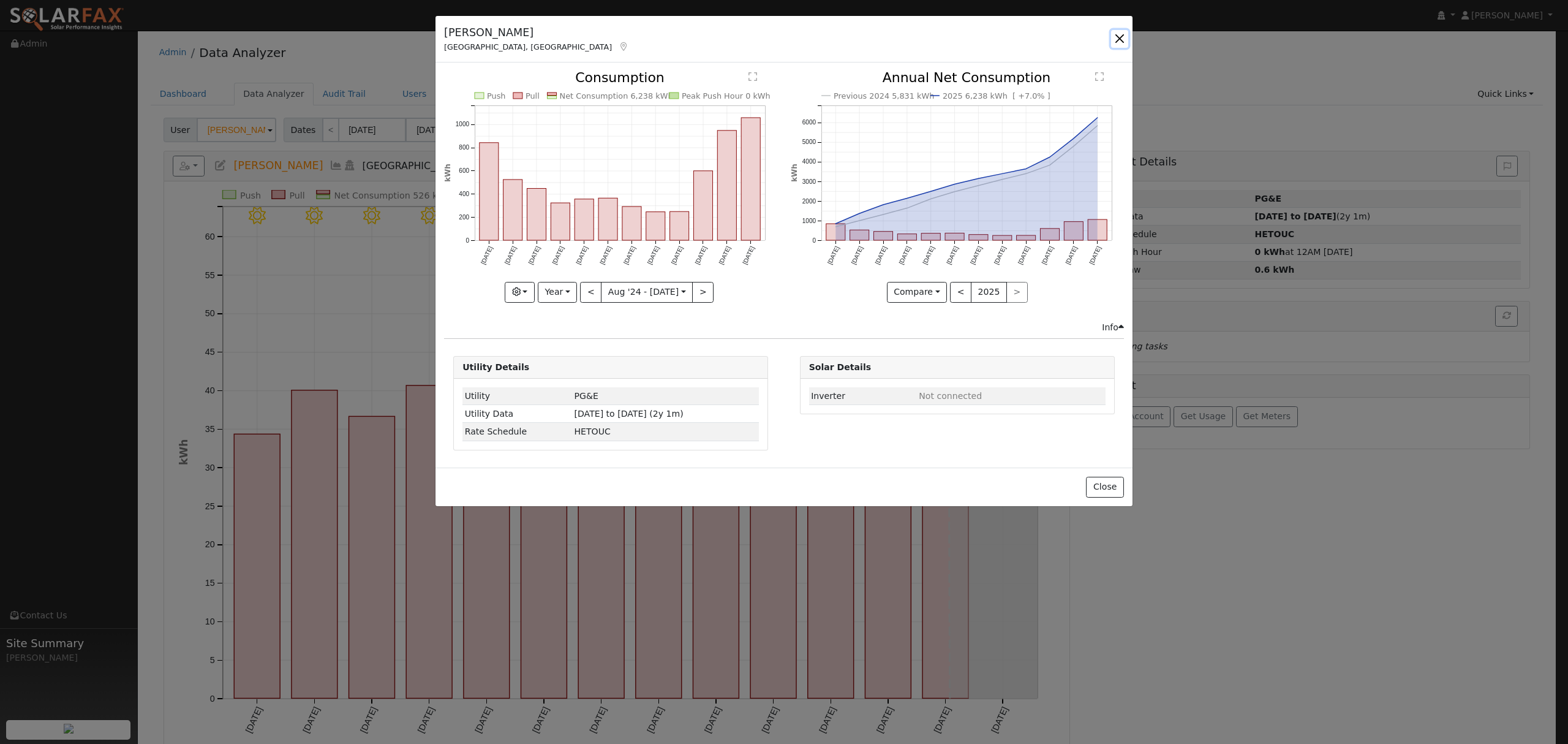
click at [1113, 37] on button "button" at bounding box center [1119, 38] width 18 height 18
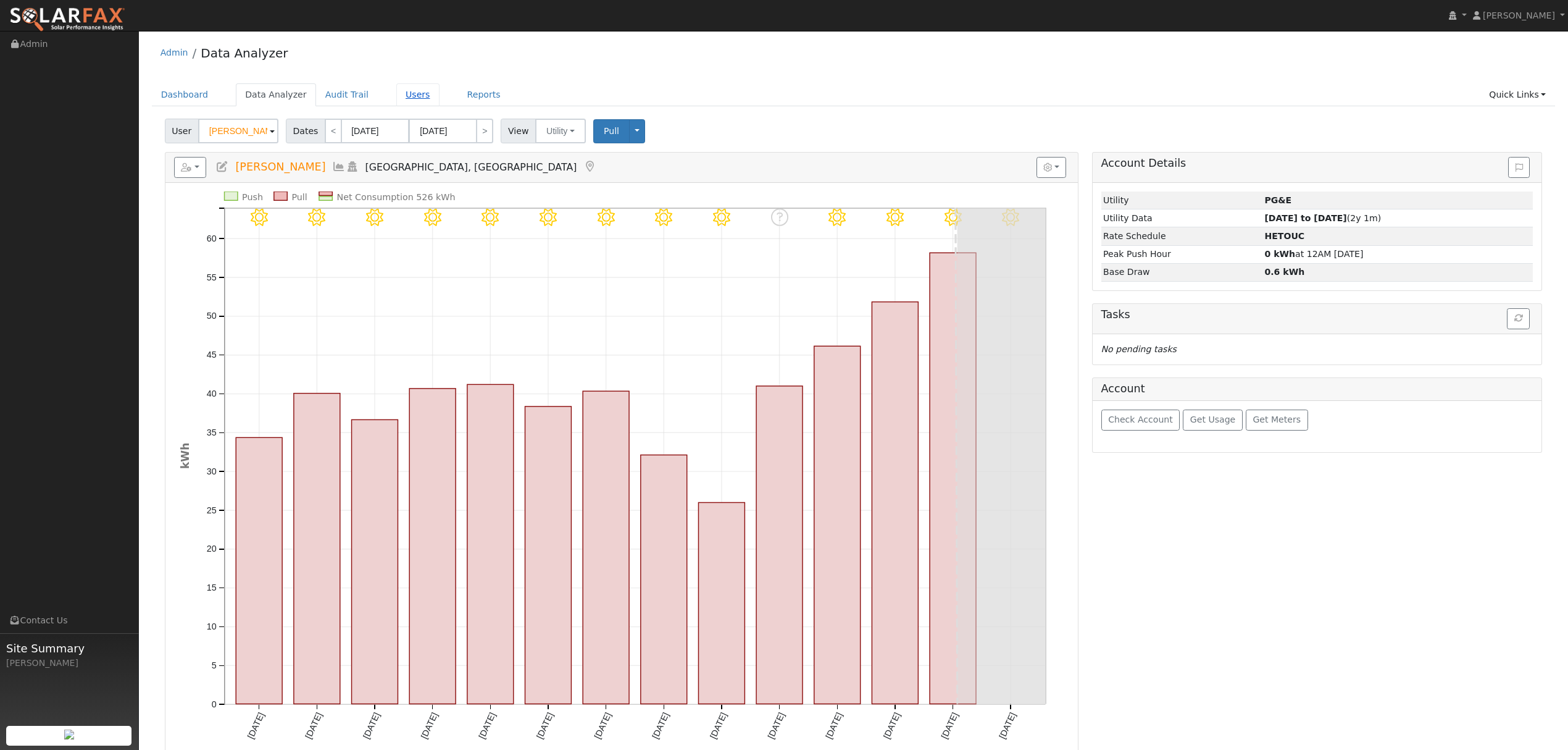
click at [410, 92] on link "Users" at bounding box center [418, 94] width 43 height 22
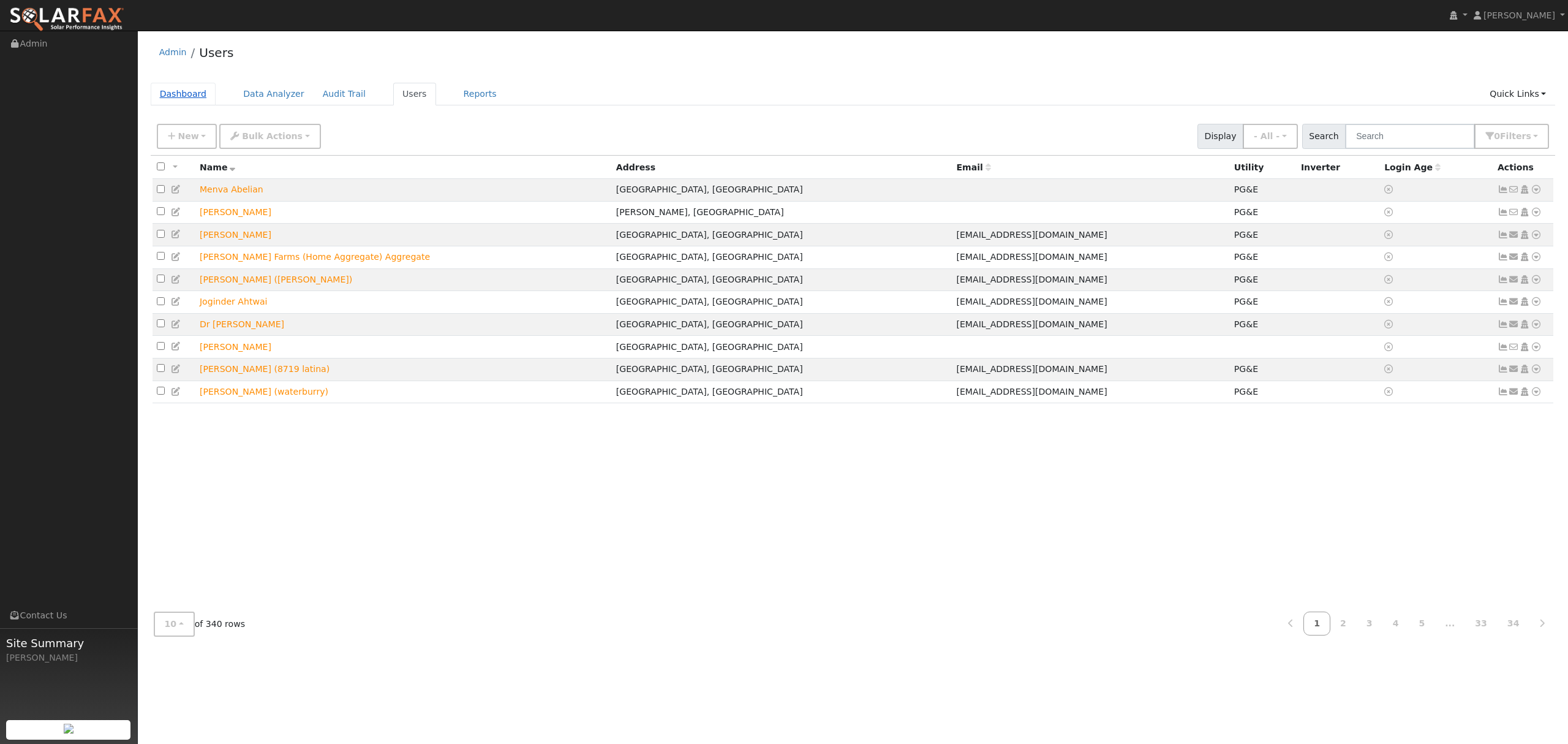
click at [181, 98] on link "Dashboard" at bounding box center [183, 93] width 66 height 22
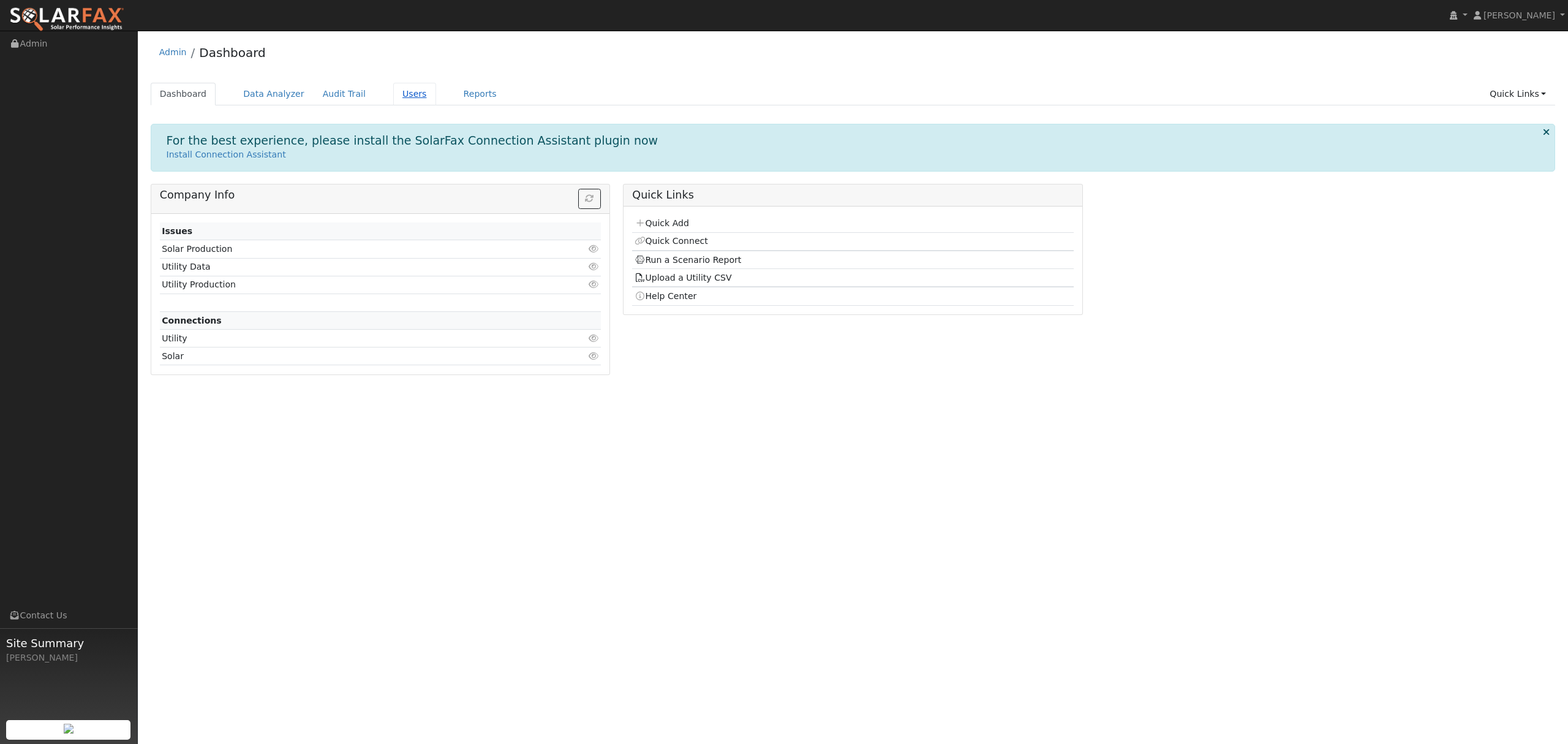
click at [403, 92] on link "Users" at bounding box center [414, 93] width 43 height 22
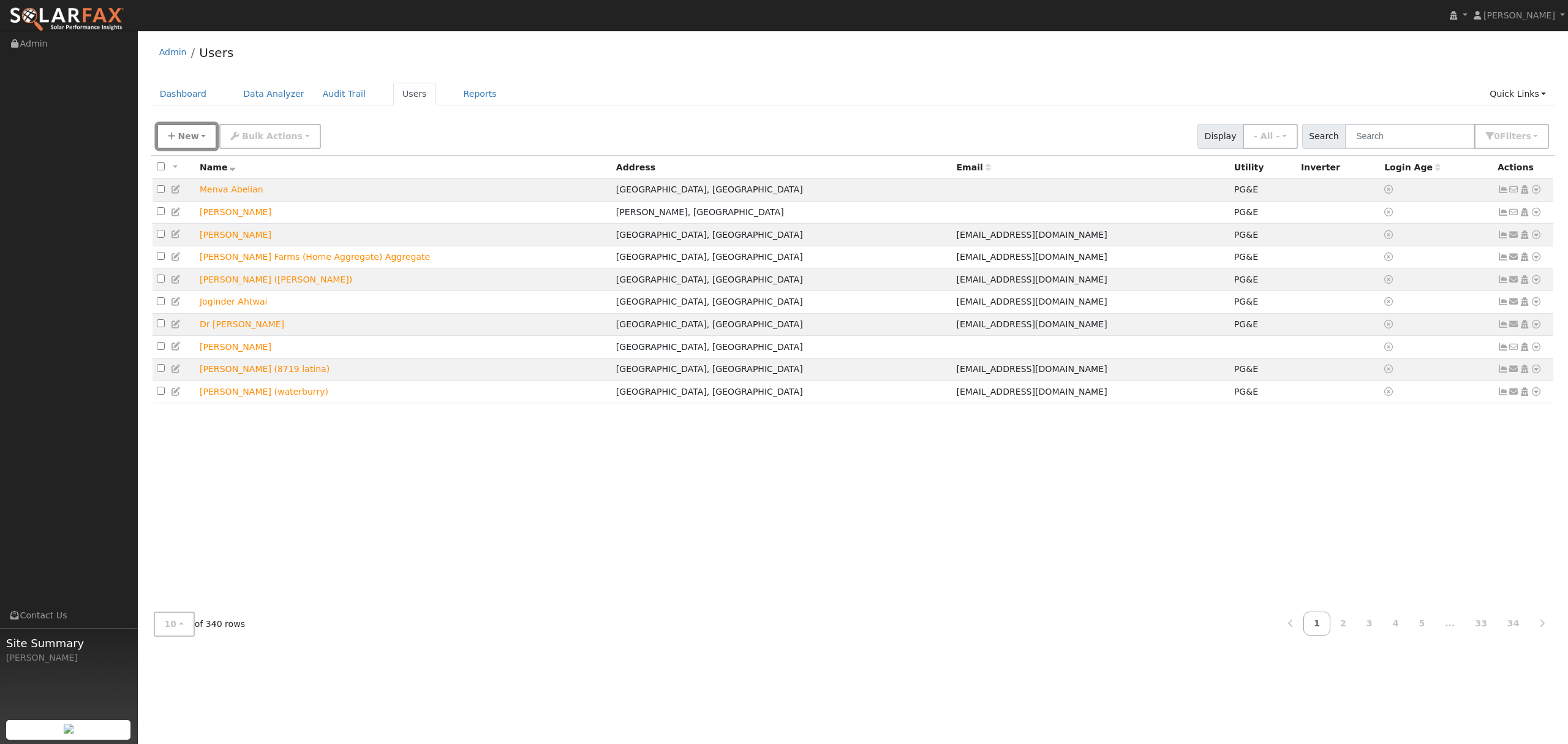
click at [196, 141] on button "New" at bounding box center [187, 136] width 61 height 25
click at [191, 184] on link "Quick Add" at bounding box center [208, 189] width 102 height 18
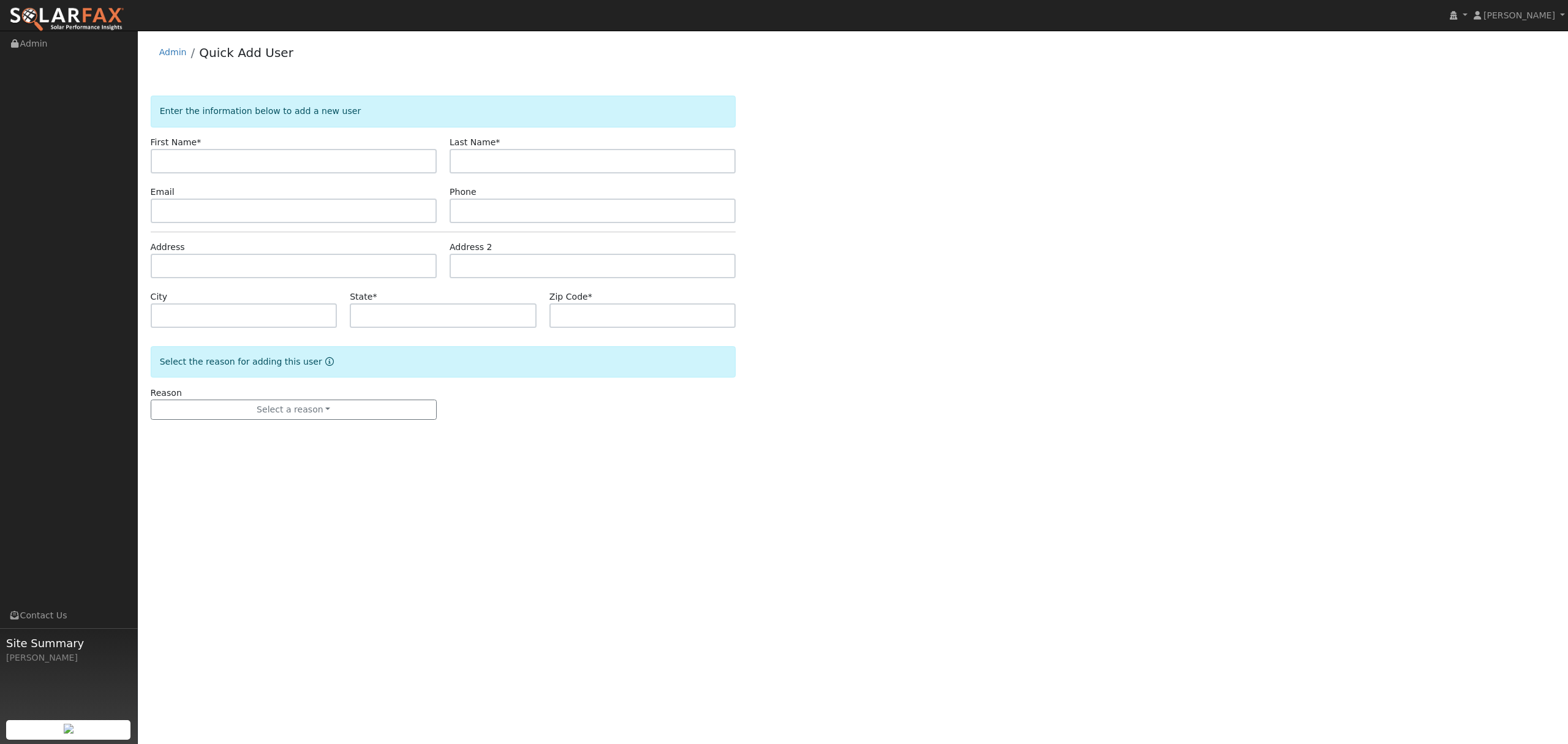
click at [184, 155] on input "text" at bounding box center [293, 161] width 286 height 24
type input "david"
type input "limburg"
click at [236, 270] on input "text" at bounding box center [293, 266] width 286 height 24
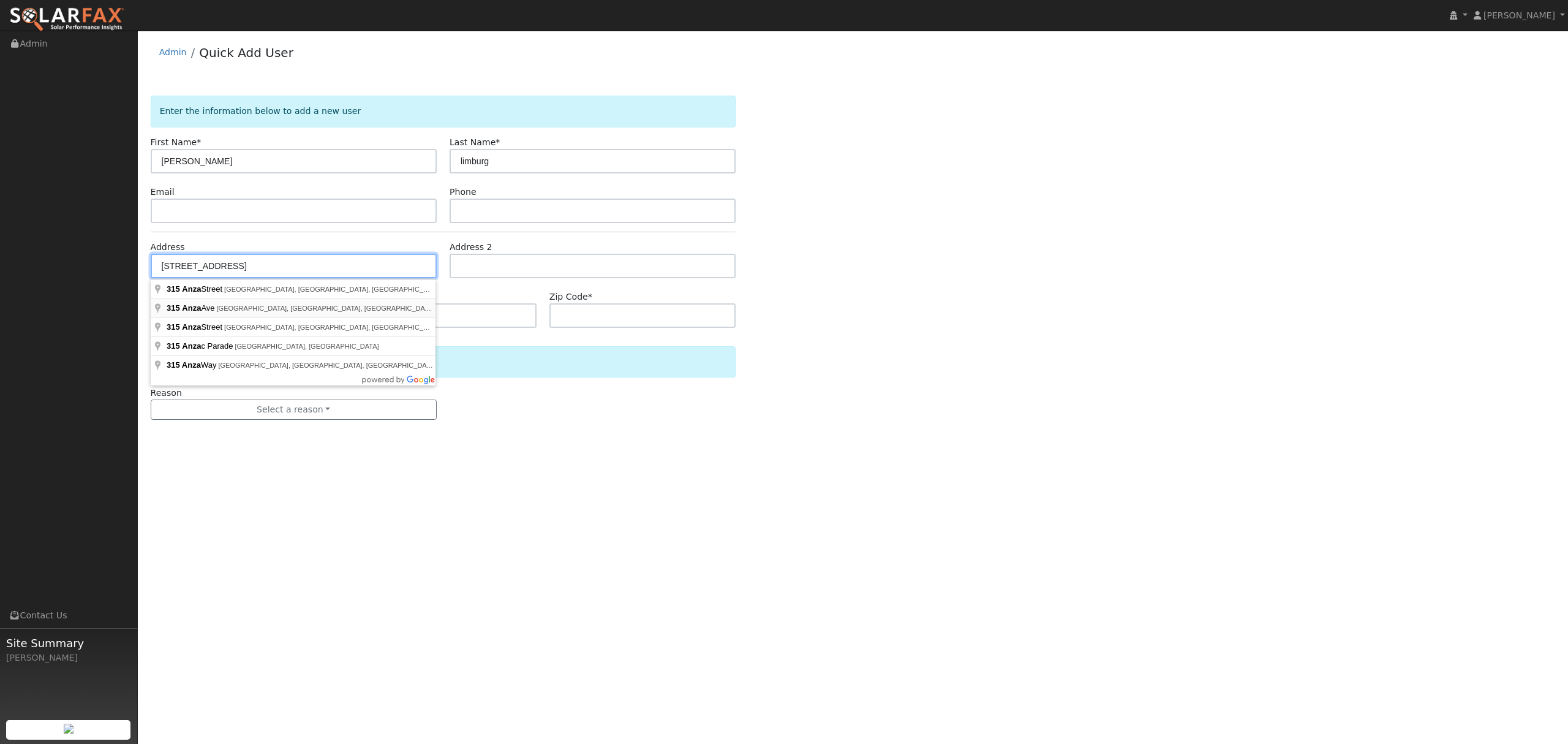
type input "315 Anza Avenue"
type input "Davis"
type input "CA"
type input "95616"
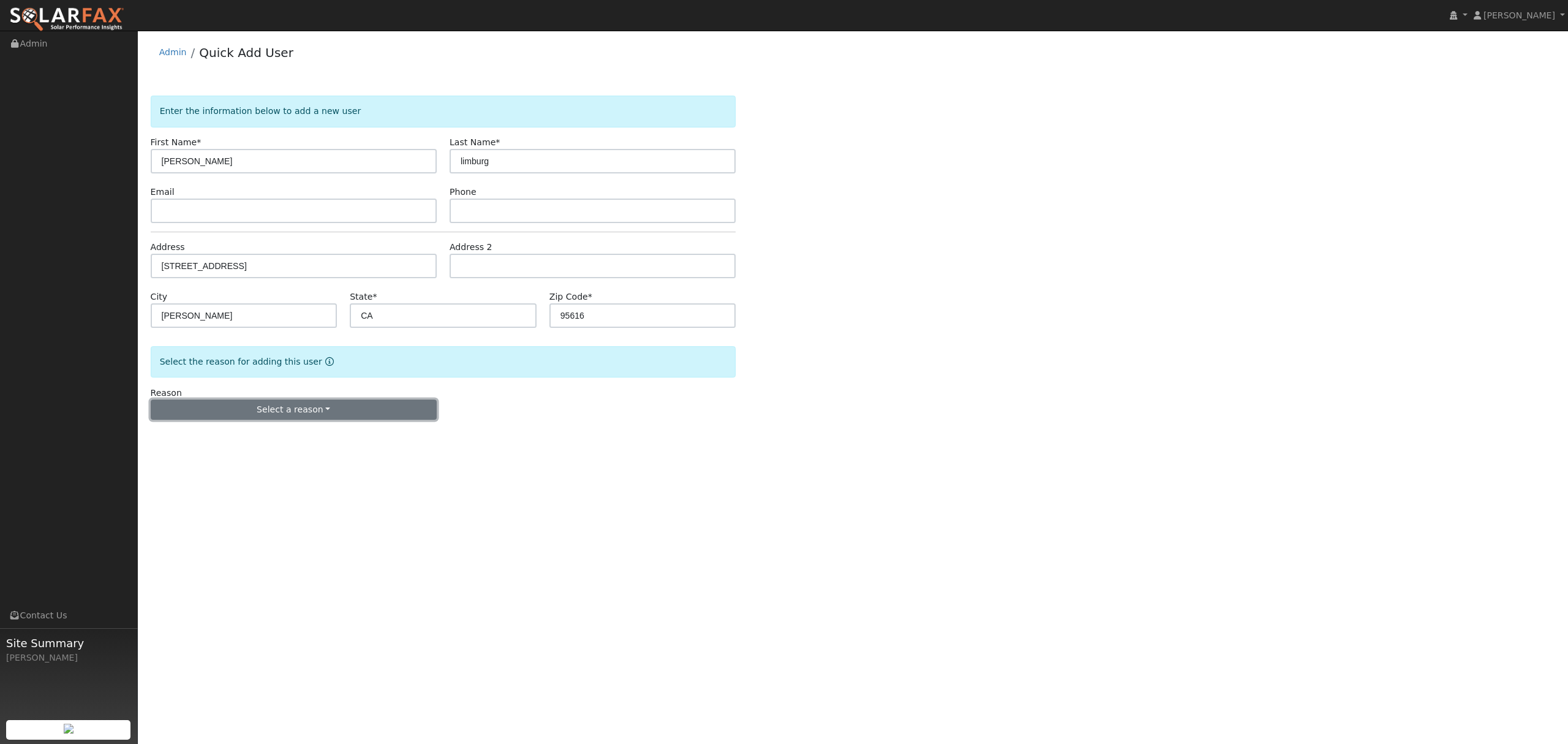
click at [280, 413] on button "Select a reason" at bounding box center [293, 410] width 286 height 21
click at [191, 437] on link "New lead" at bounding box center [219, 435] width 135 height 18
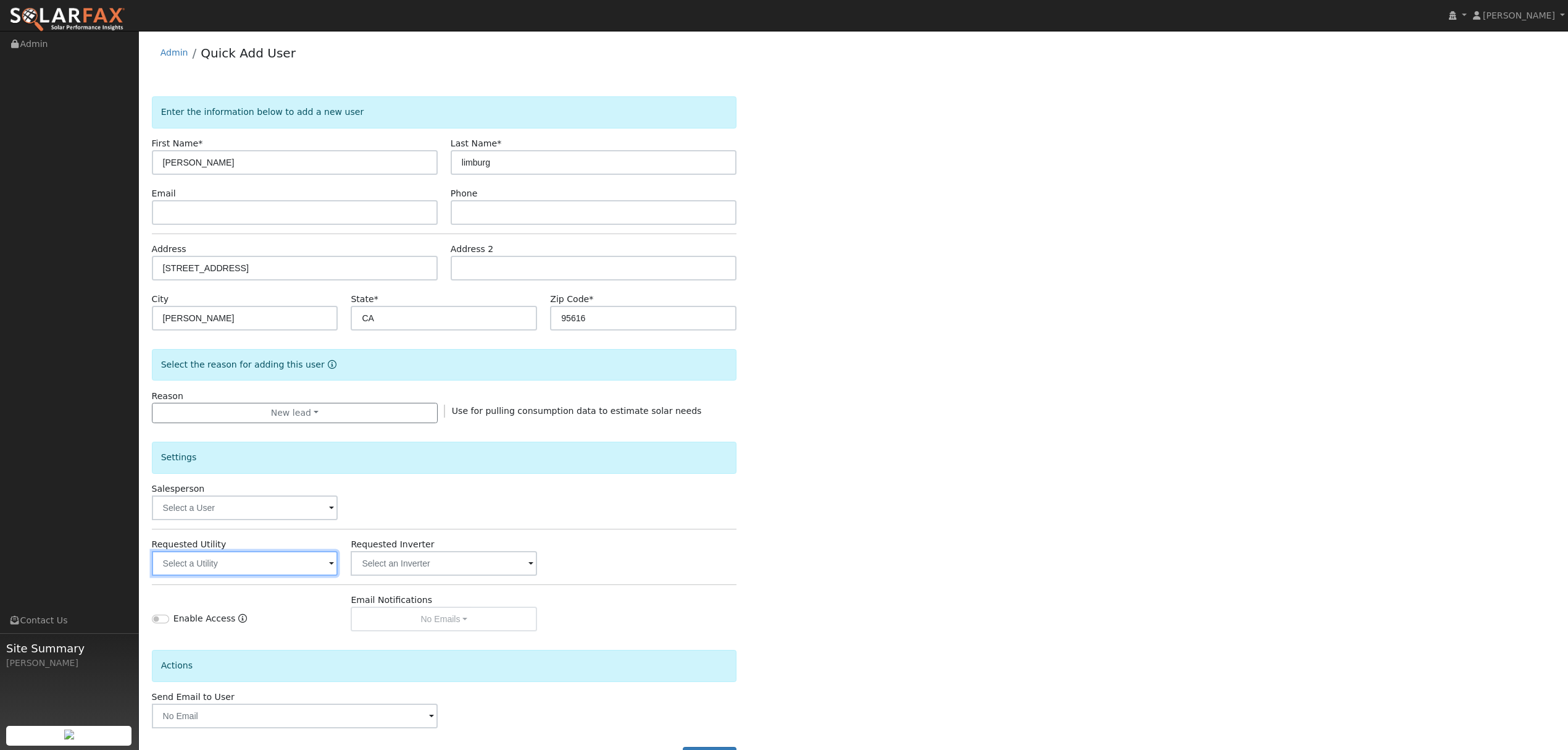
click at [300, 563] on input "text" at bounding box center [245, 563] width 186 height 24
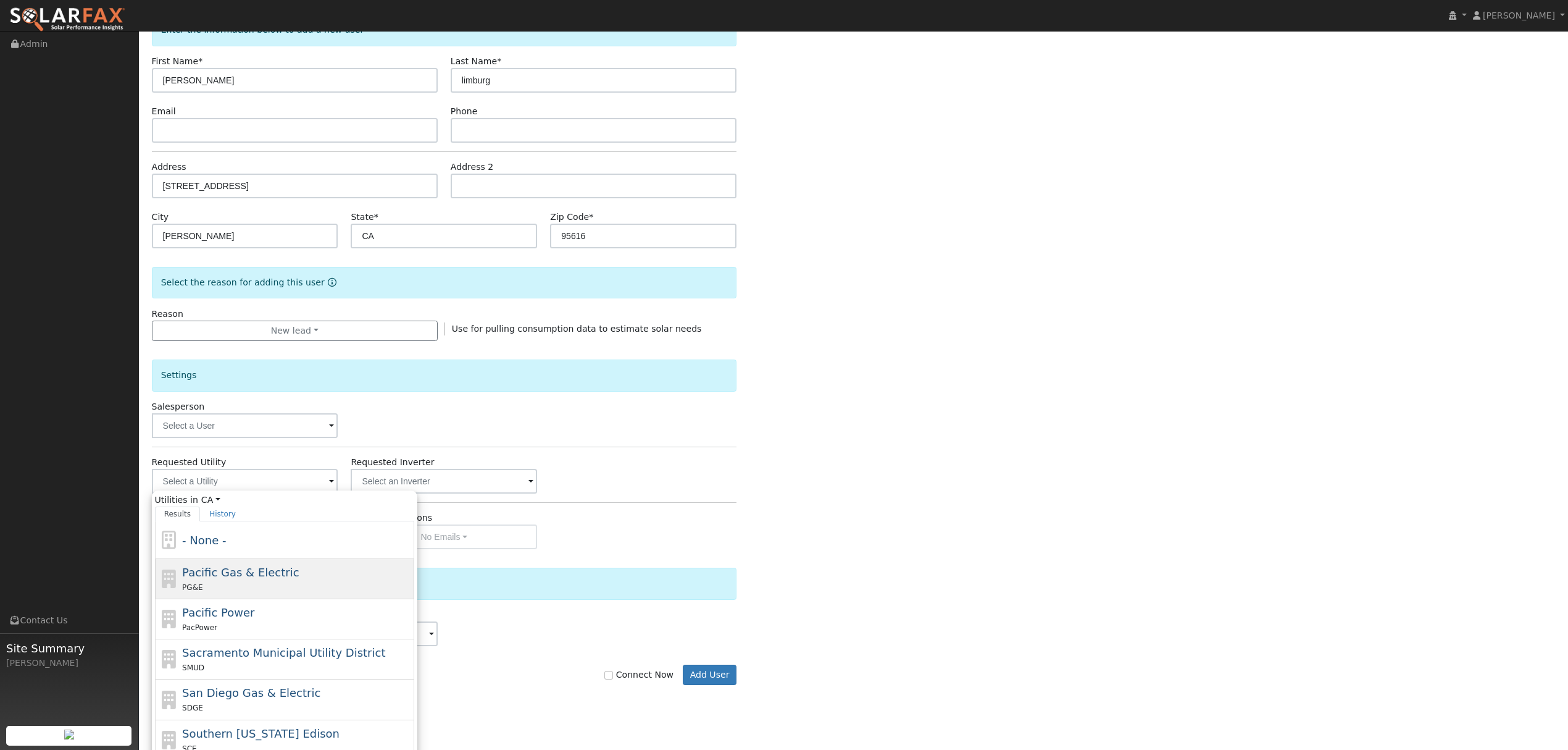
click at [262, 573] on span "Pacific Gas & Electric" at bounding box center [240, 572] width 117 height 13
type input "Pacific Gas & Electric"
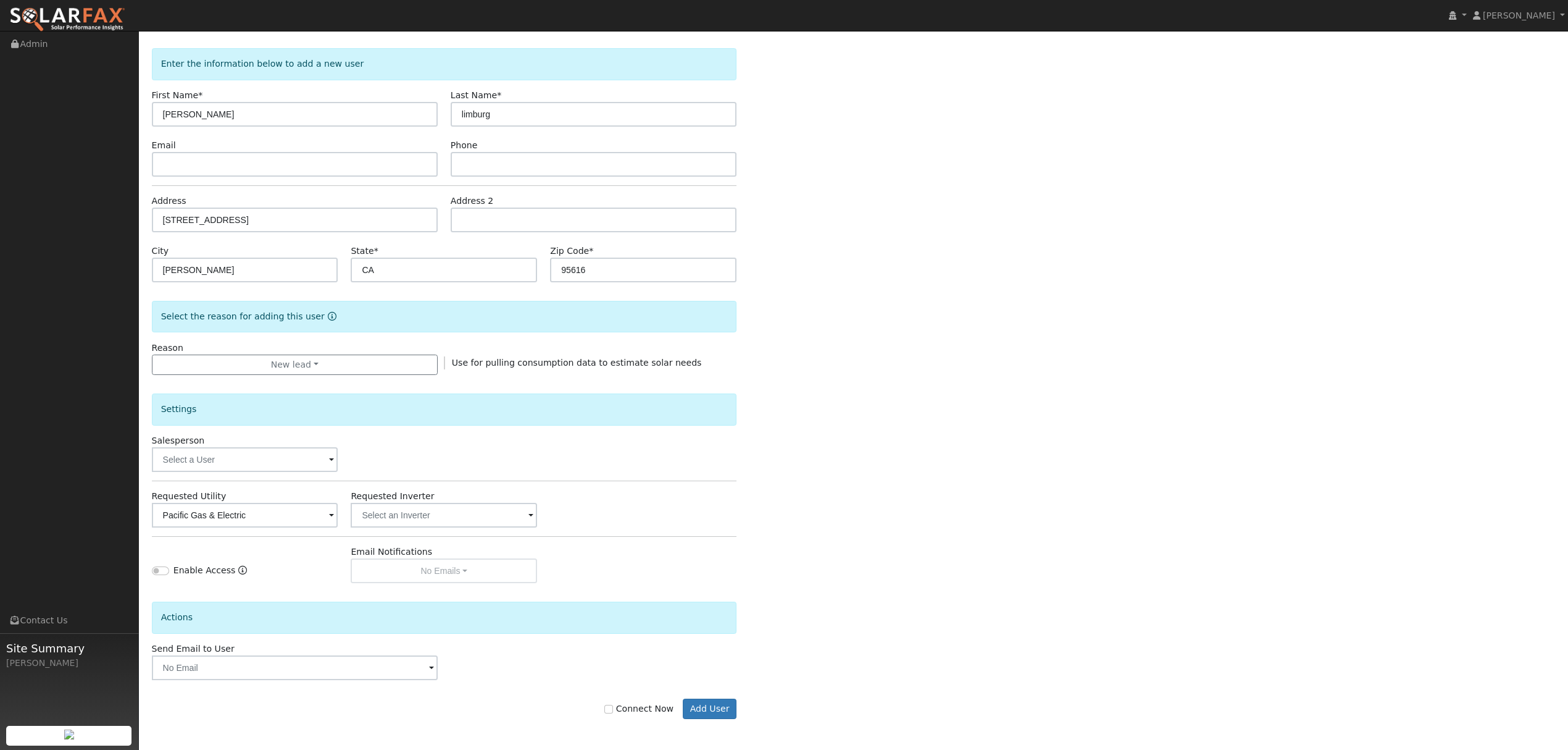
scroll to position [50, 0]
click at [612, 704] on input "Connect Now" at bounding box center [608, 708] width 8 height 8
checkbox input "true"
click at [714, 712] on button "Add User" at bounding box center [709, 709] width 54 height 21
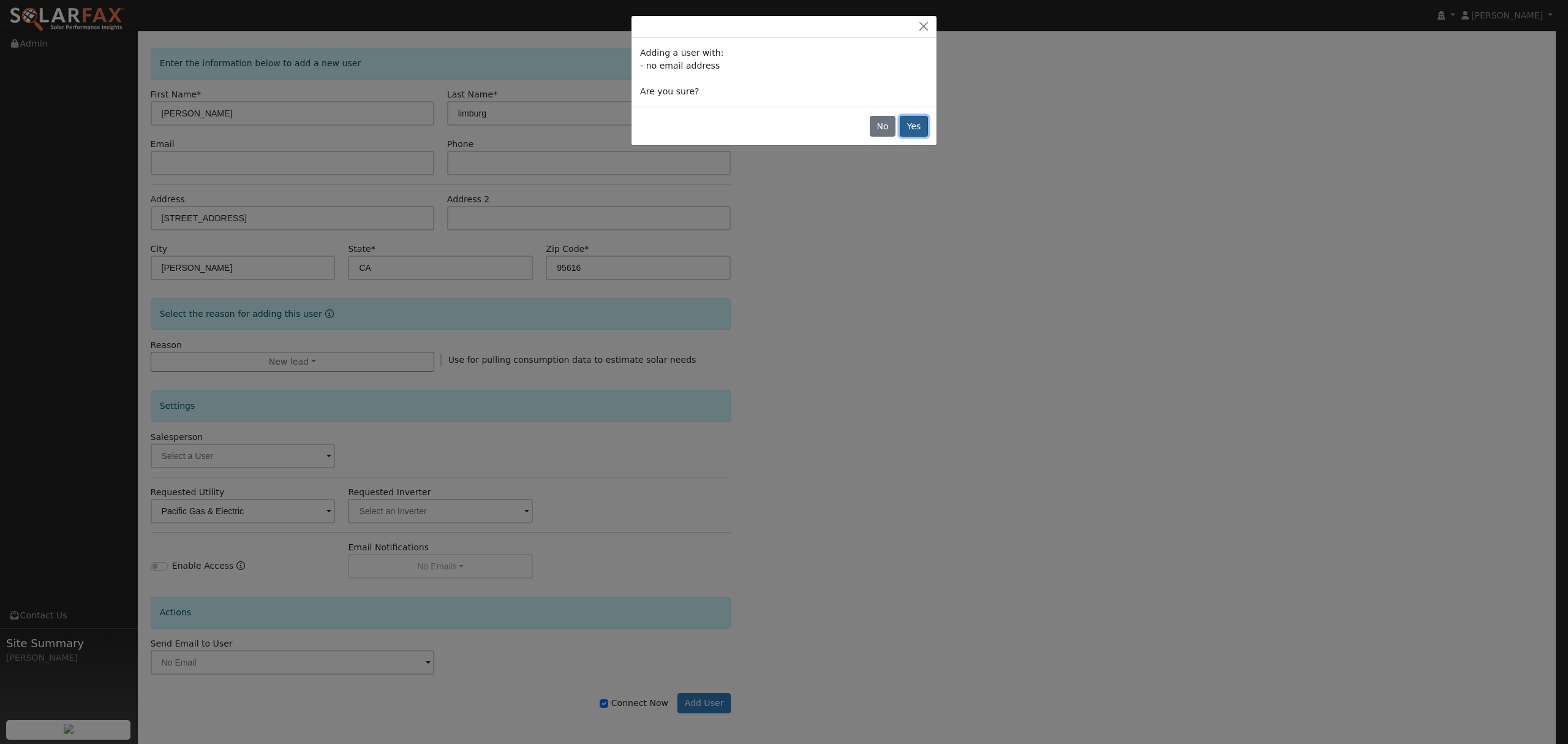
click at [915, 129] on button "Yes" at bounding box center [913, 126] width 28 height 21
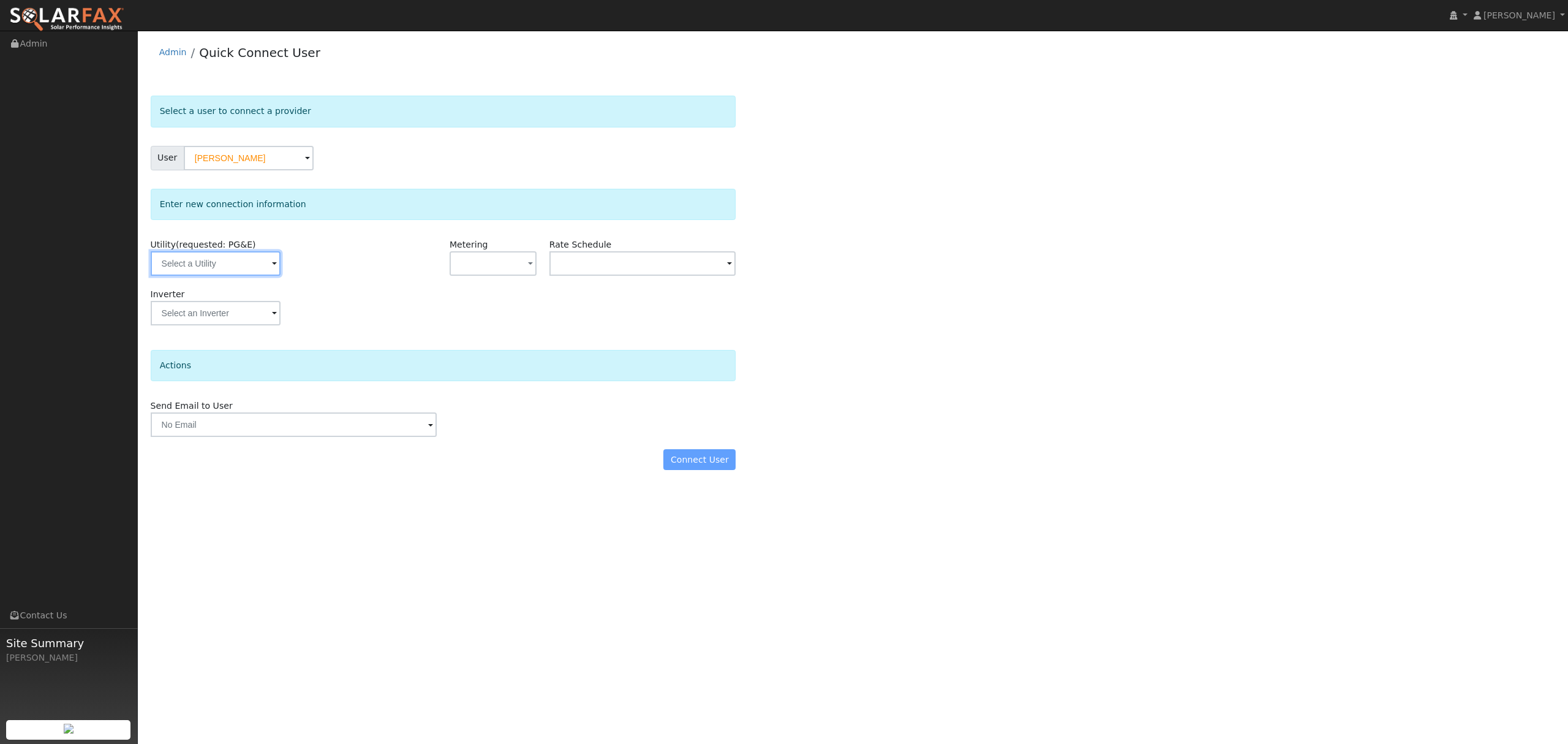
drag, startPoint x: 253, startPoint y: 260, endPoint x: 245, endPoint y: 264, distance: 8.9
click at [253, 260] on input "text" at bounding box center [216, 263] width 130 height 24
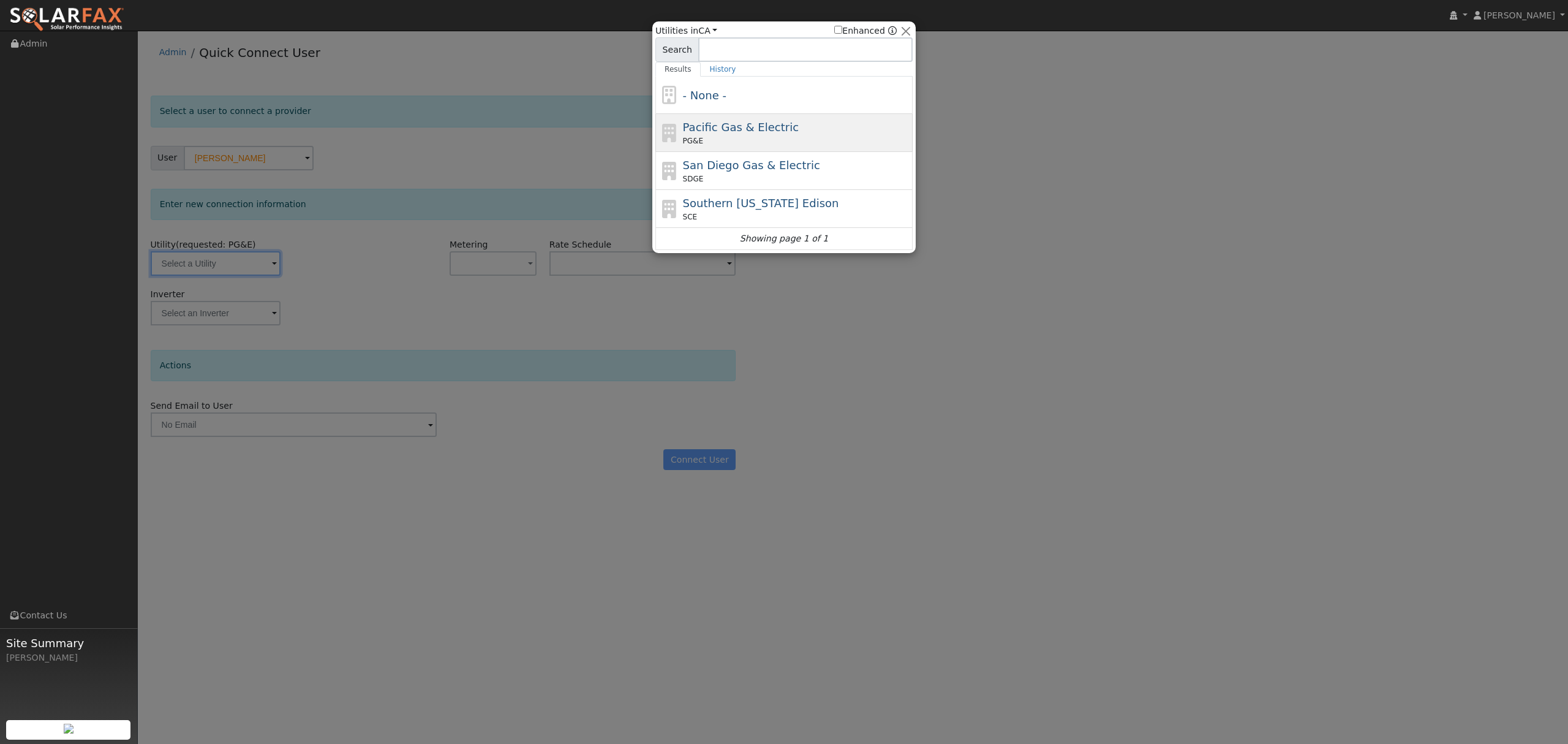
click at [760, 143] on div "PG&E" at bounding box center [796, 141] width 228 height 11
type input "PG&E"
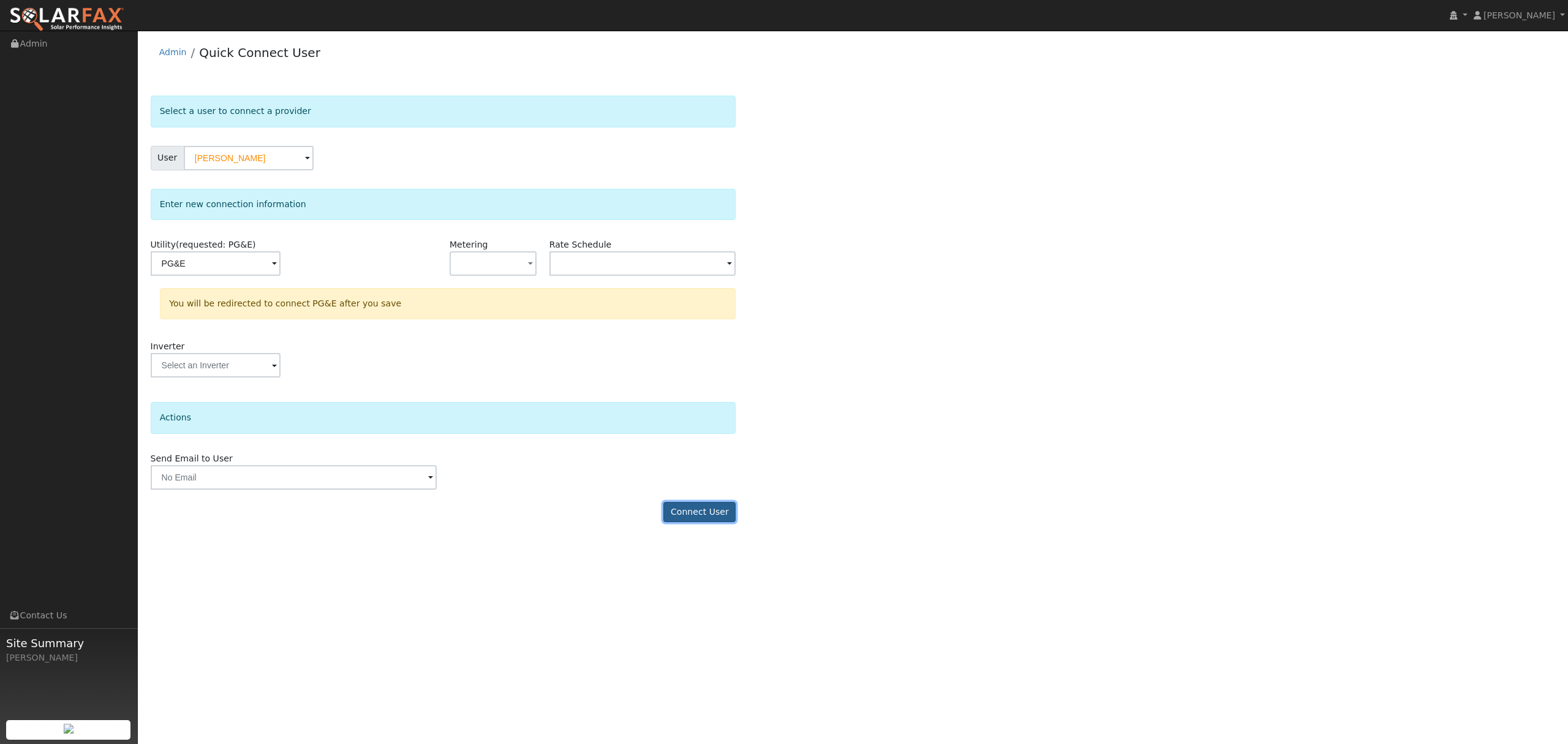
click at [714, 511] on button "Connect User" at bounding box center [699, 512] width 72 height 21
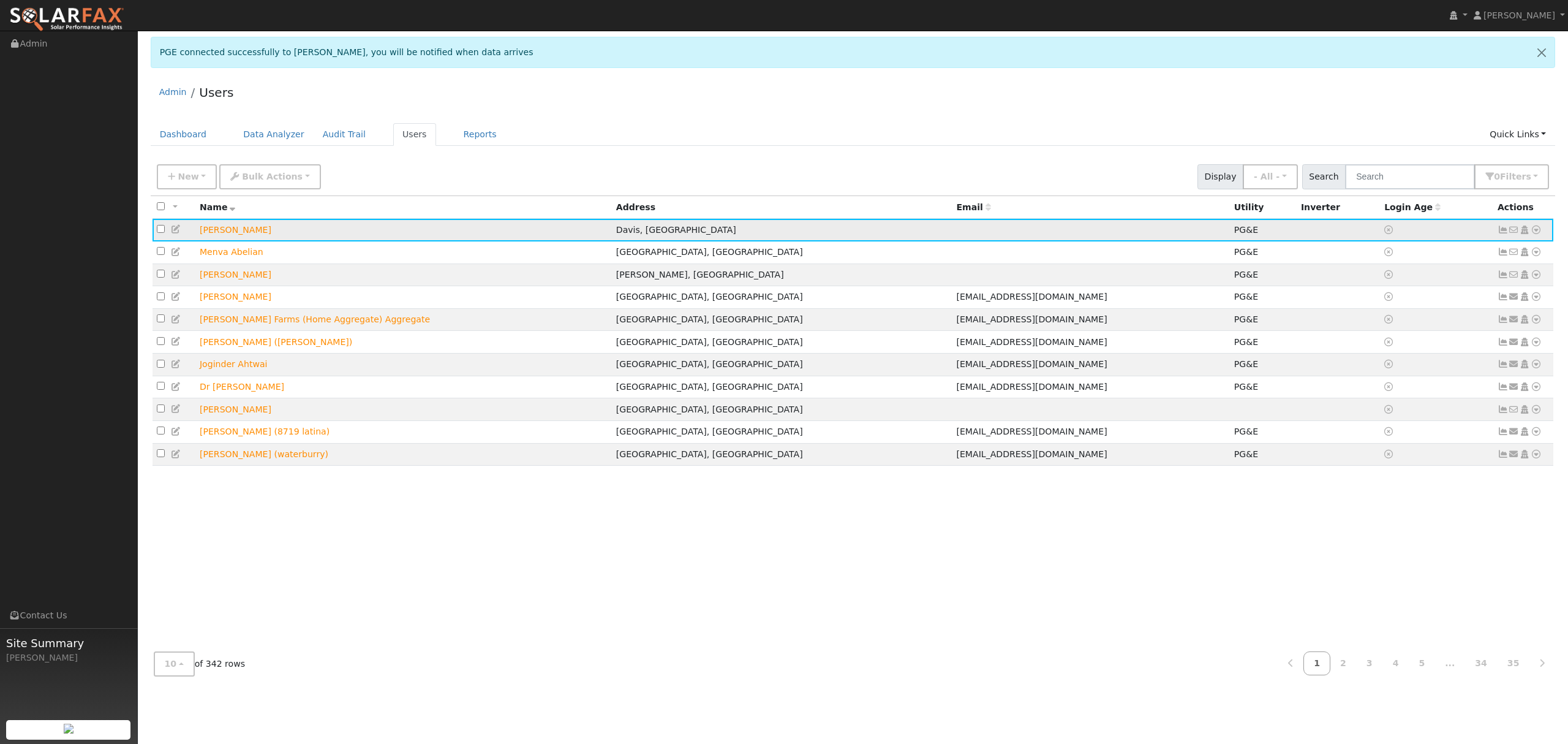
click at [1537, 229] on icon at bounding box center [1536, 229] width 11 height 8
click at [1498, 248] on link "Data Analyzer" at bounding box center [1495, 251] width 89 height 18
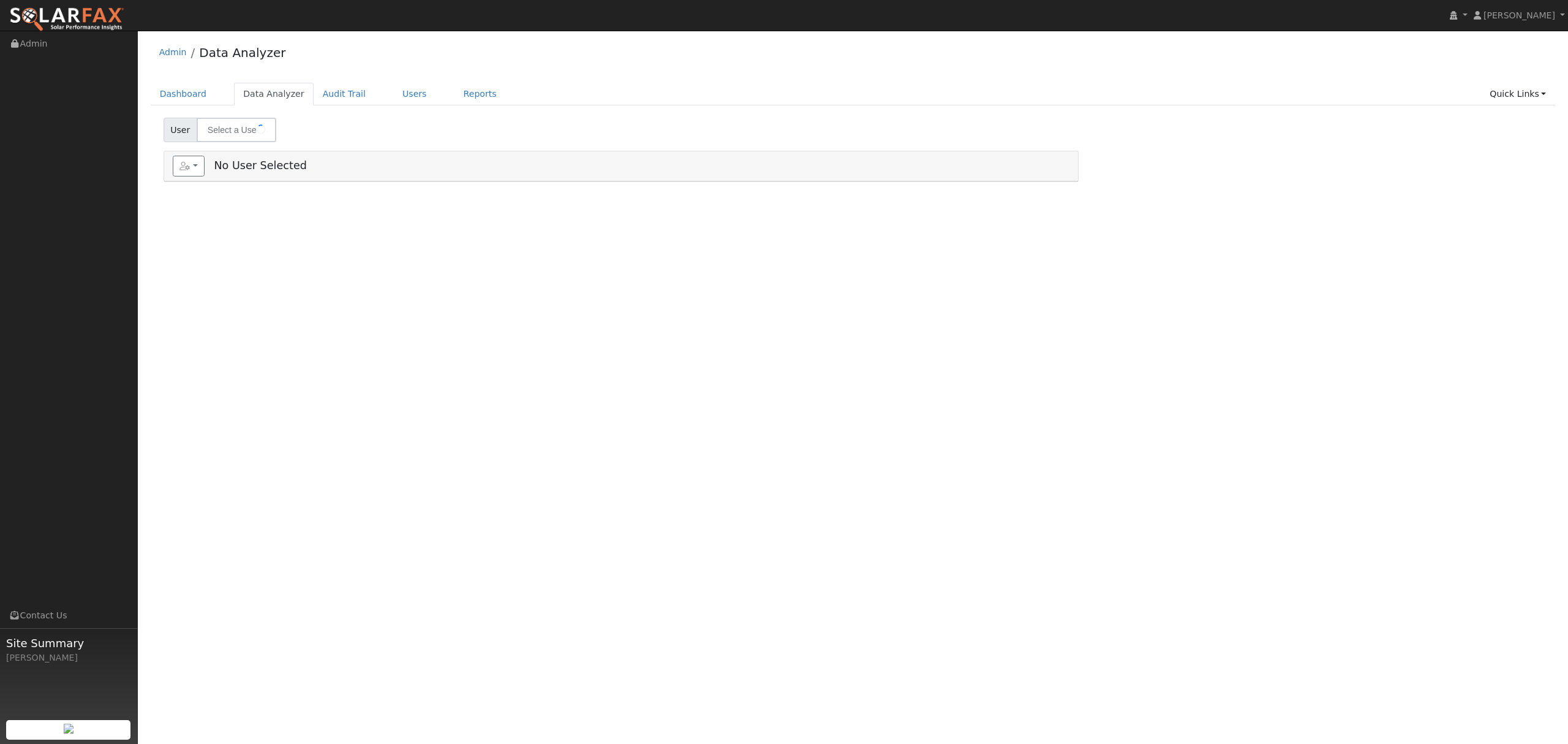
type input "[PERSON_NAME]"
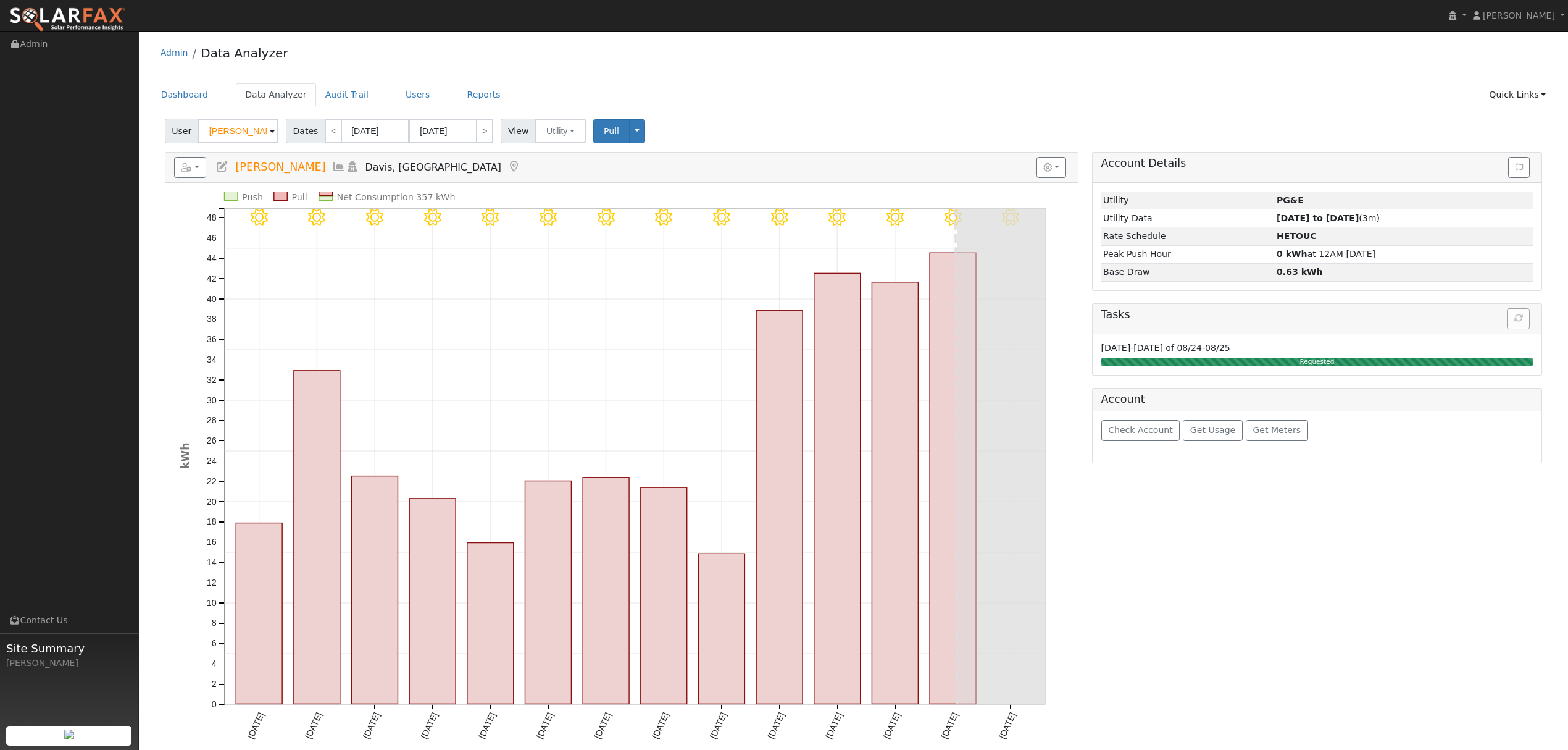
click at [332, 166] on icon at bounding box center [338, 167] width 14 height 11
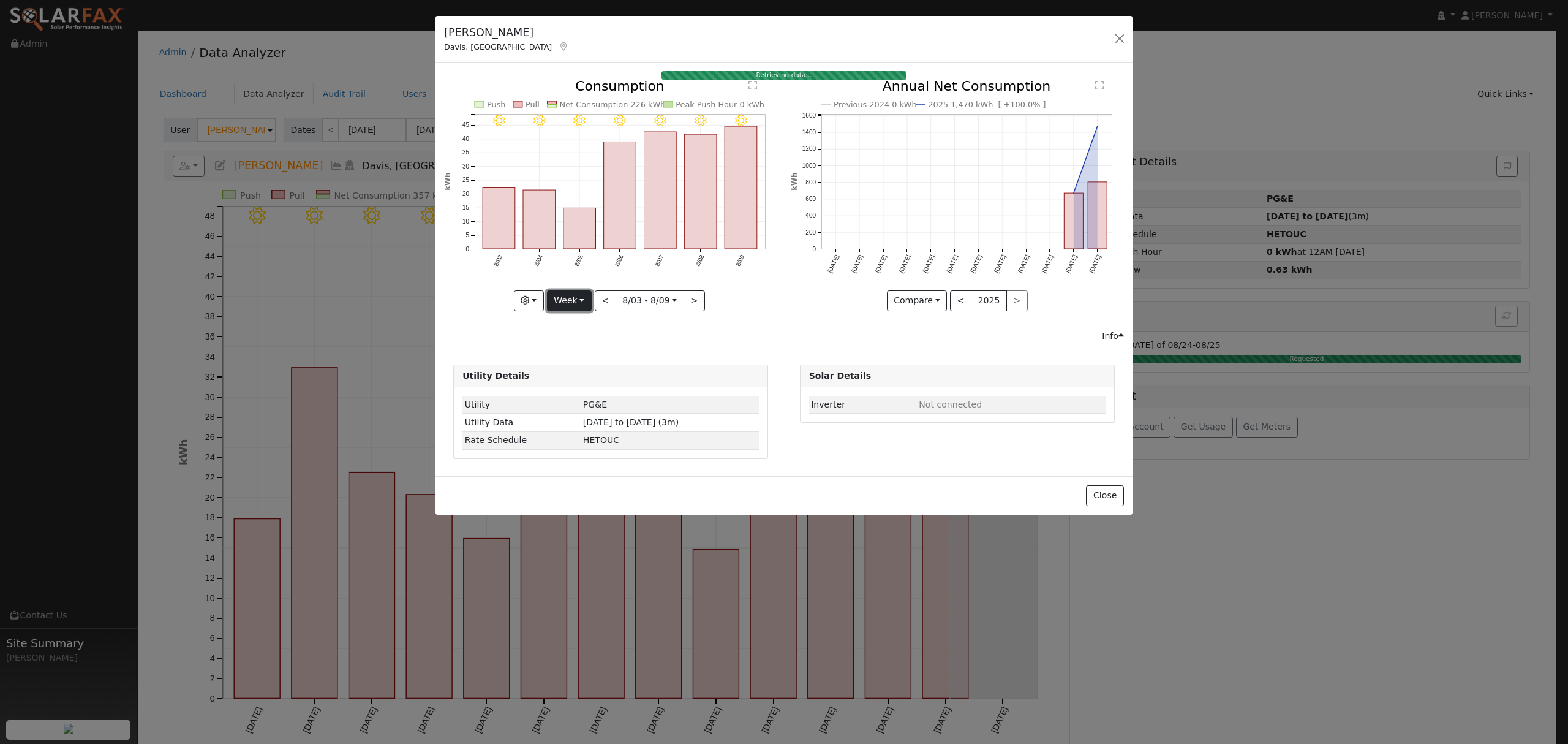
click at [578, 304] on button "Week" at bounding box center [569, 301] width 44 height 21
click at [583, 376] on link "Year" at bounding box center [590, 378] width 85 height 18
type input "2024-08-01"
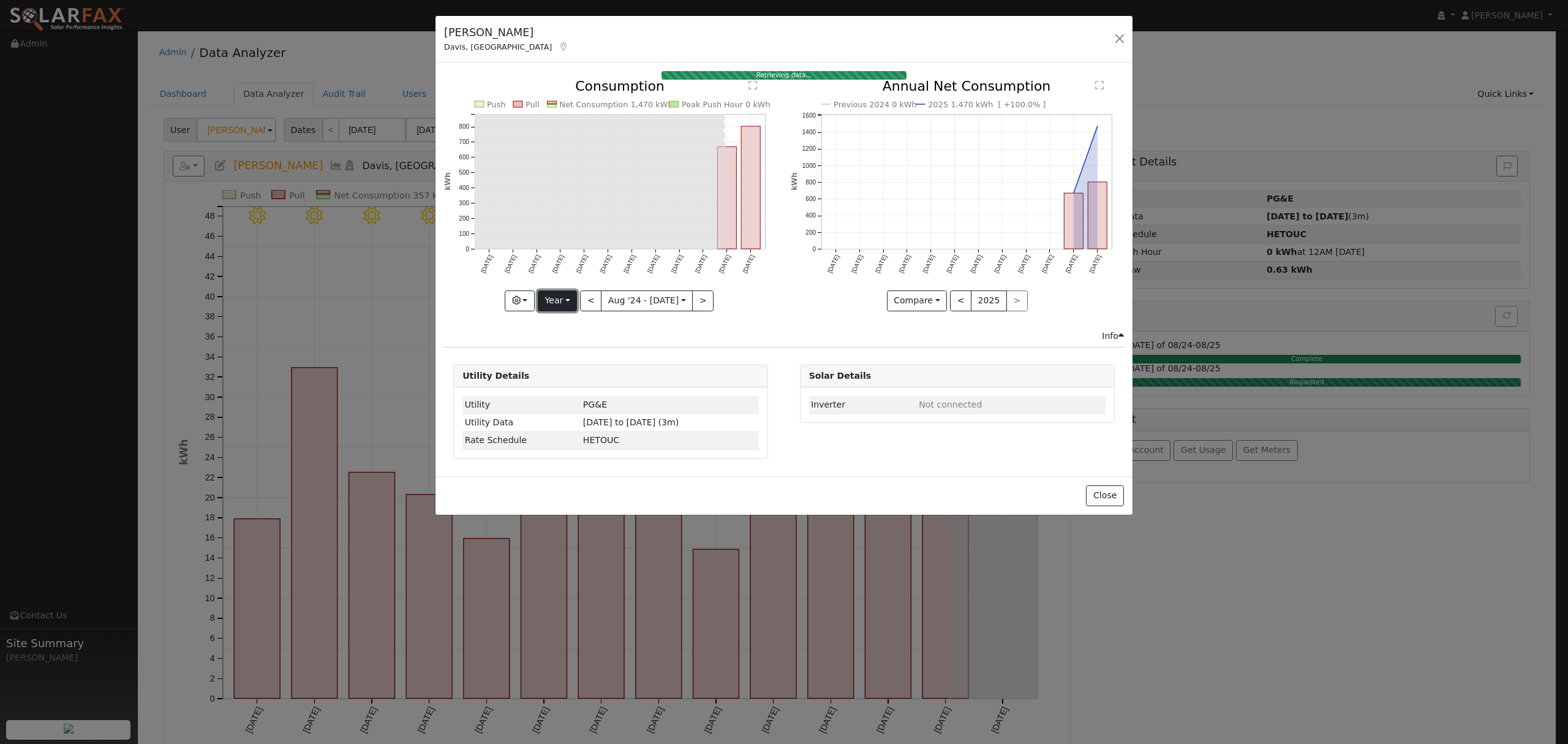
click at [567, 304] on button "Year" at bounding box center [557, 301] width 39 height 21
click at [592, 378] on link "Year" at bounding box center [581, 378] width 85 height 18
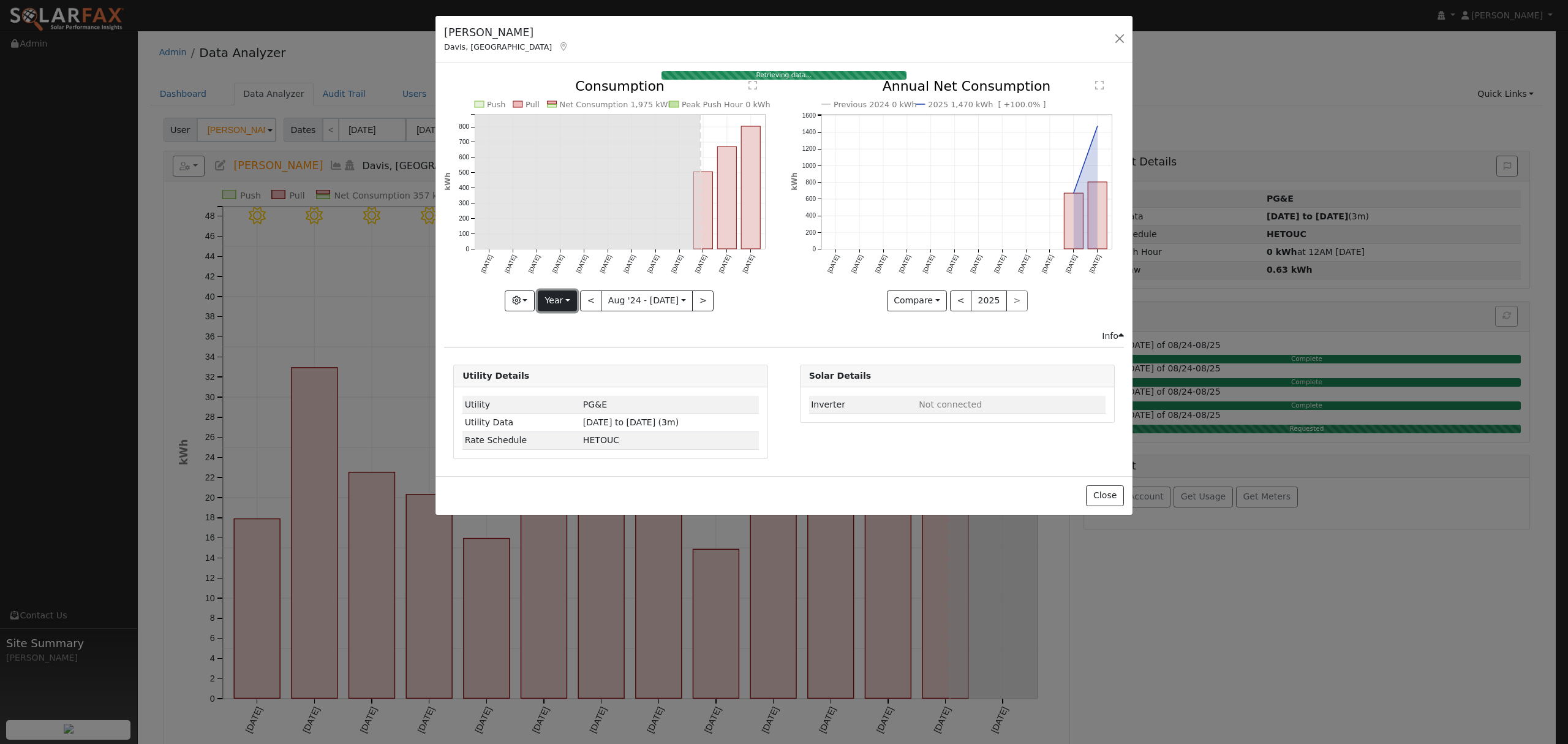
click at [562, 303] on button "Year" at bounding box center [557, 301] width 39 height 21
click at [593, 373] on link "Year" at bounding box center [581, 378] width 85 height 18
click at [566, 300] on button "Year" at bounding box center [557, 301] width 39 height 21
click at [574, 378] on link "Year" at bounding box center [581, 378] width 85 height 18
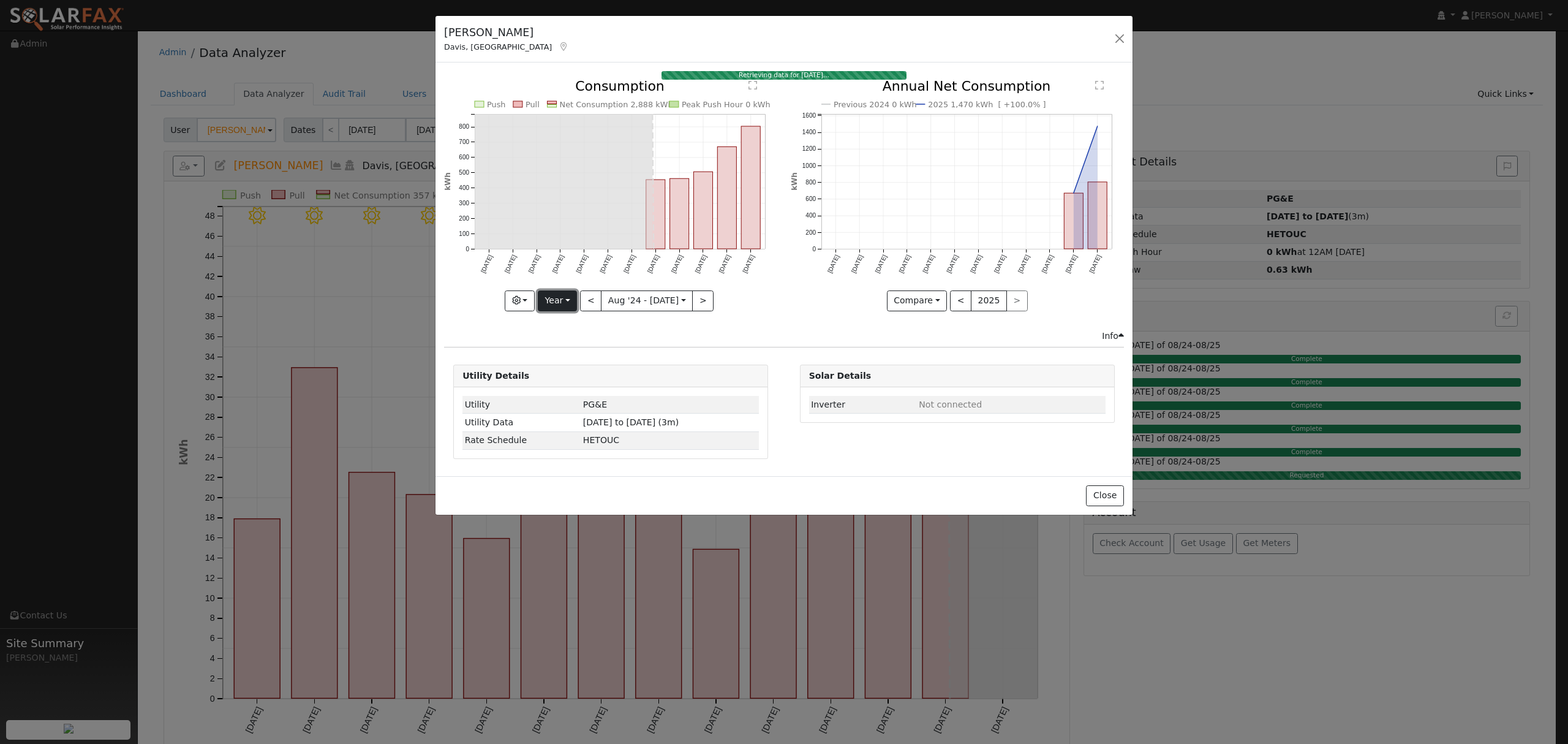
click at [561, 299] on button "Year" at bounding box center [557, 301] width 39 height 21
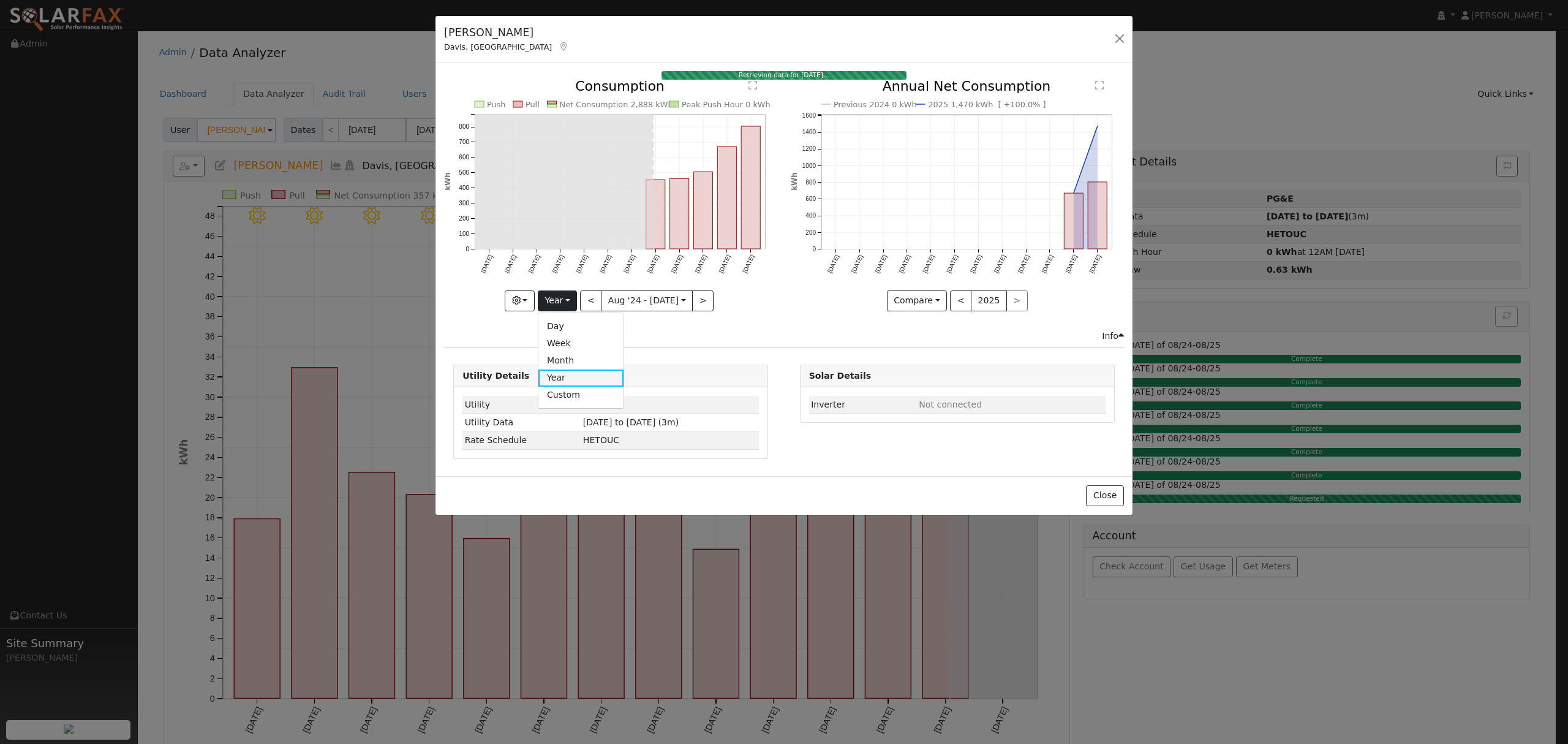
click at [581, 378] on link "Year" at bounding box center [581, 378] width 85 height 18
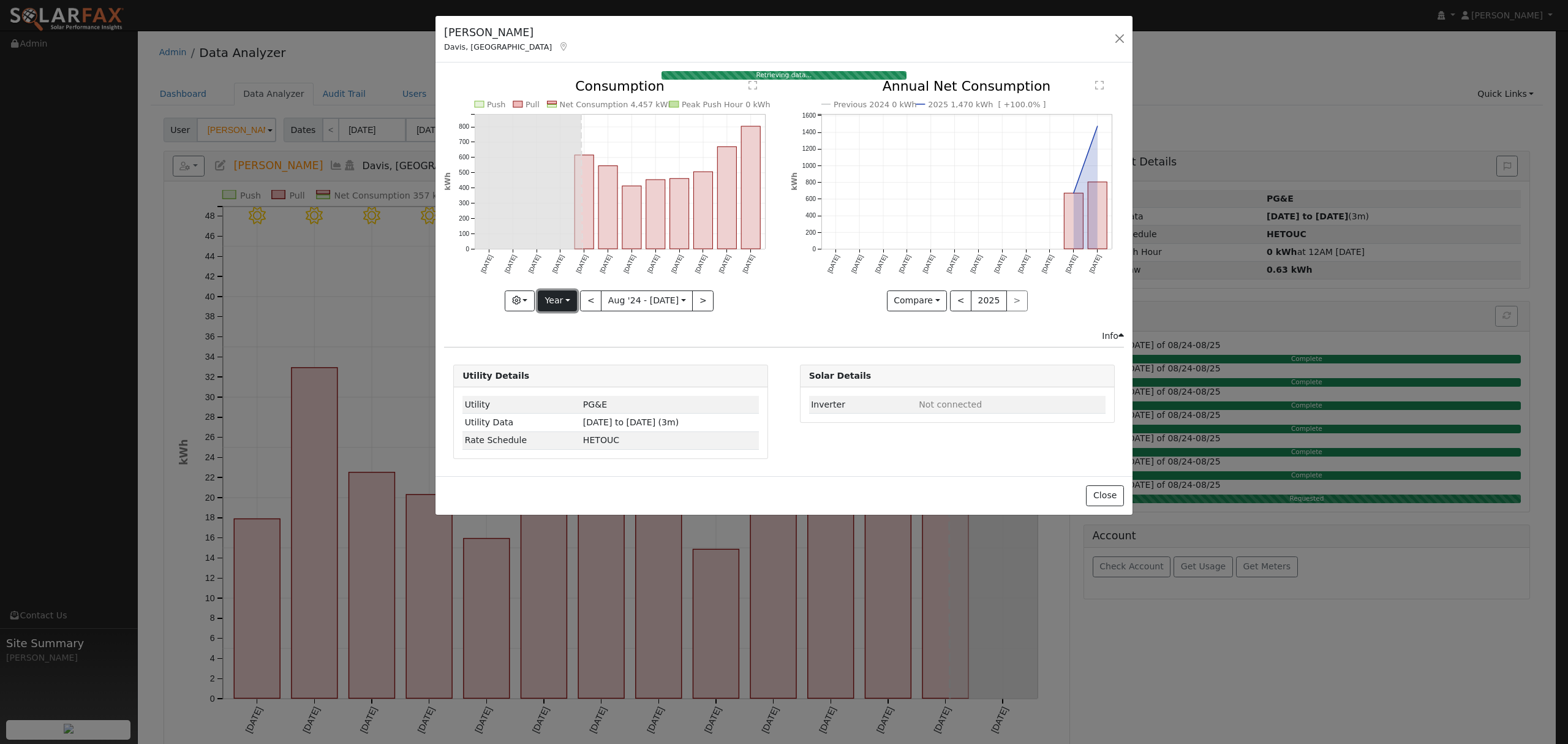
click at [566, 300] on button "Year" at bounding box center [557, 301] width 39 height 21
click at [568, 378] on link "Year" at bounding box center [581, 378] width 85 height 18
click at [551, 302] on button "Year" at bounding box center [557, 301] width 39 height 21
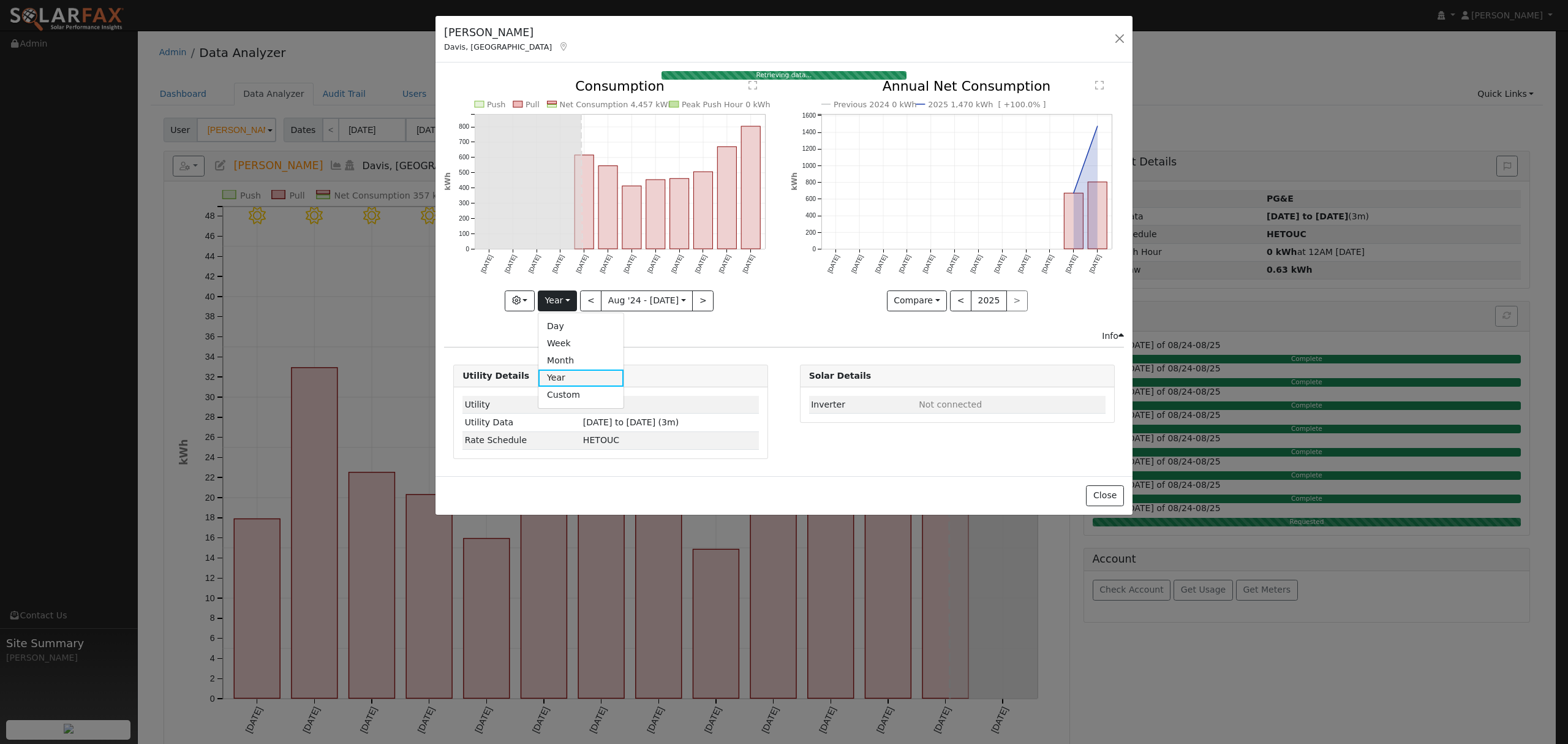
click at [590, 378] on link "Year" at bounding box center [581, 378] width 85 height 18
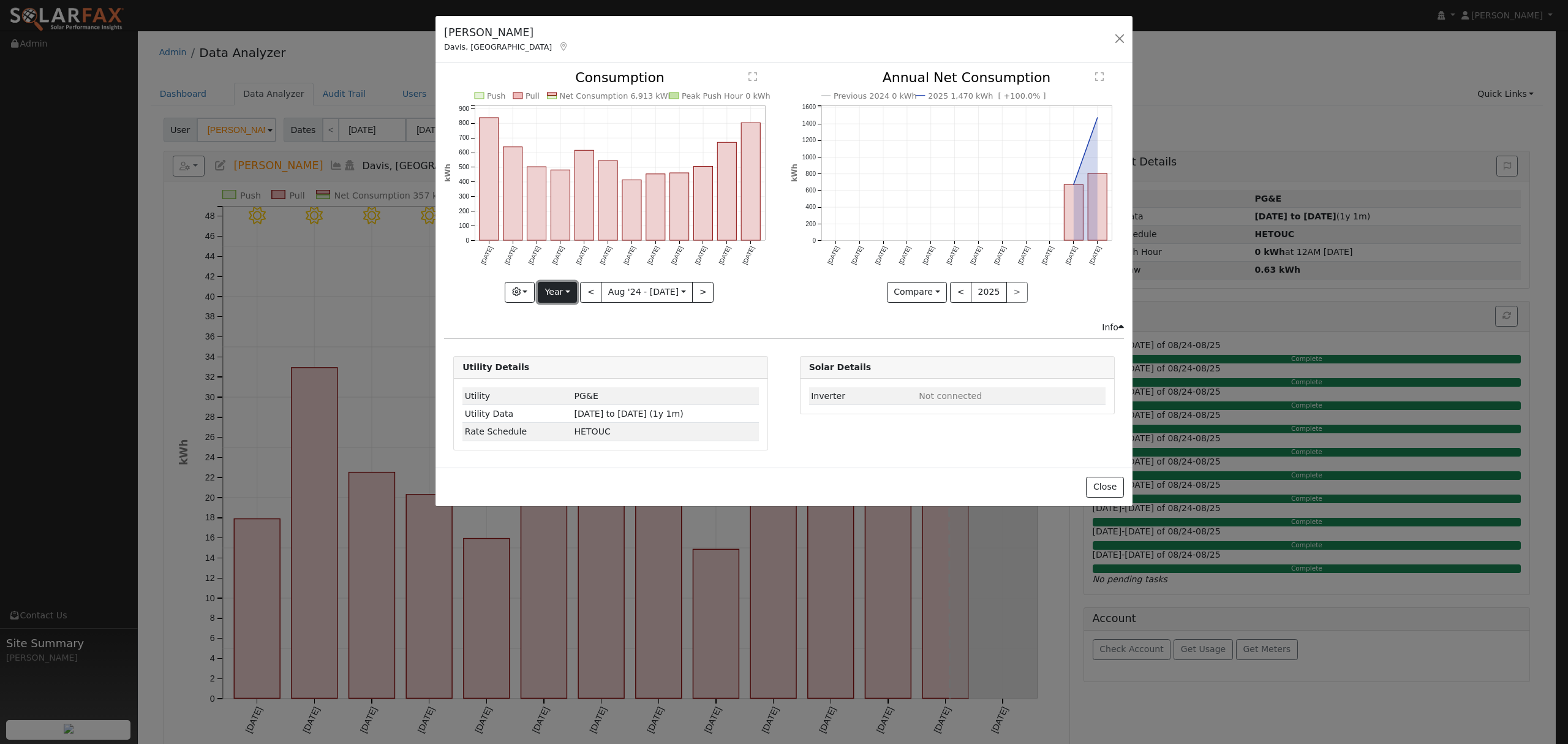
click at [566, 291] on button "Year" at bounding box center [557, 292] width 39 height 21
click at [562, 369] on link "Year" at bounding box center [581, 368] width 85 height 18
click at [1095, 484] on button "Close" at bounding box center [1105, 487] width 37 height 21
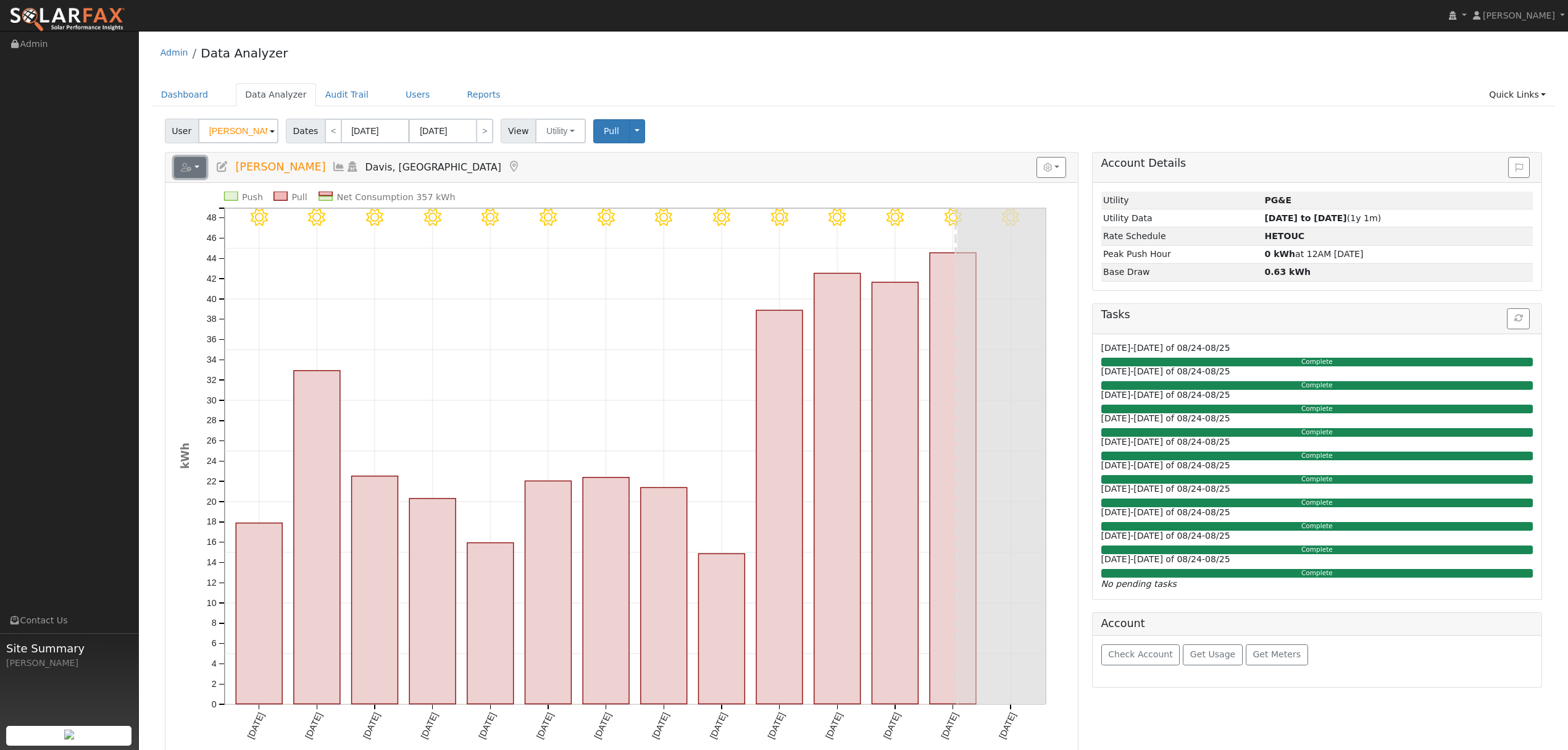
click at [197, 172] on button "button" at bounding box center [190, 167] width 33 height 21
click at [304, 221] on link "Export to CSV" at bounding box center [342, 223] width 89 height 15
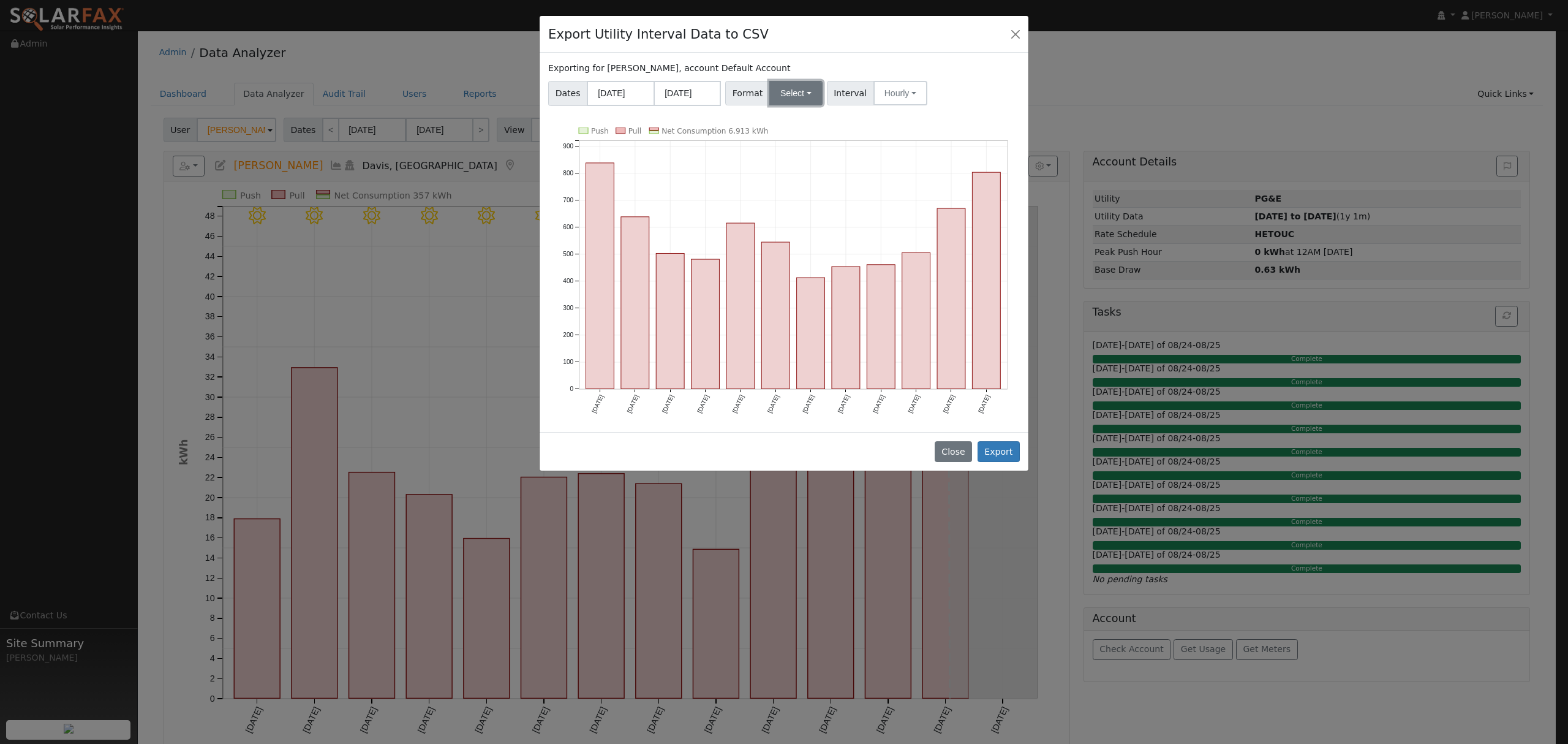
click at [784, 89] on button "Select" at bounding box center [796, 93] width 54 height 24
click at [787, 243] on link "Solargraf" at bounding box center [810, 250] width 88 height 18
click at [994, 449] on button "Export" at bounding box center [999, 452] width 43 height 21
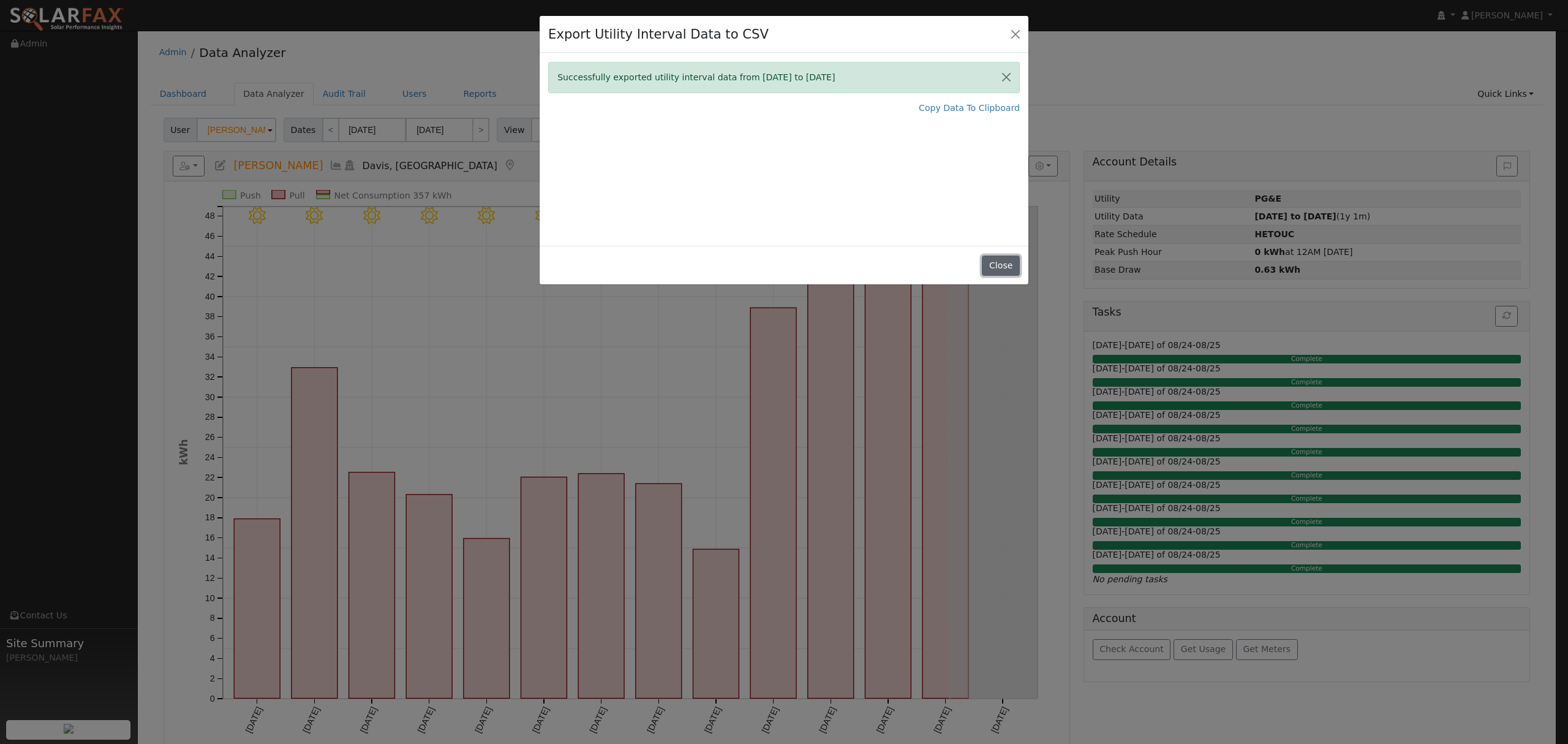
drag, startPoint x: 1002, startPoint y: 260, endPoint x: 1003, endPoint y: 275, distance: 15.0
click at [1002, 260] on button "Close" at bounding box center [1000, 266] width 37 height 21
